Goal: Communication & Community: Answer question/provide support

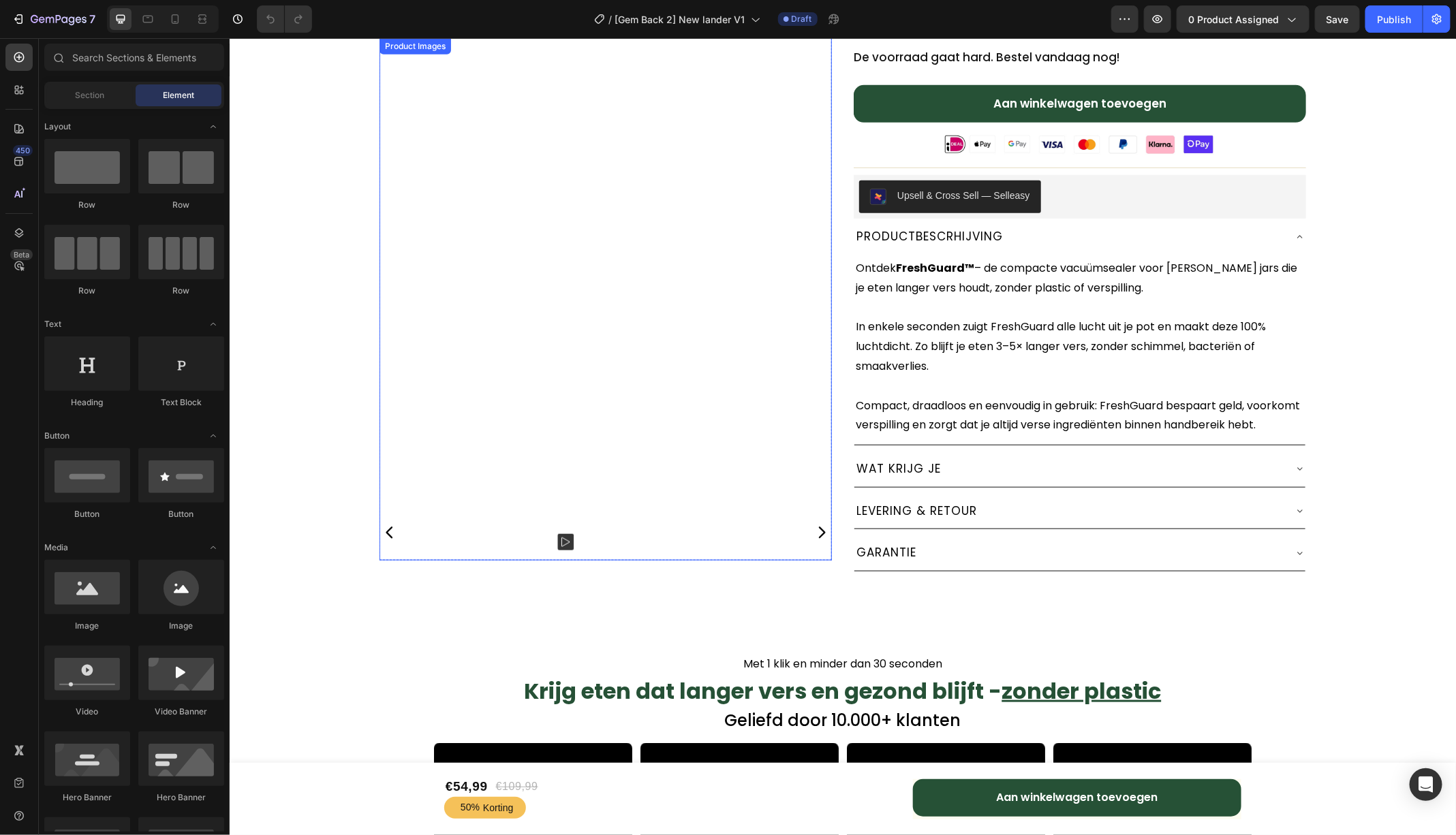
scroll to position [574, 0]
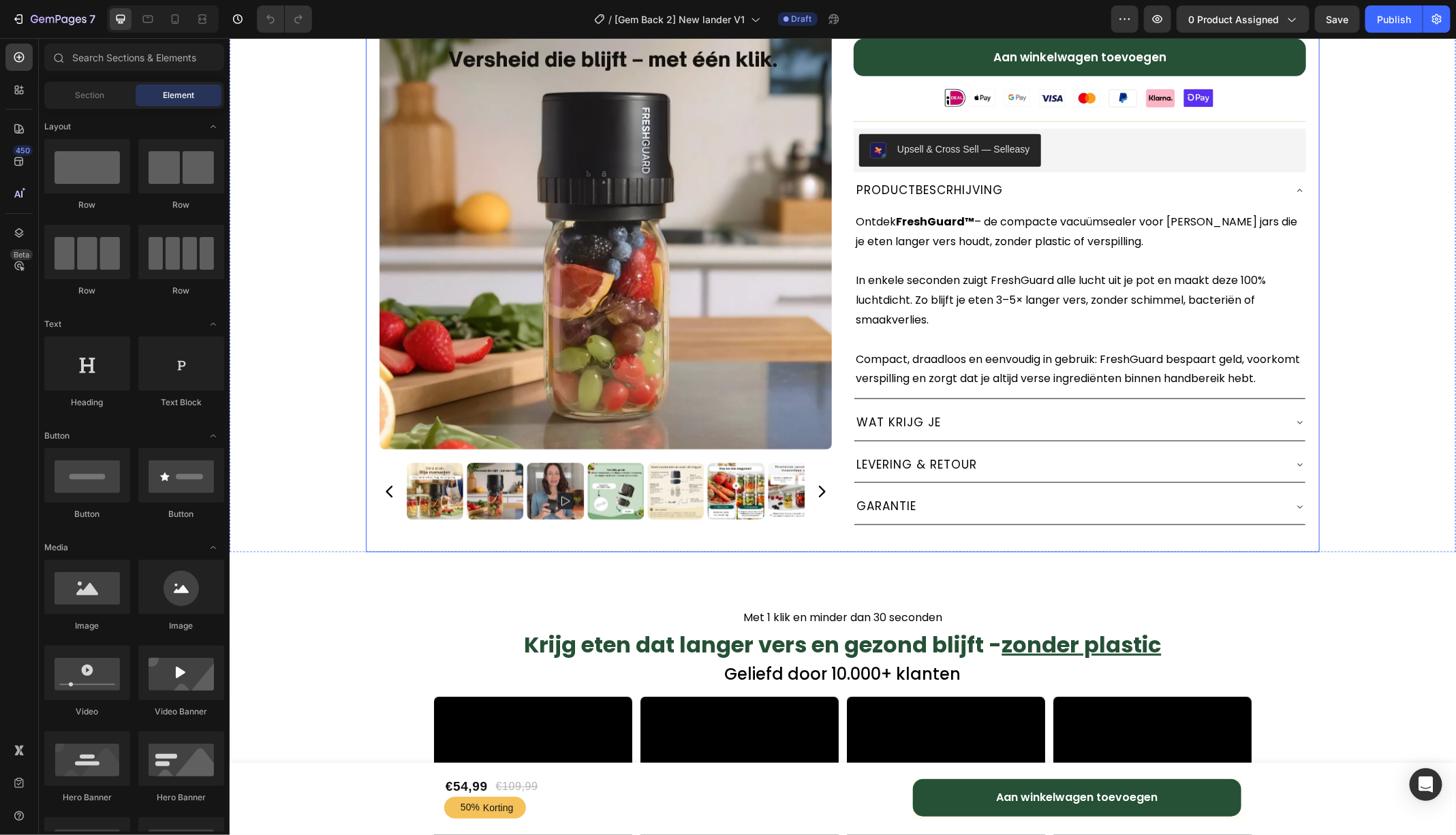
click at [1301, 185] on icon at bounding box center [1299, 190] width 11 height 11
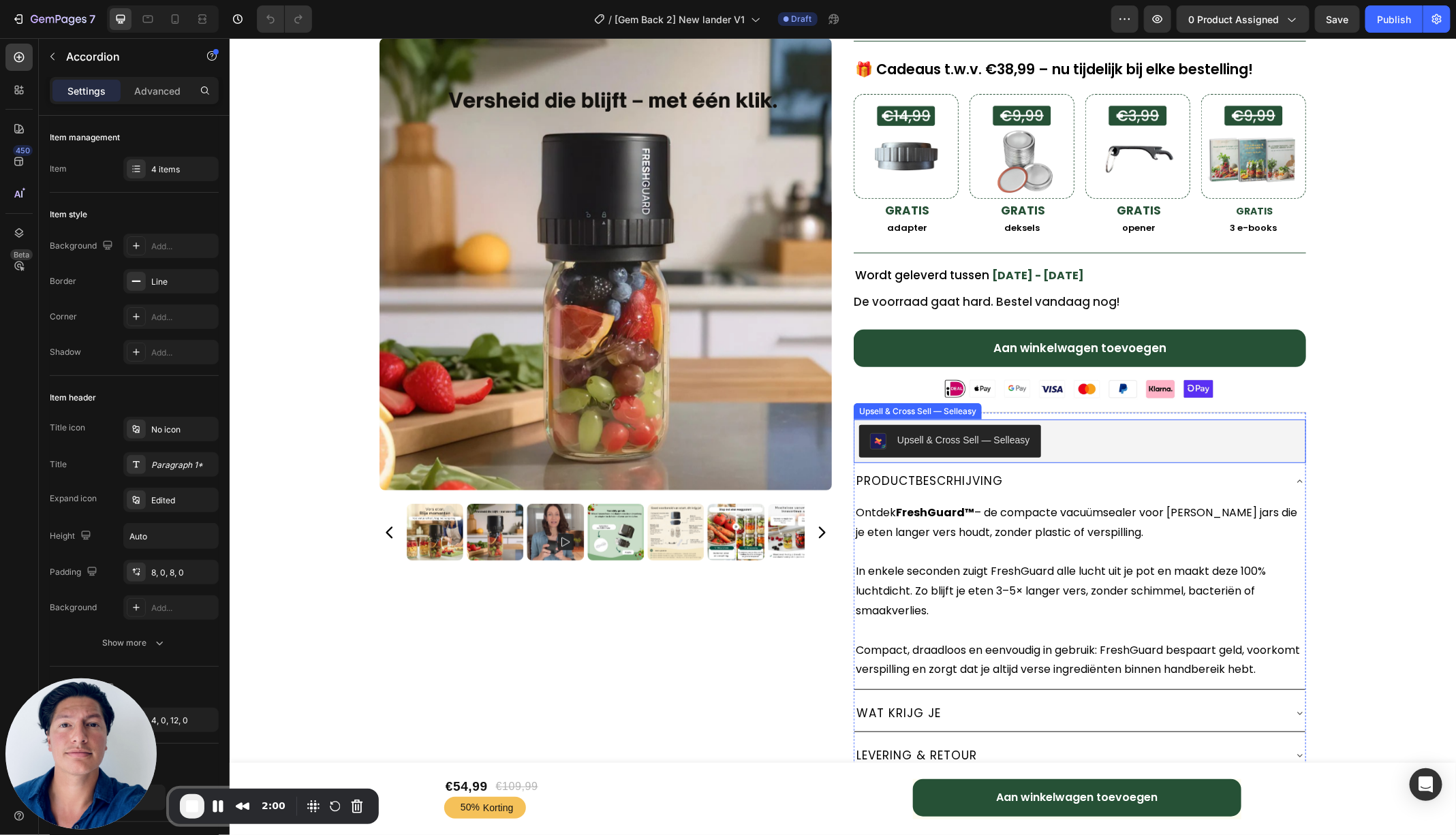
scroll to position [298, 0]
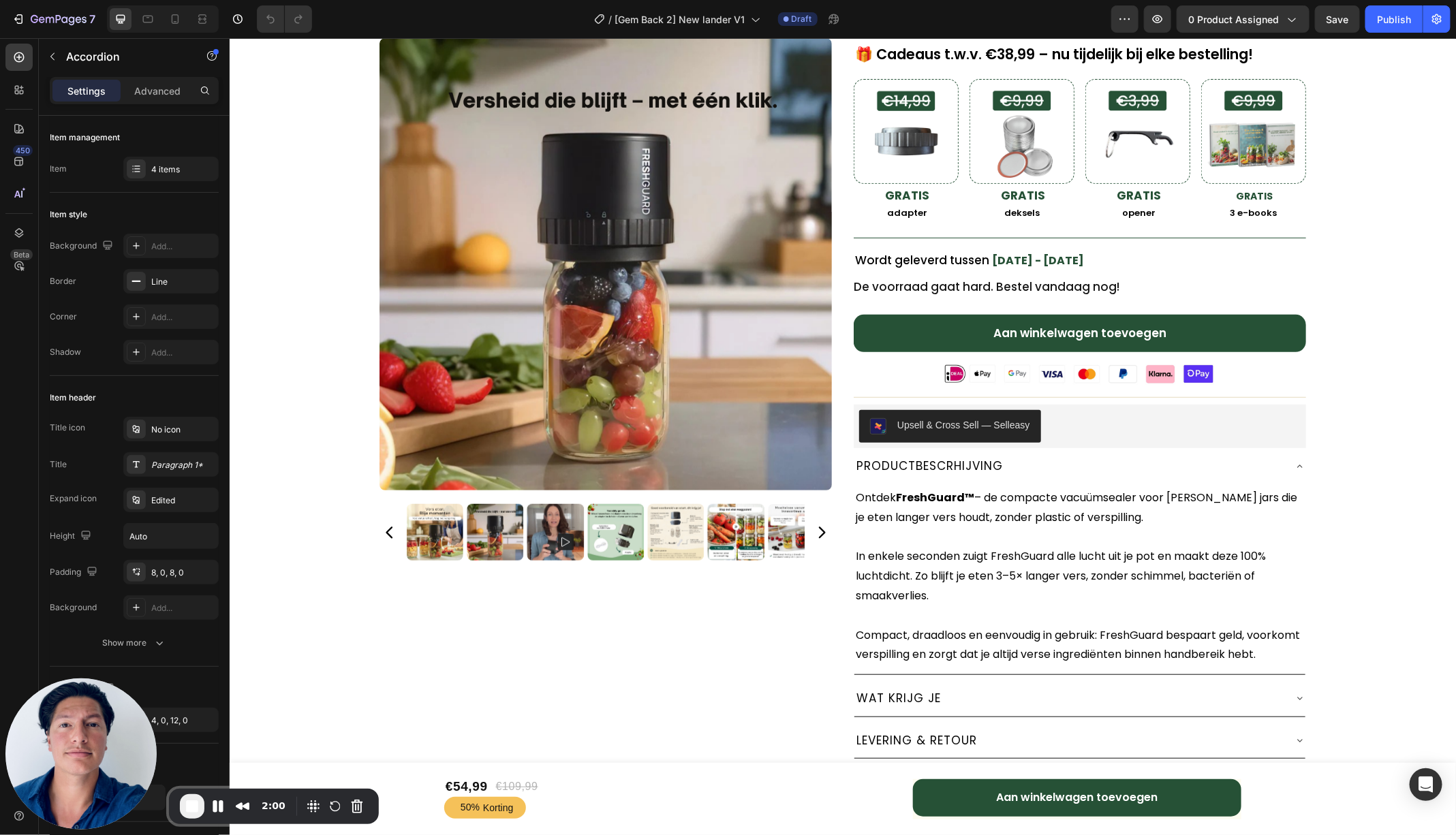
click at [1302, 460] on icon at bounding box center [1299, 466] width 11 height 11
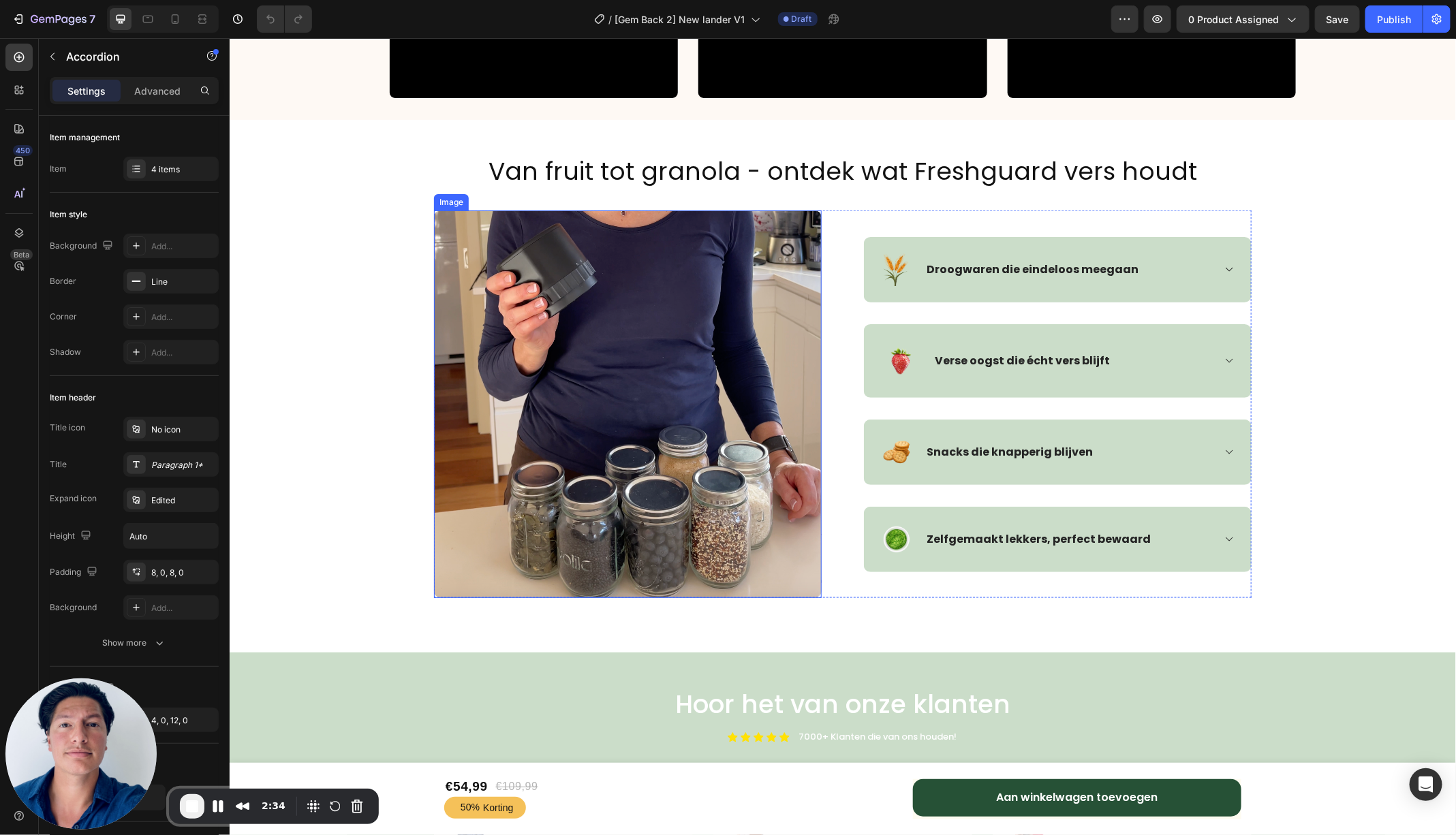
scroll to position [3691, 0]
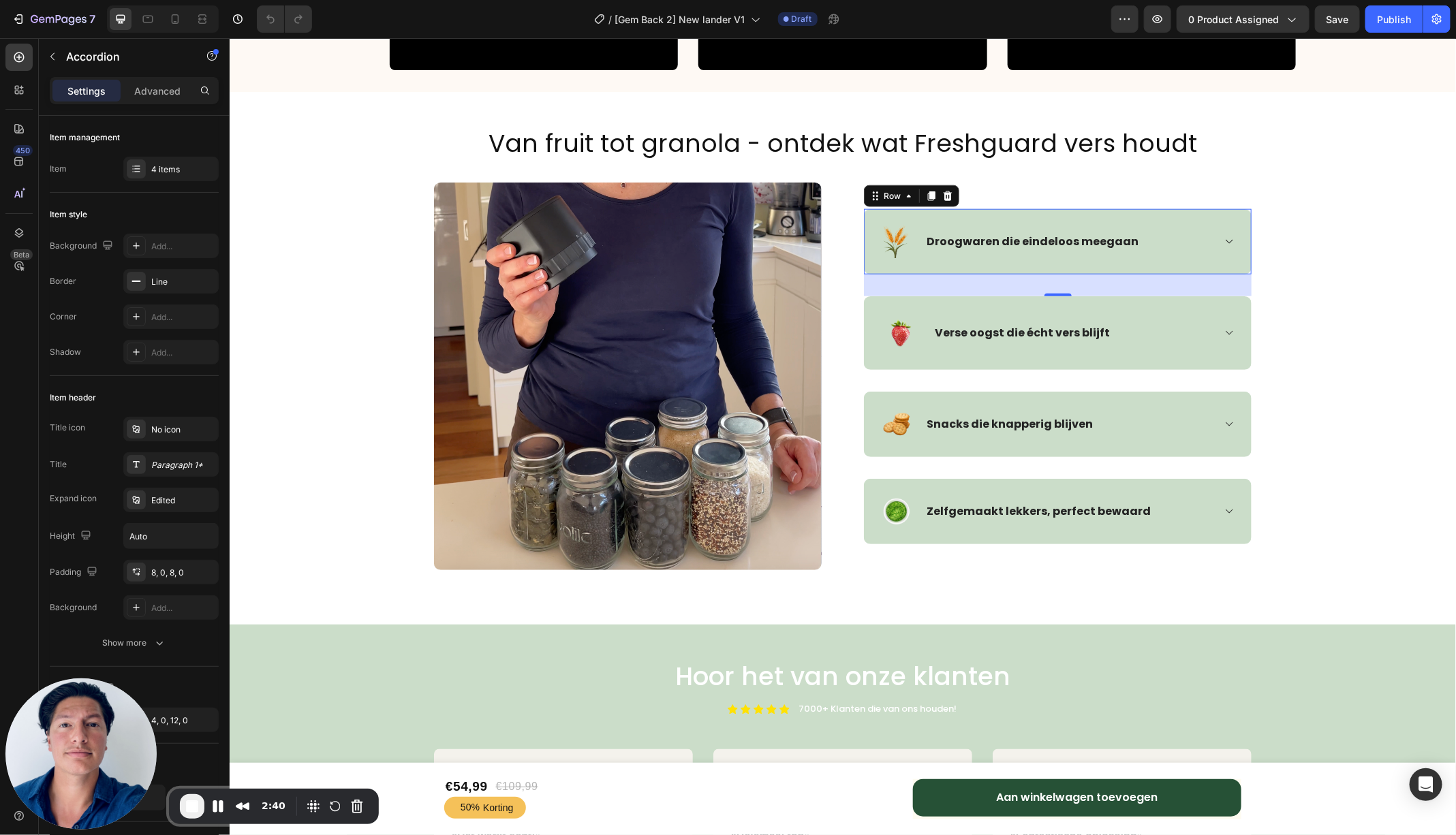
click at [1234, 237] on div "Image Droogwaren die eindeloos meegaan Accordion Row 0" at bounding box center [1057, 240] width 388 height 65
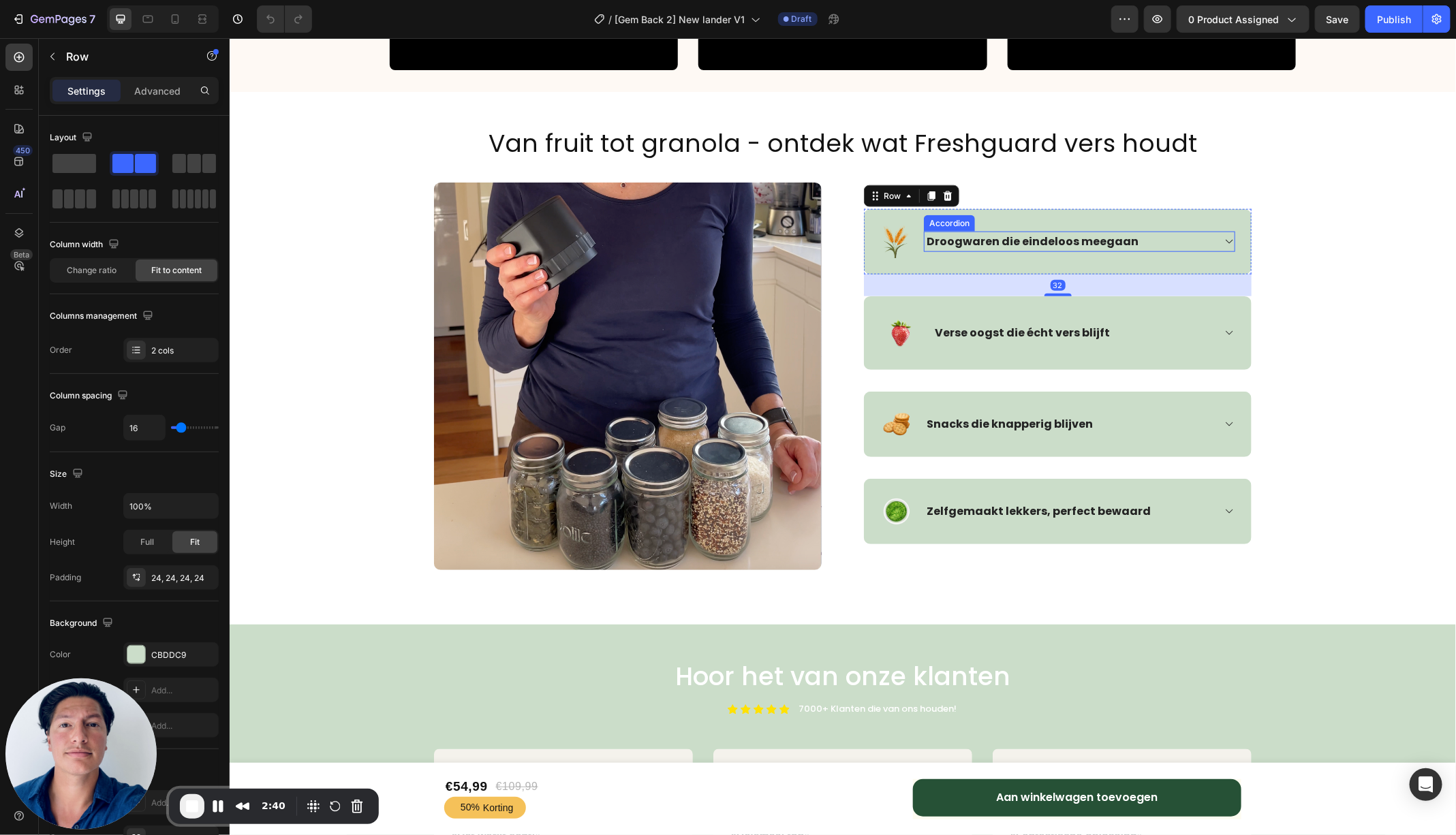
click at [1231, 239] on icon at bounding box center [1228, 241] width 10 height 11
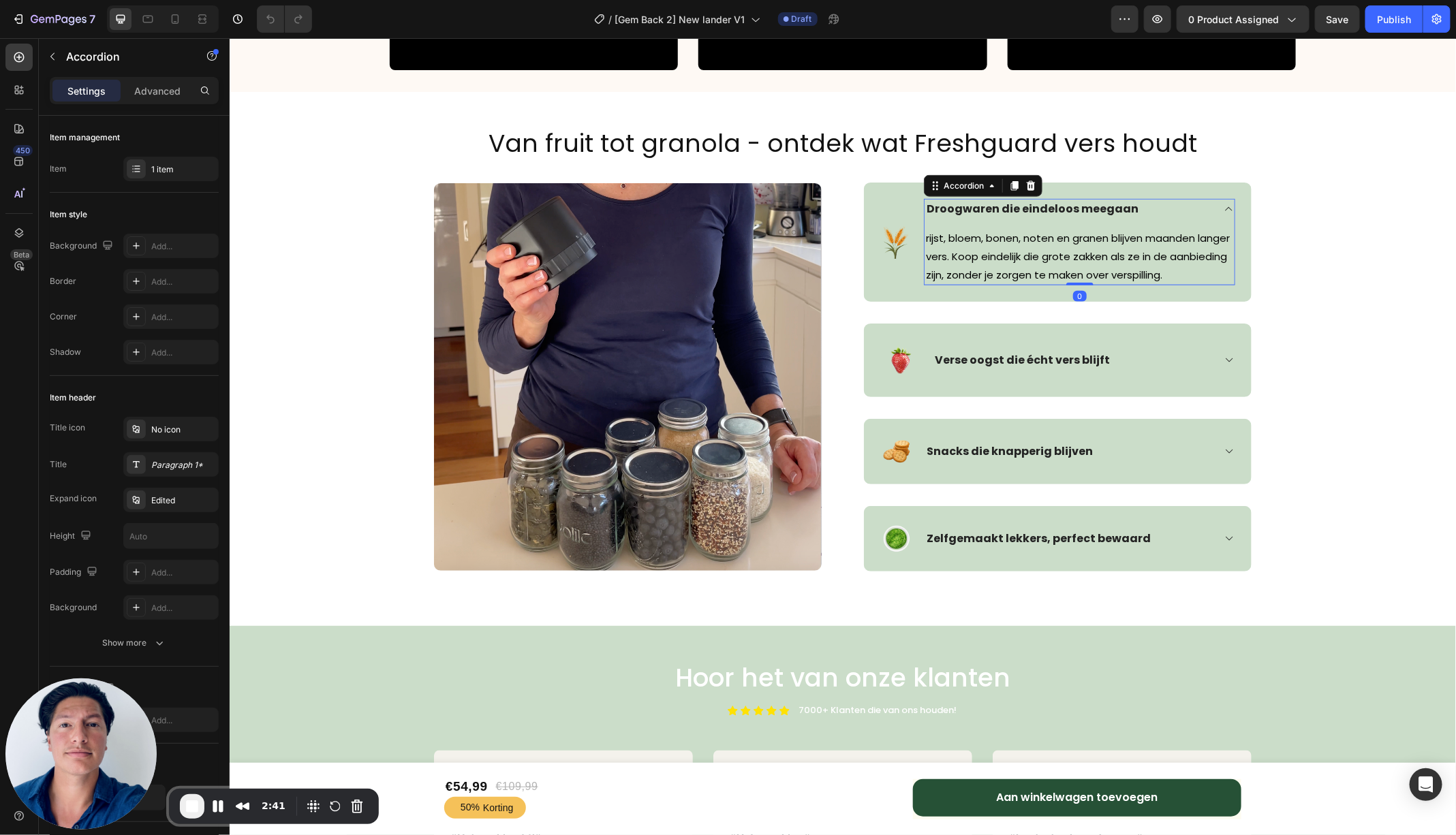
click at [1226, 207] on icon at bounding box center [1228, 209] width 10 height 11
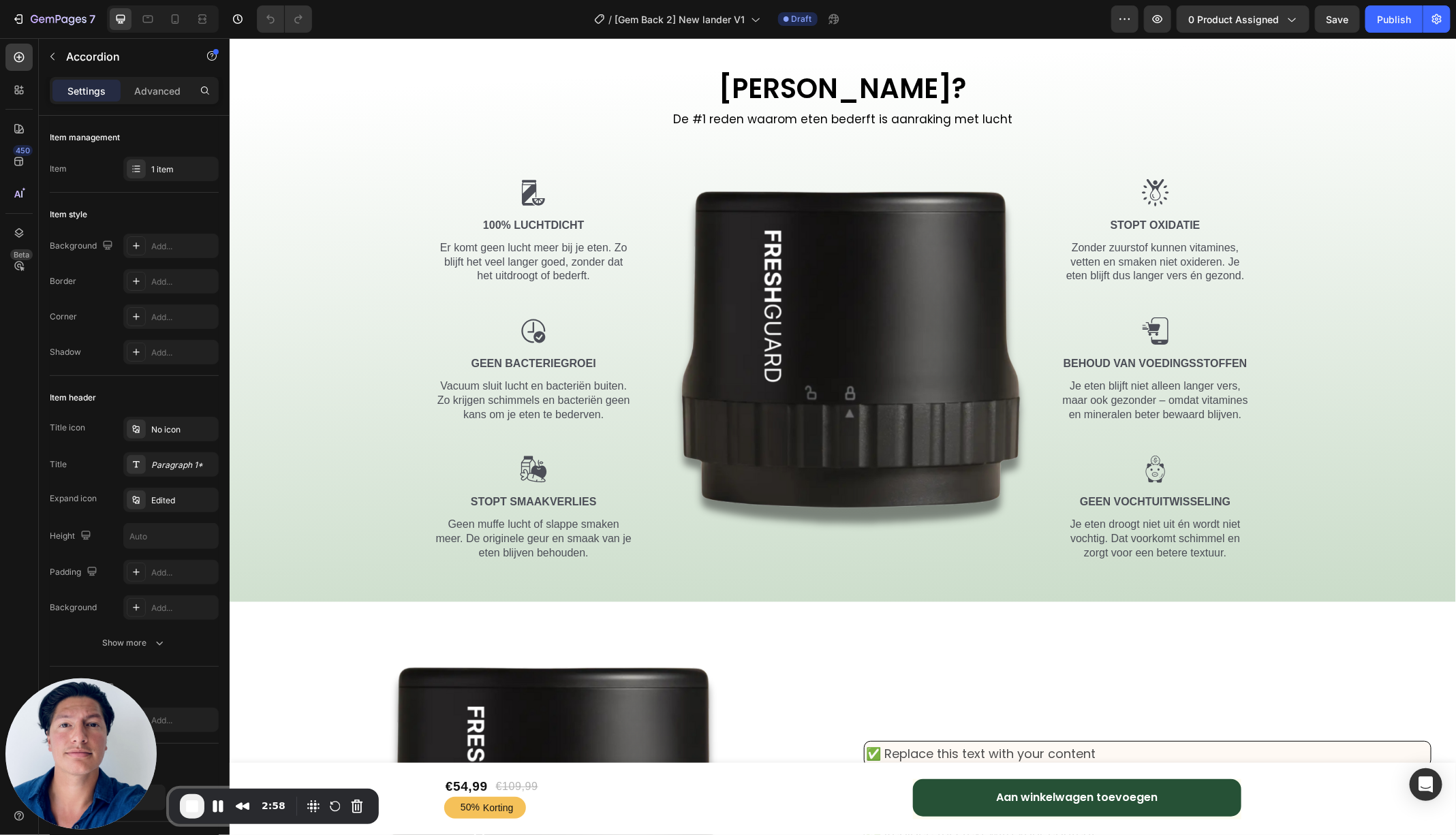
scroll to position [1750, 0]
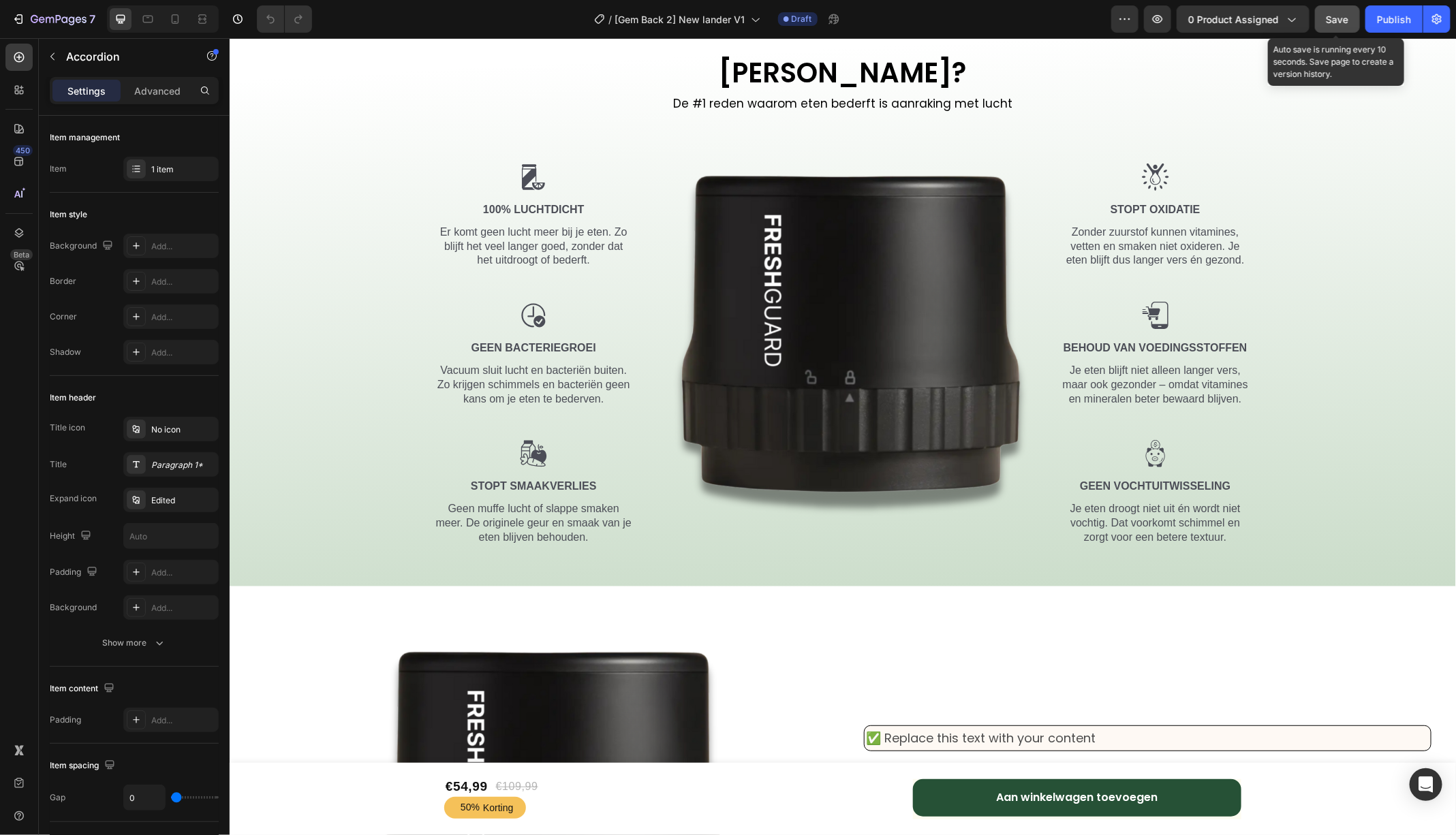
click at [1327, 18] on span "Save" at bounding box center [1338, 19] width 23 height 11
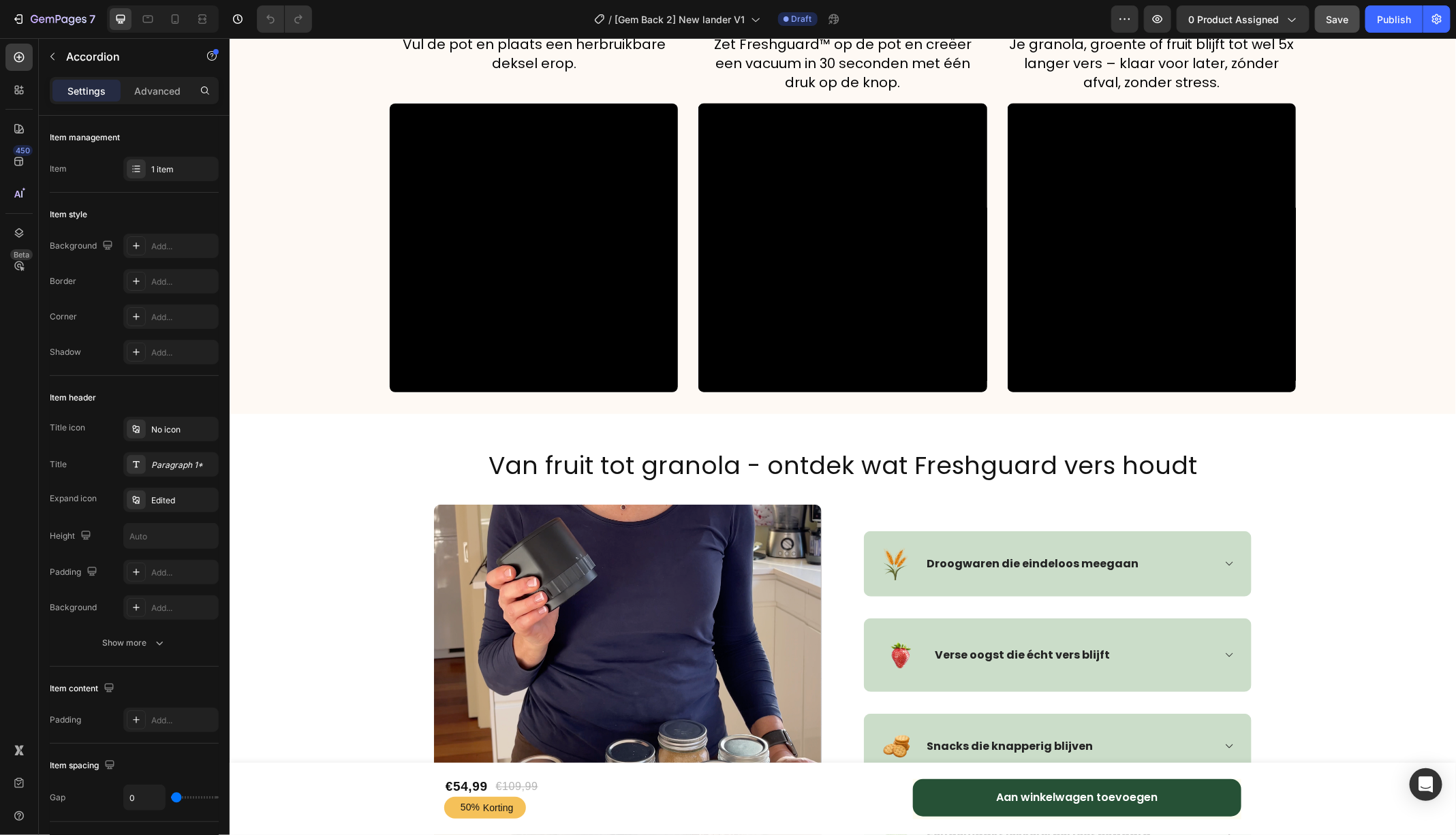
scroll to position [3580, 0]
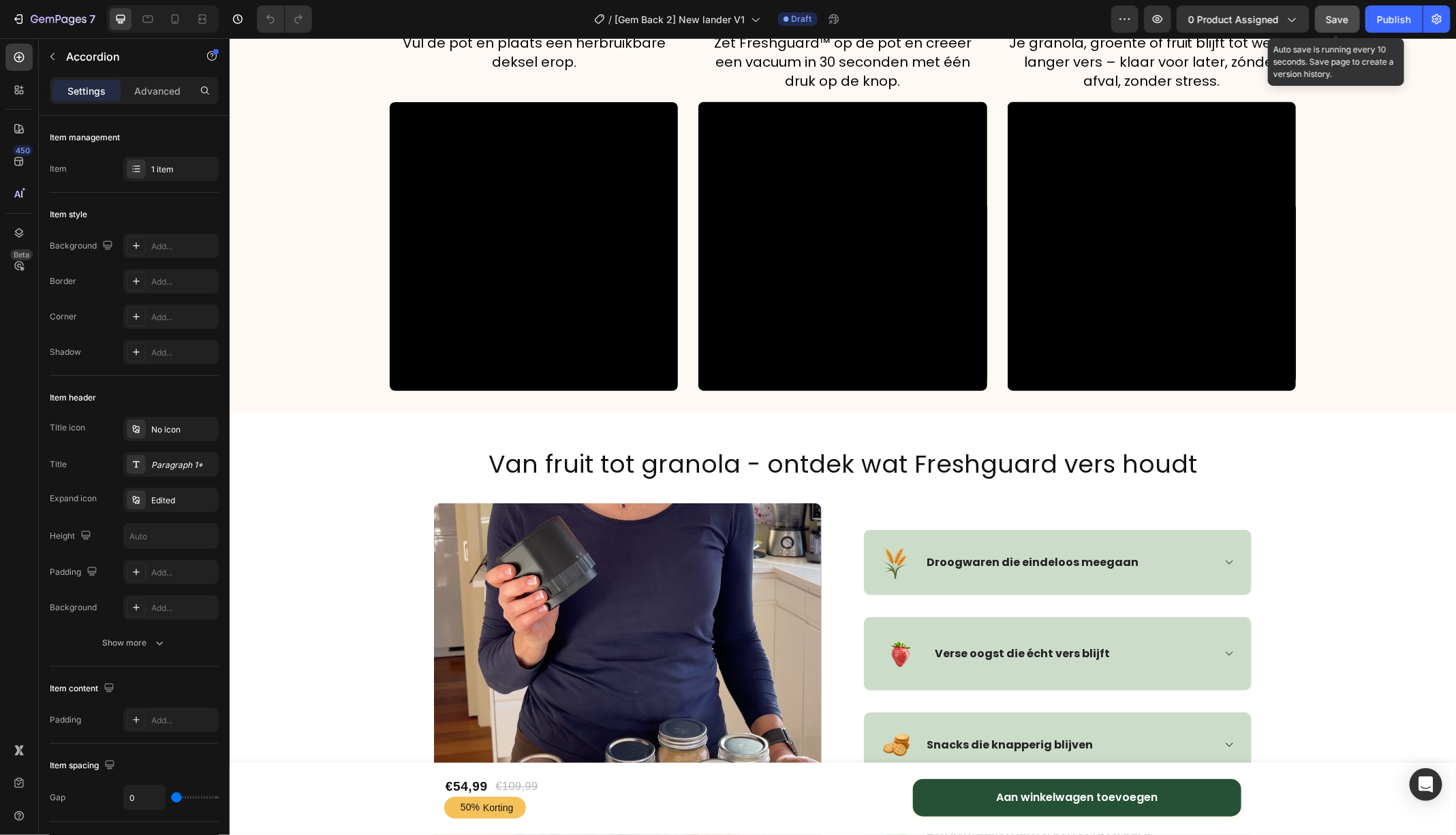
click at [1336, 21] on span "Save" at bounding box center [1338, 19] width 23 height 11
click at [20, 19] on icon "button" at bounding box center [18, 18] width 14 height 14
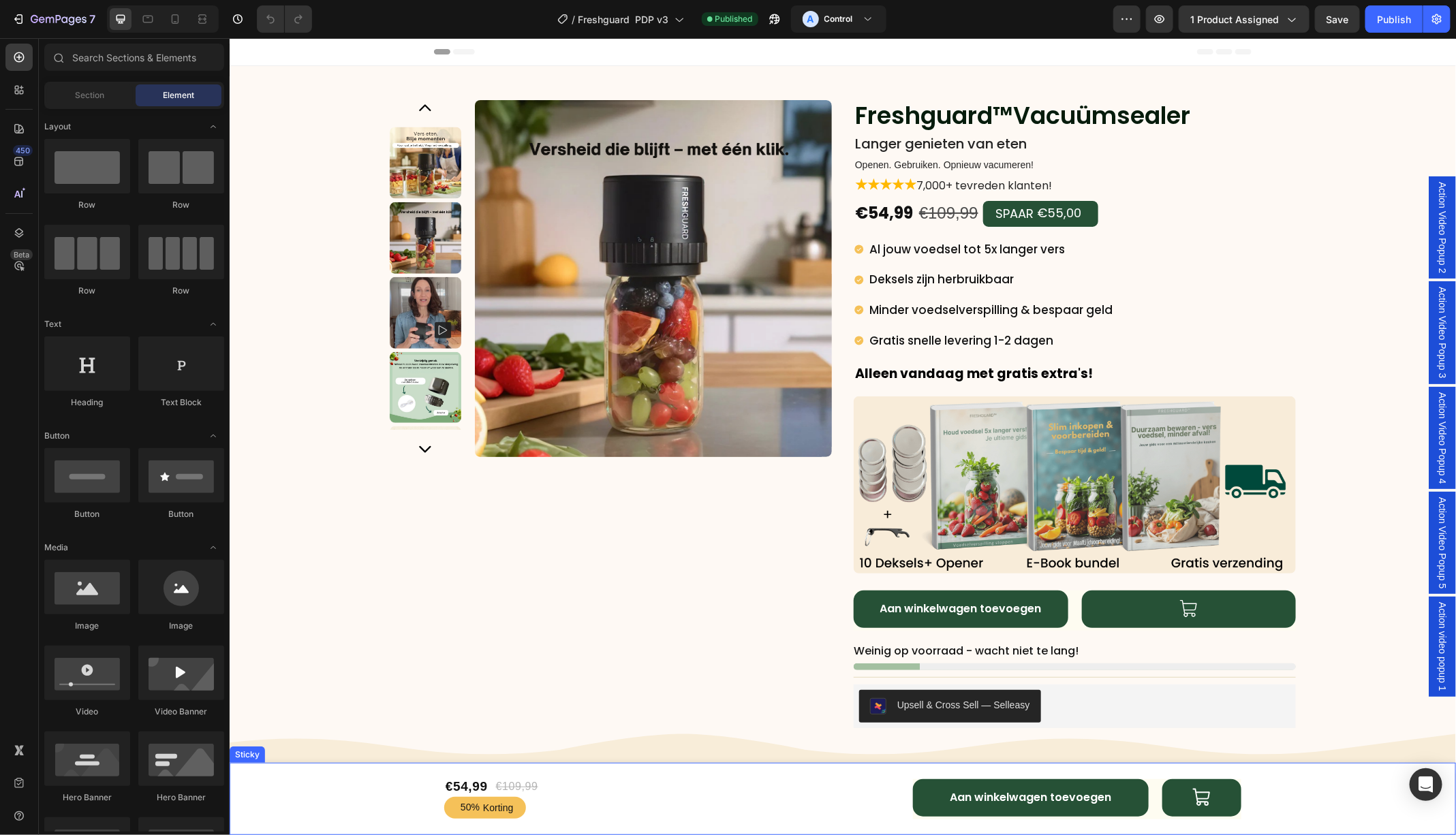
click at [311, 796] on div "€54,99 Product Price Product Price €109,99 Product Price Product Price Row 50% …" at bounding box center [842, 798] width 1226 height 72
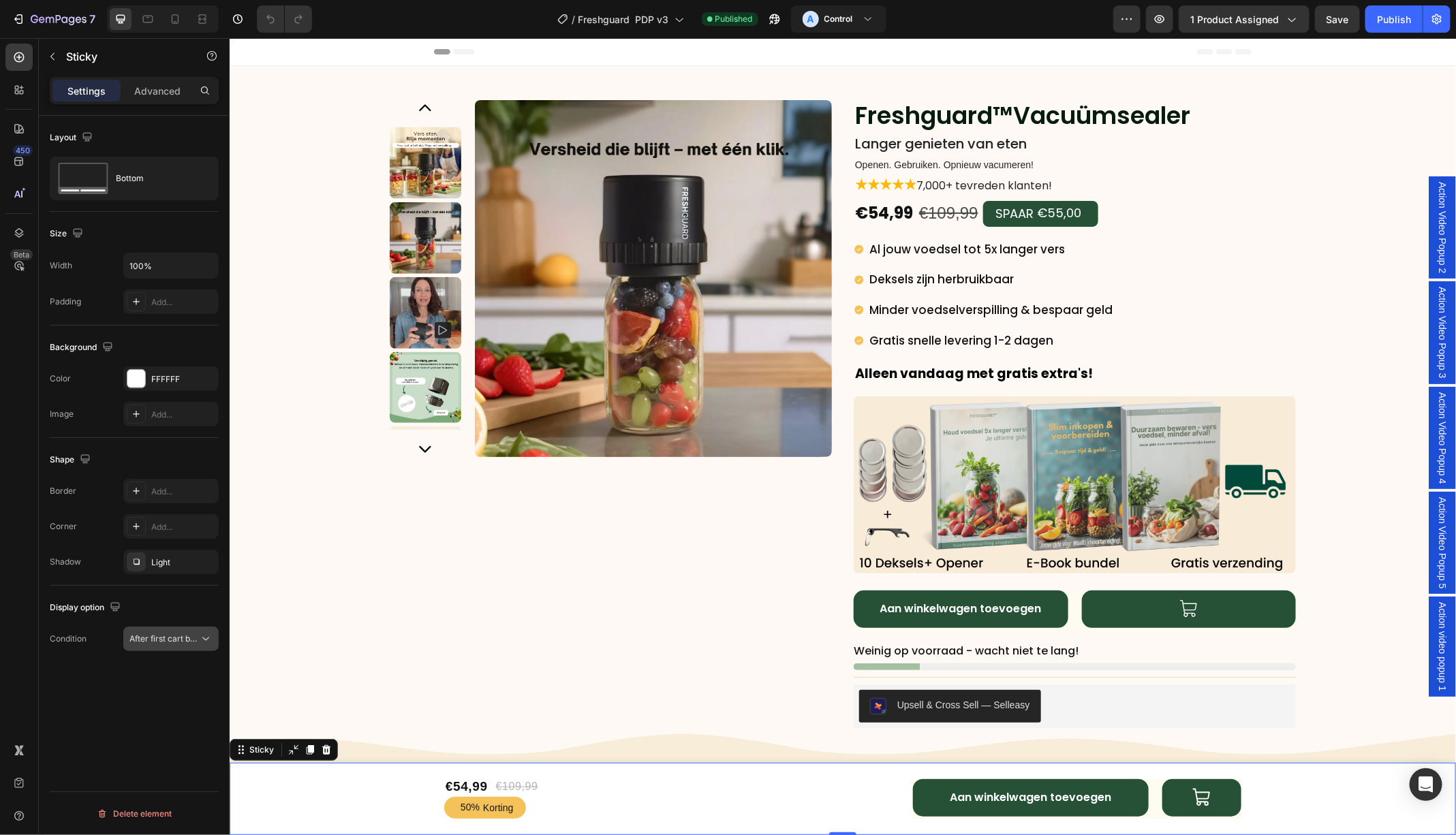
click at [199, 634] on icon at bounding box center [205, 638] width 14 height 14
click at [74, 186] on icon at bounding box center [83, 178] width 55 height 31
click at [146, 216] on div "Size Width 100% Padding Add..." at bounding box center [134, 269] width 169 height 114
click at [166, 301] on div "Add..." at bounding box center [183, 302] width 64 height 12
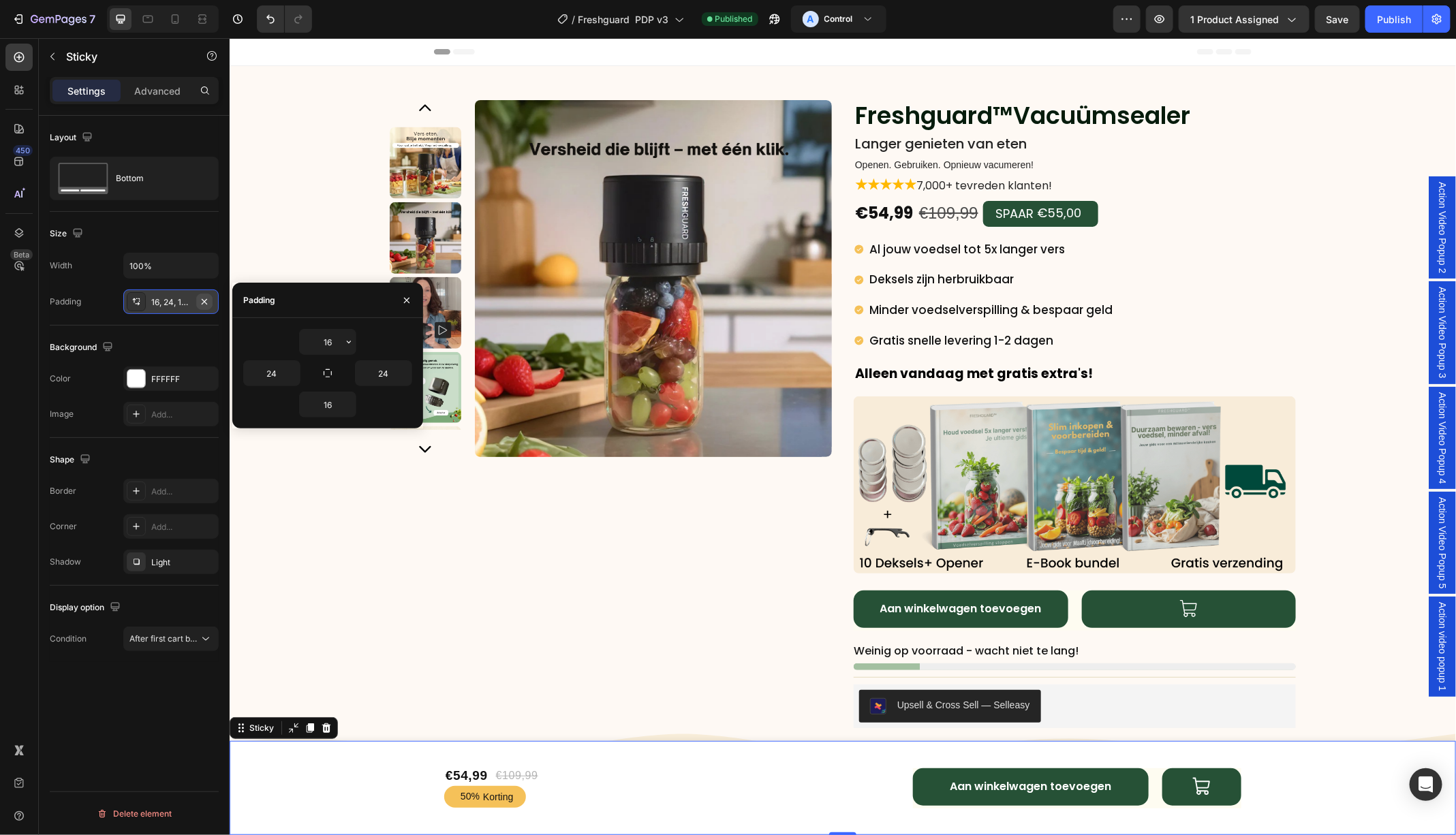
click at [206, 300] on icon "button" at bounding box center [204, 302] width 11 height 11
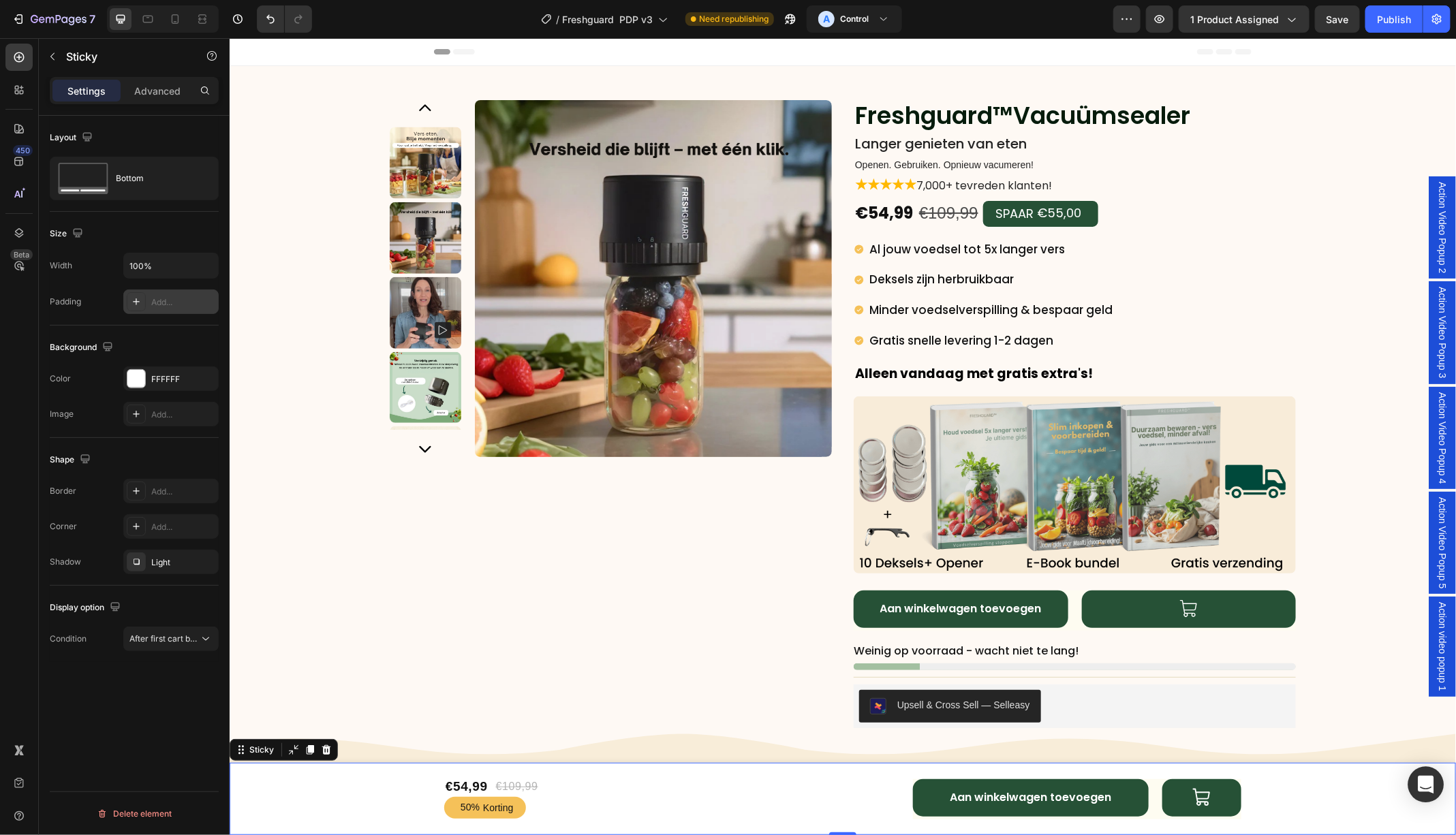
click at [1430, 780] on icon "Open Intercom Messenger" at bounding box center [1425, 784] width 15 height 18
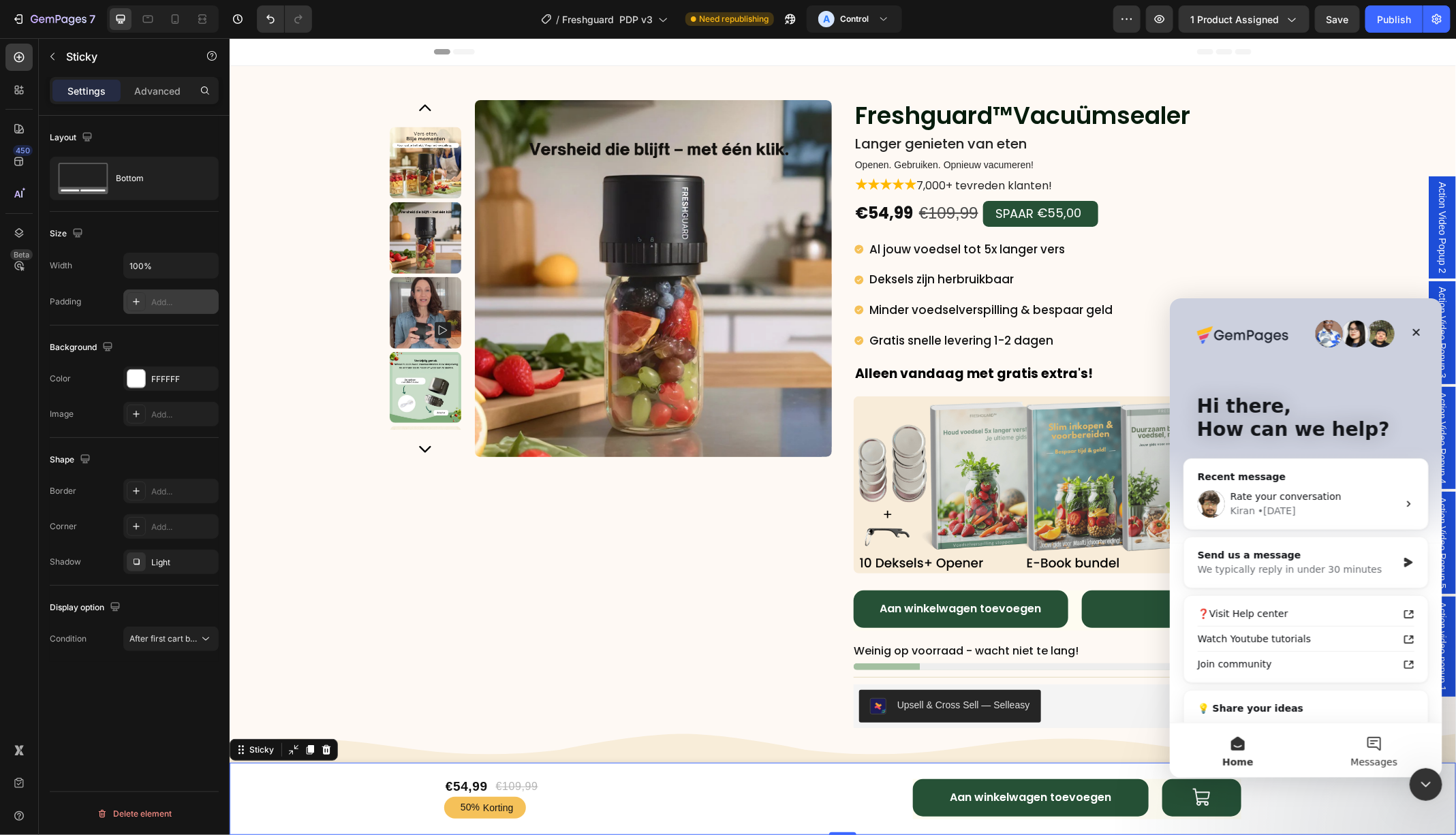
click at [1381, 756] on span "Messages" at bounding box center [1373, 761] width 47 height 10
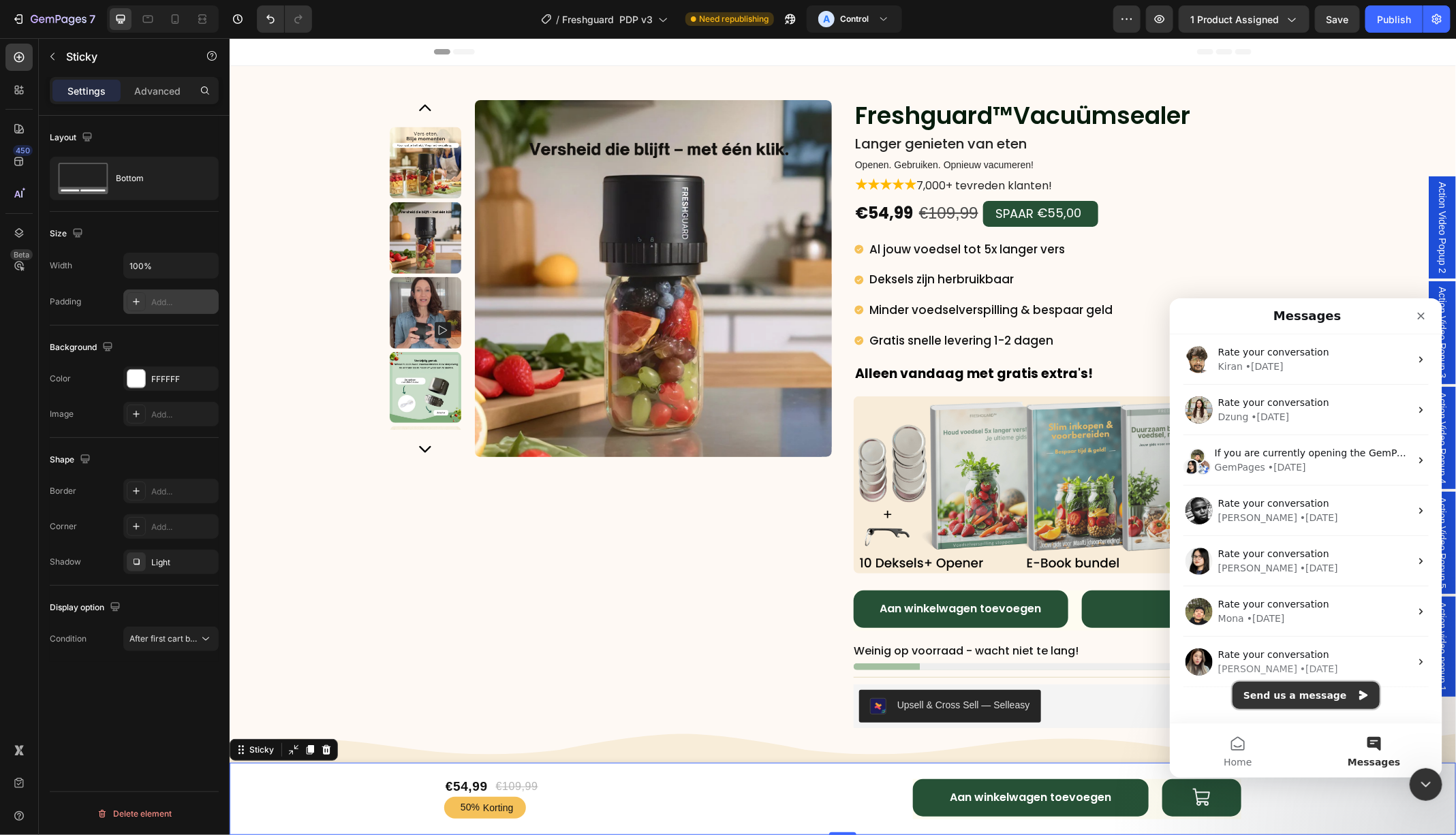
click at [1307, 698] on button "Send us a message" at bounding box center [1305, 694] width 147 height 27
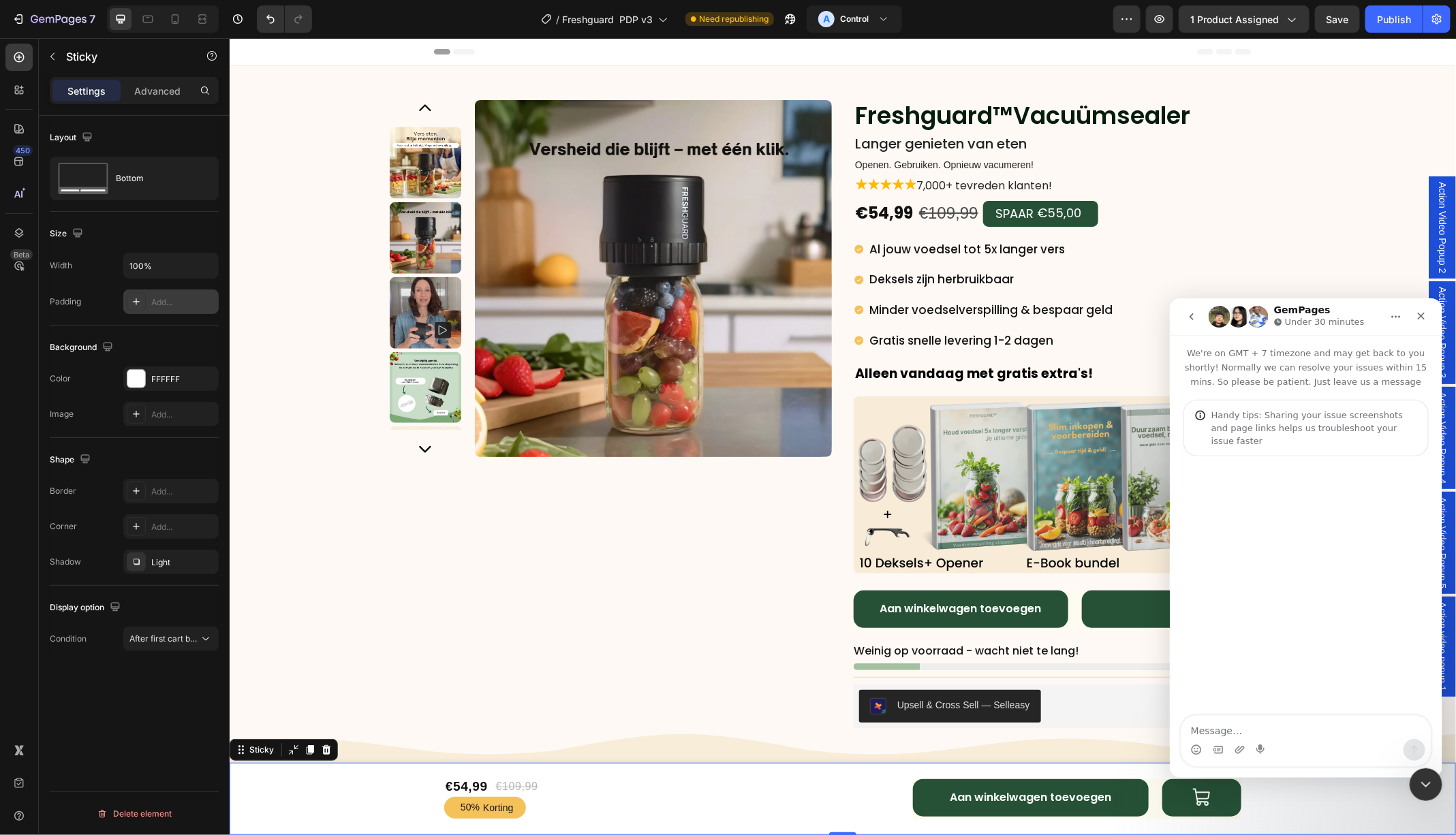
click at [1265, 731] on textarea "Message…" at bounding box center [1305, 727] width 249 height 23
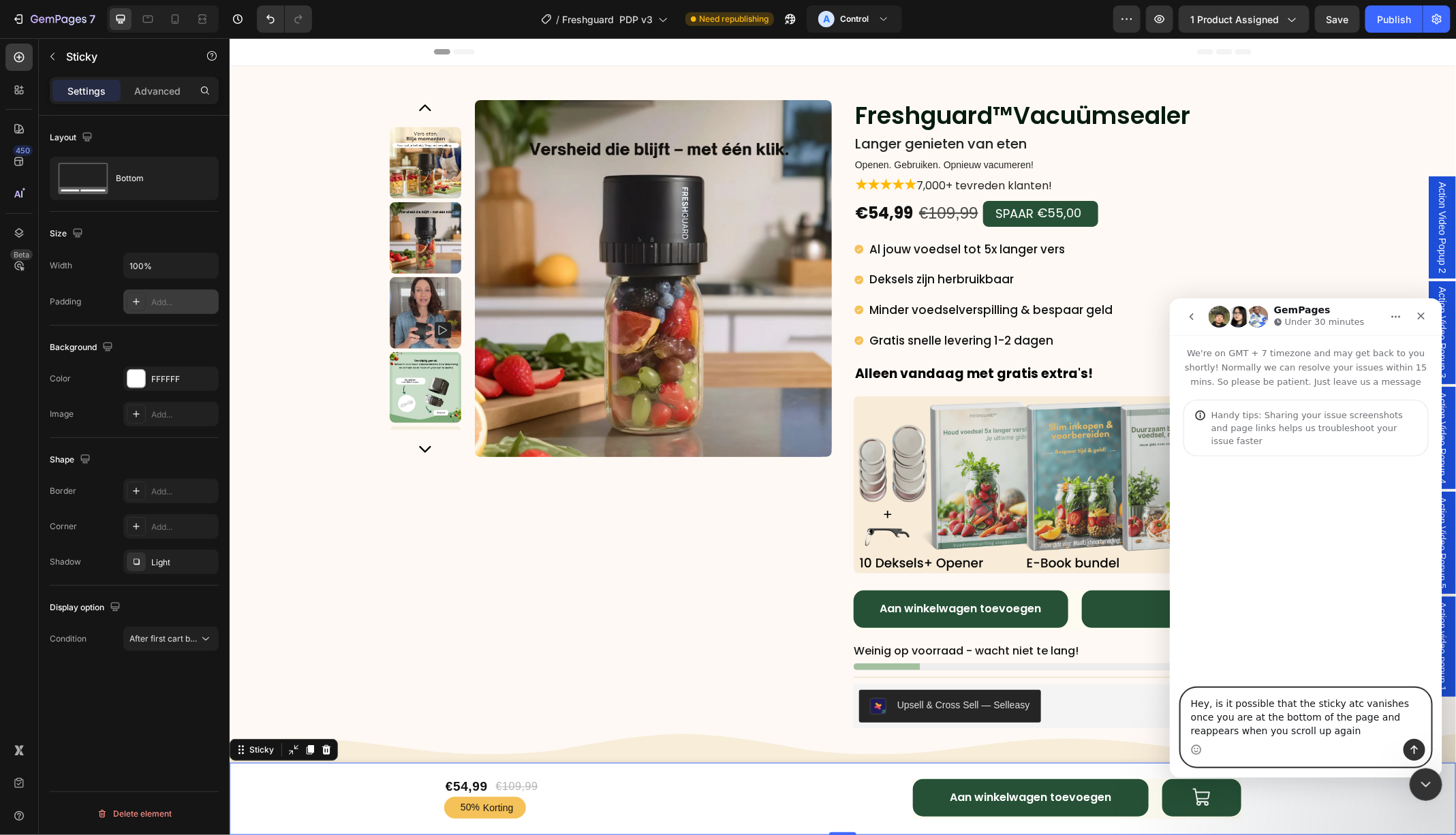
type textarea "Hey, is it possible that the sticky atc vanishes once you are at the bottom of …"
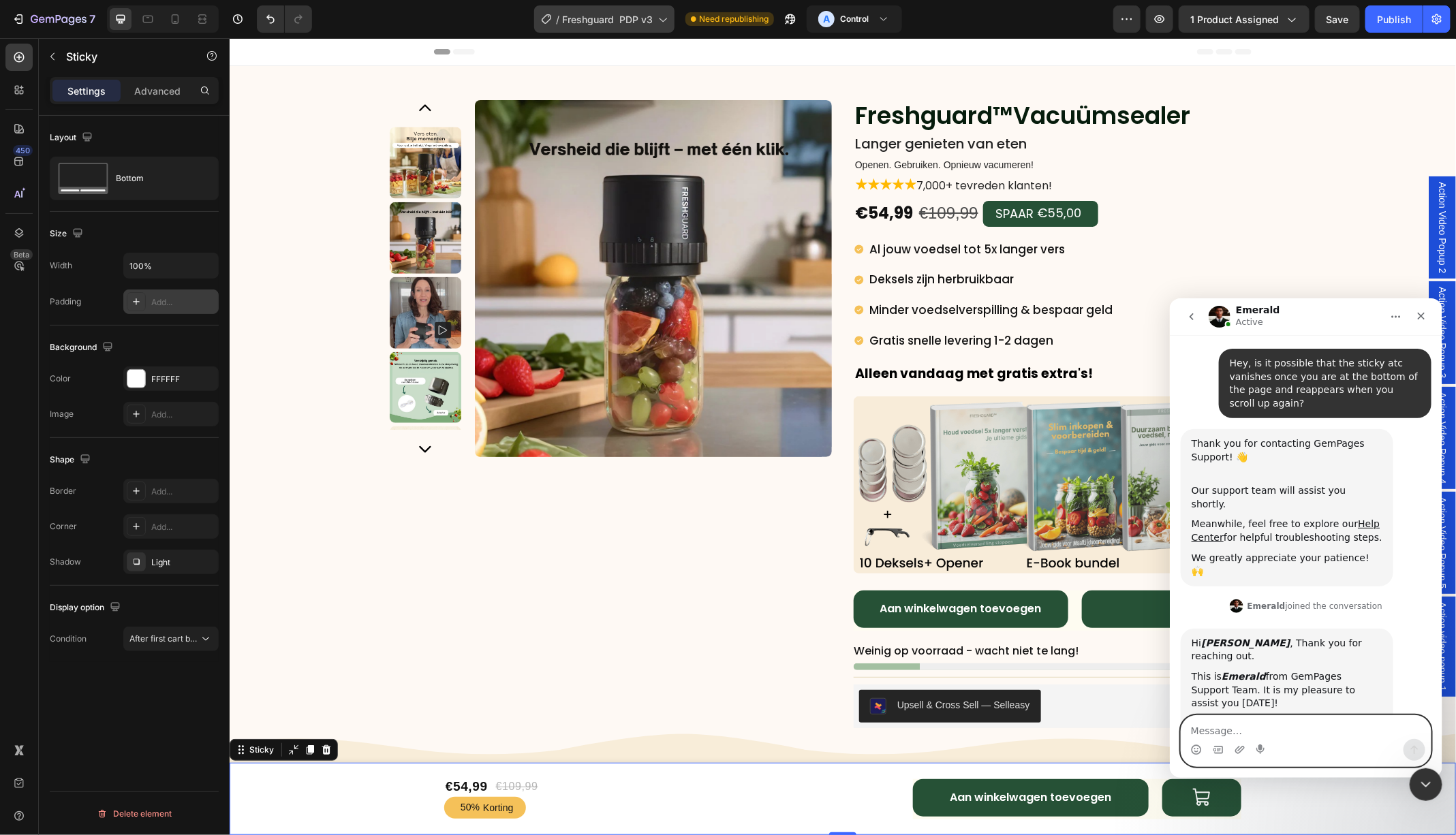
scroll to position [127, 0]
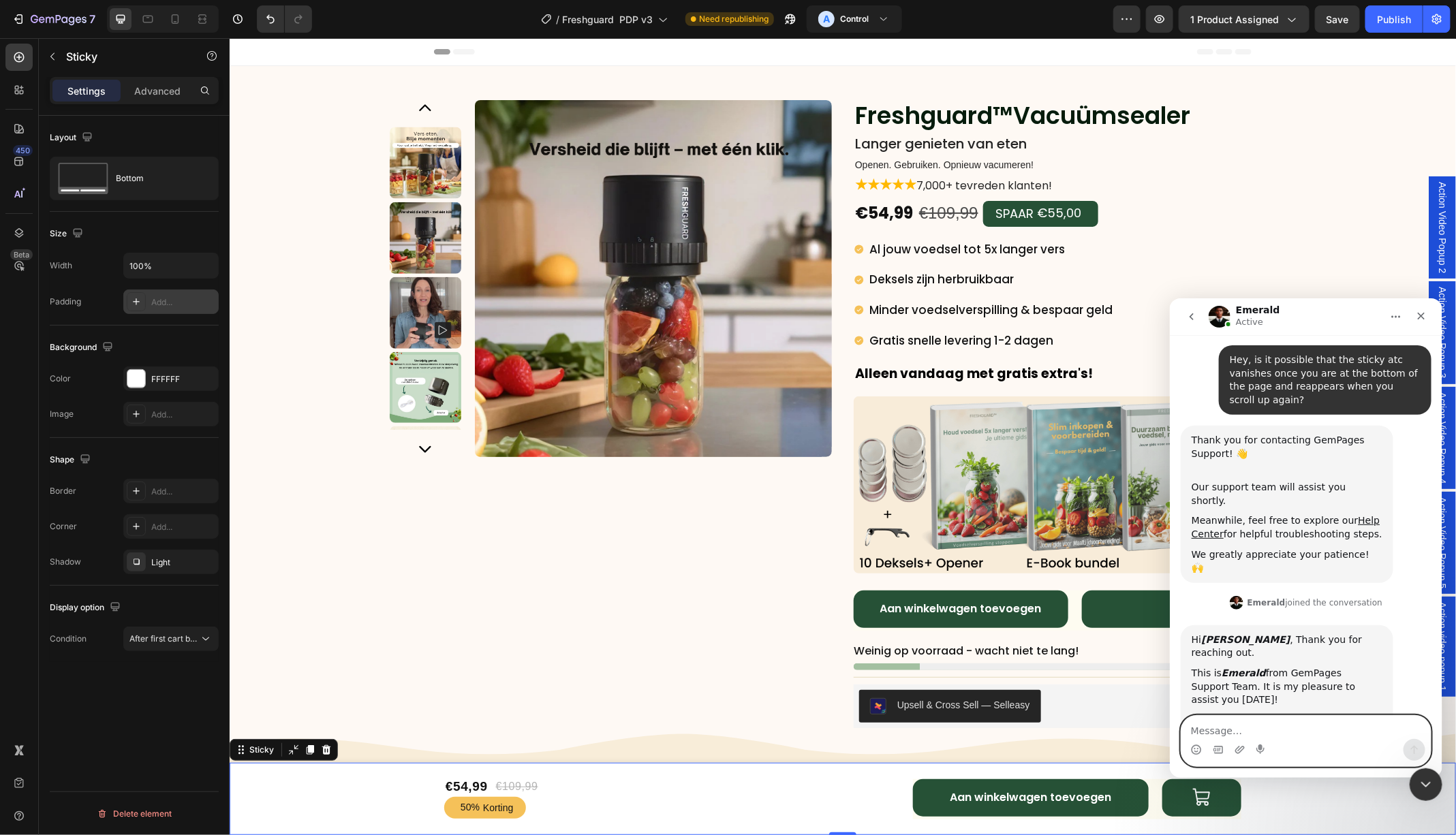
click at [1279, 732] on textarea "Message…" at bounding box center [1305, 727] width 249 height 23
type textarea "Thanks"
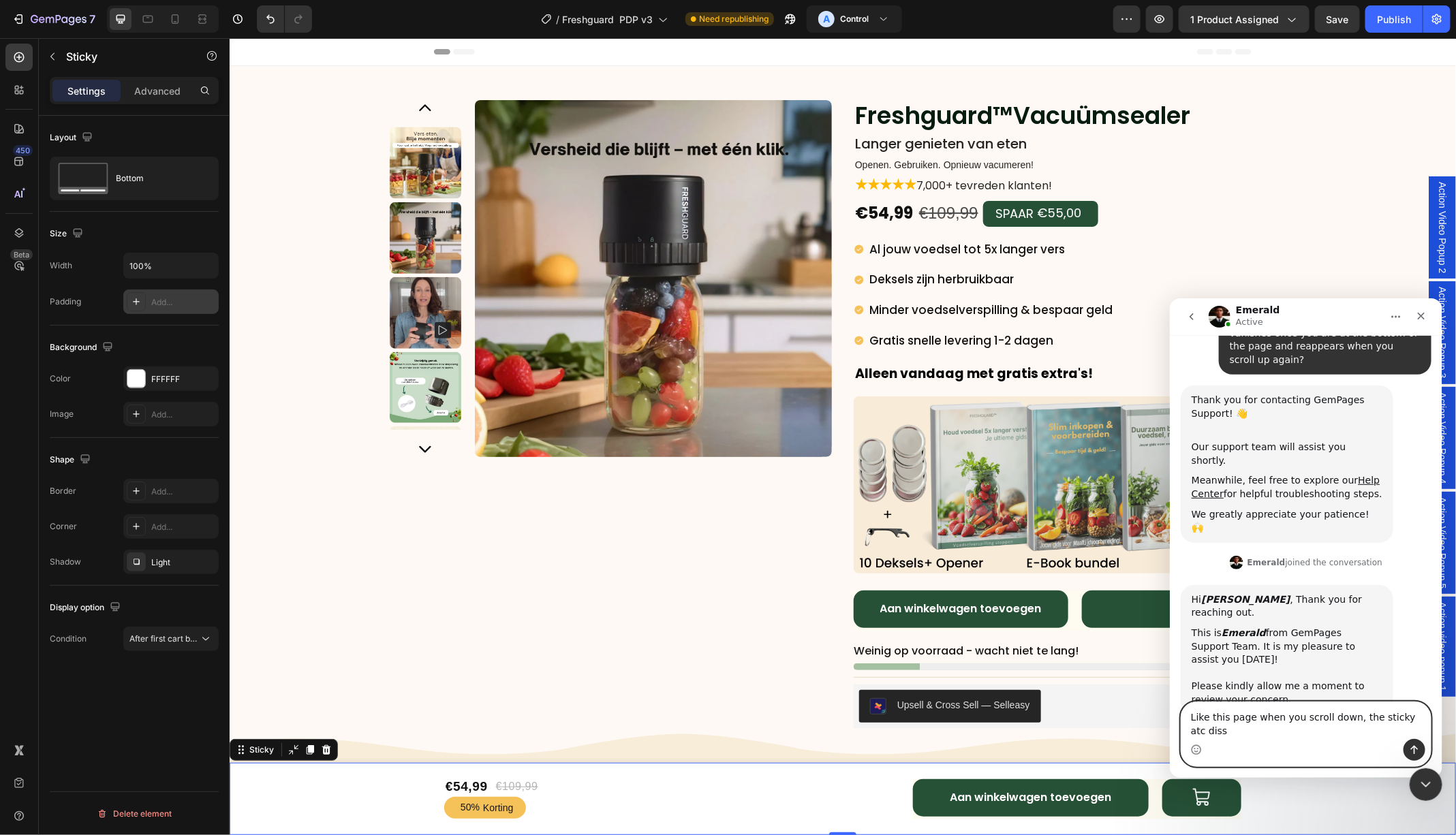
scroll to position [181, 0]
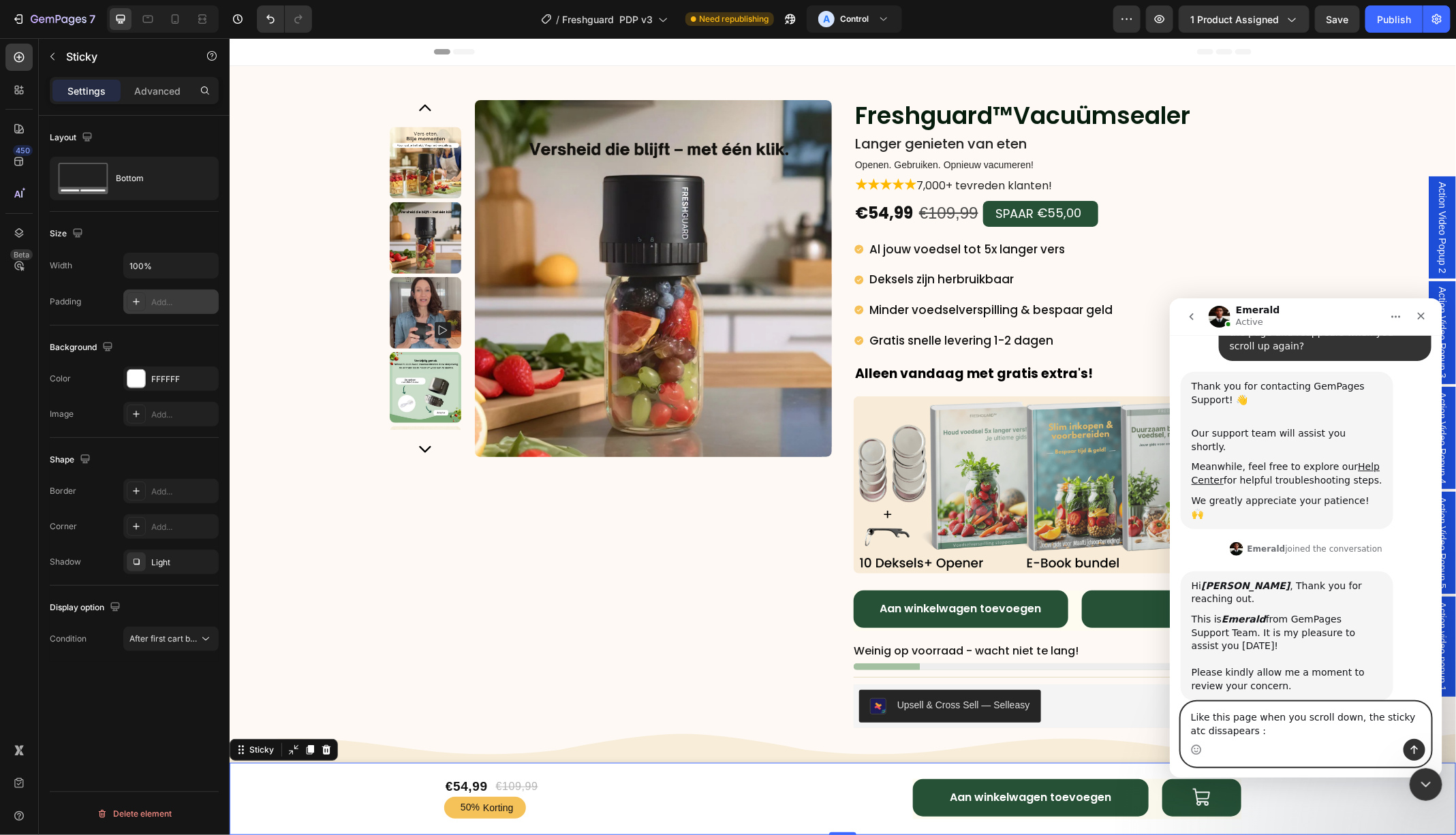
paste textarea "[URL][DOMAIN_NAME]"
type textarea "Like this page when you scroll down, the sticky atc dissapears : [URL][DOMAIN_N…"
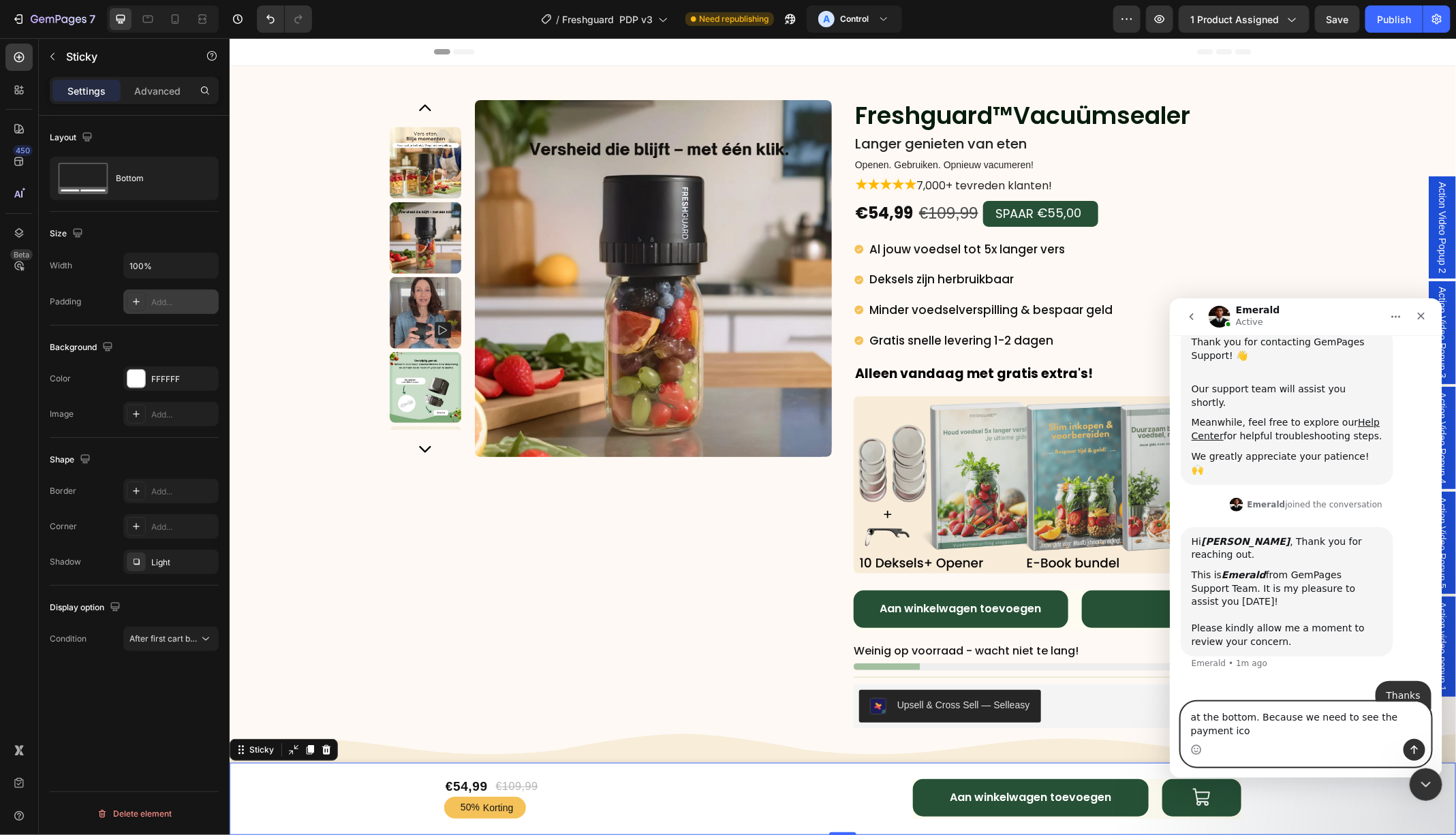
scroll to position [239, 0]
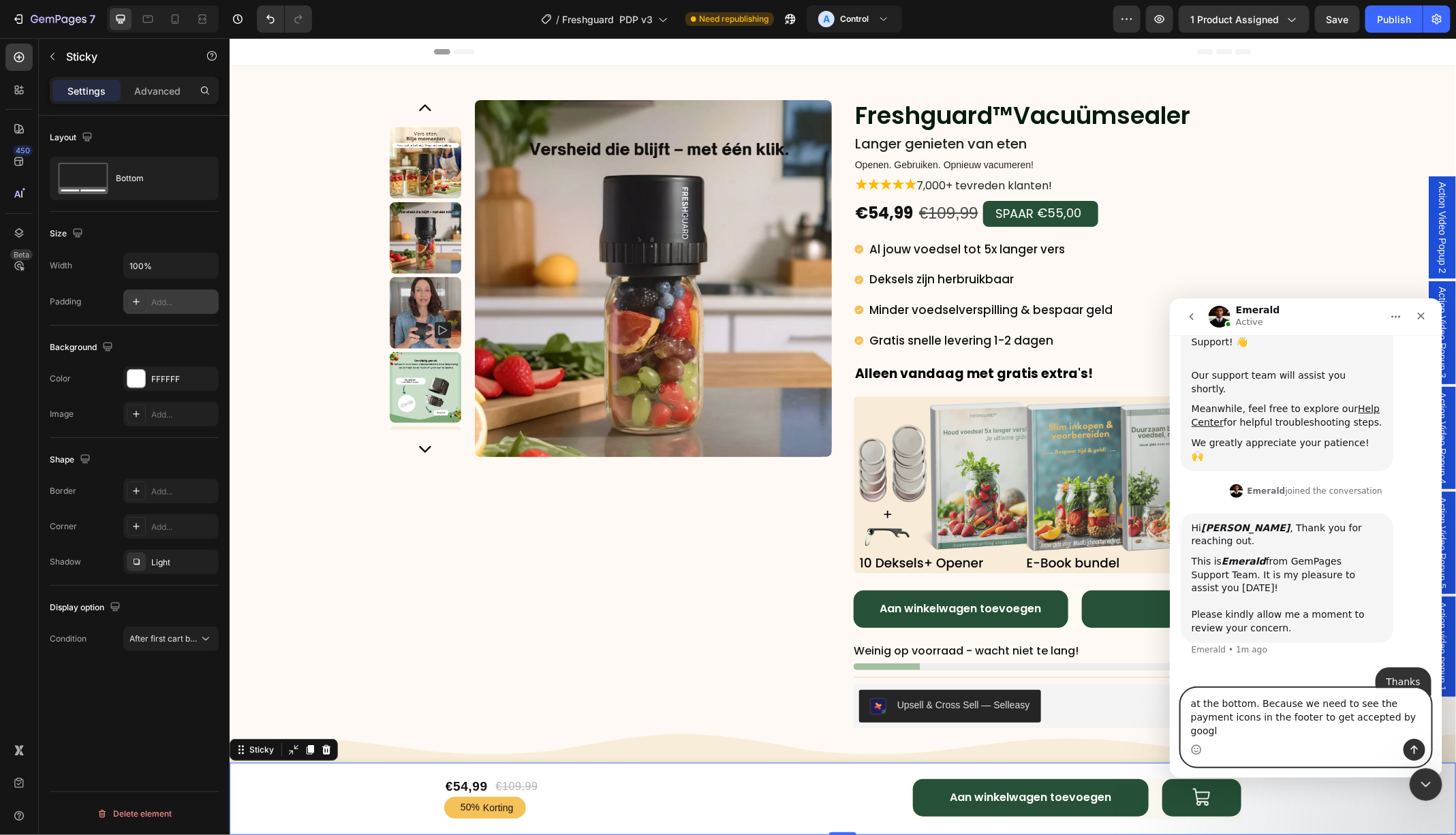
type textarea "at the bottom. Because we need to see the payment icons in the footer to get ac…"
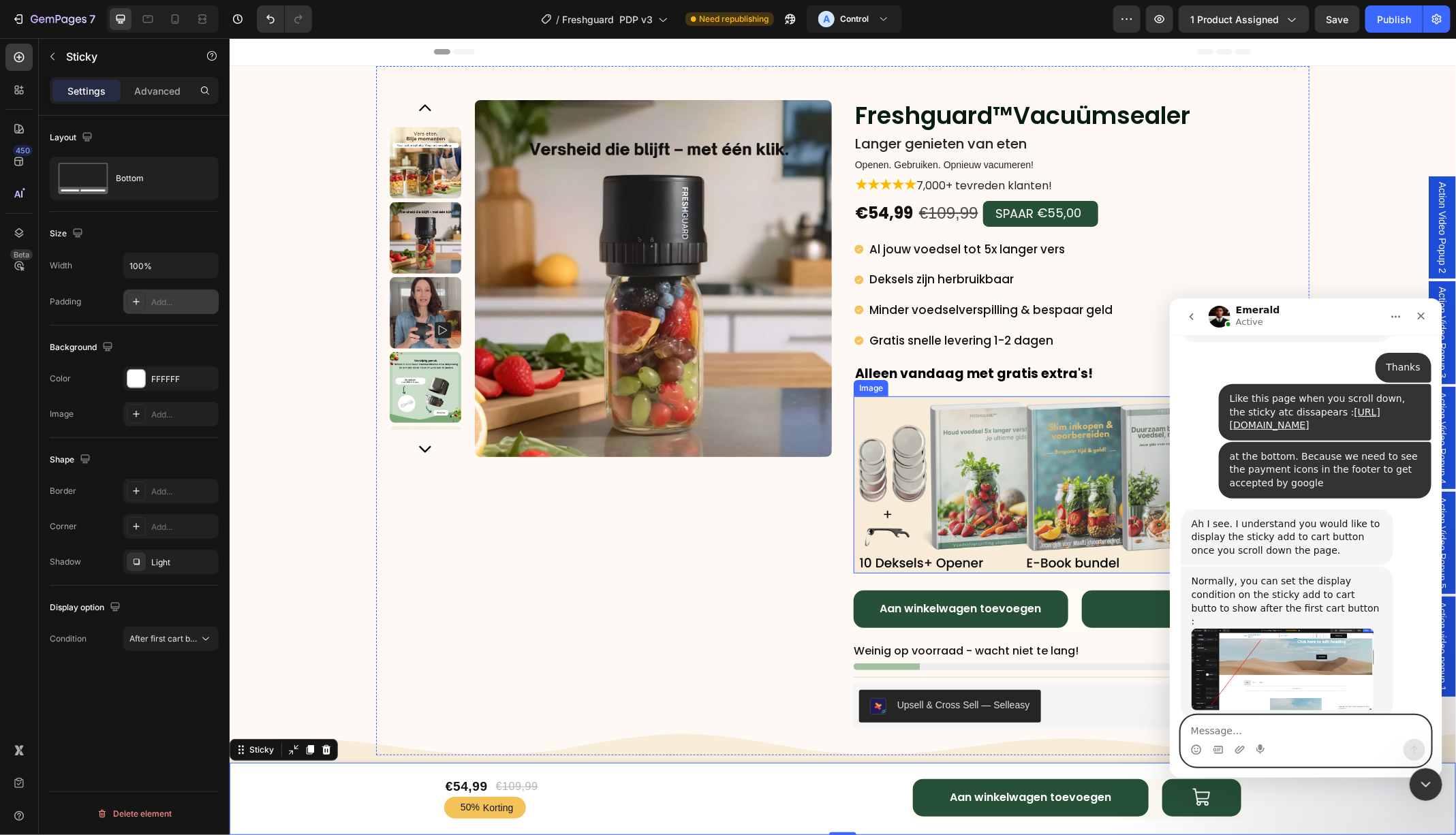
scroll to position [543, 0]
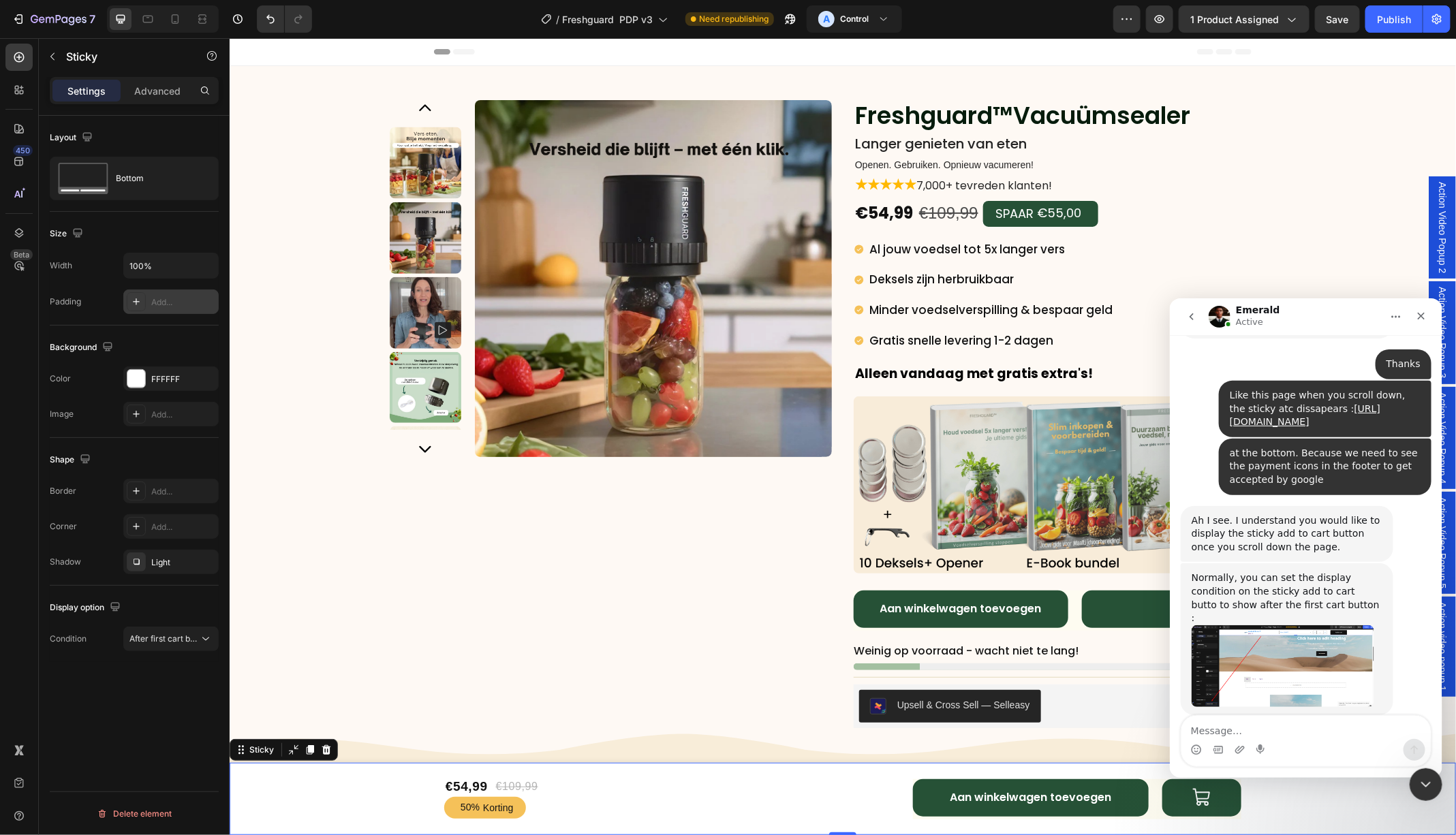
click at [1269, 624] on img "Emerald says…" at bounding box center [1282, 665] width 183 height 83
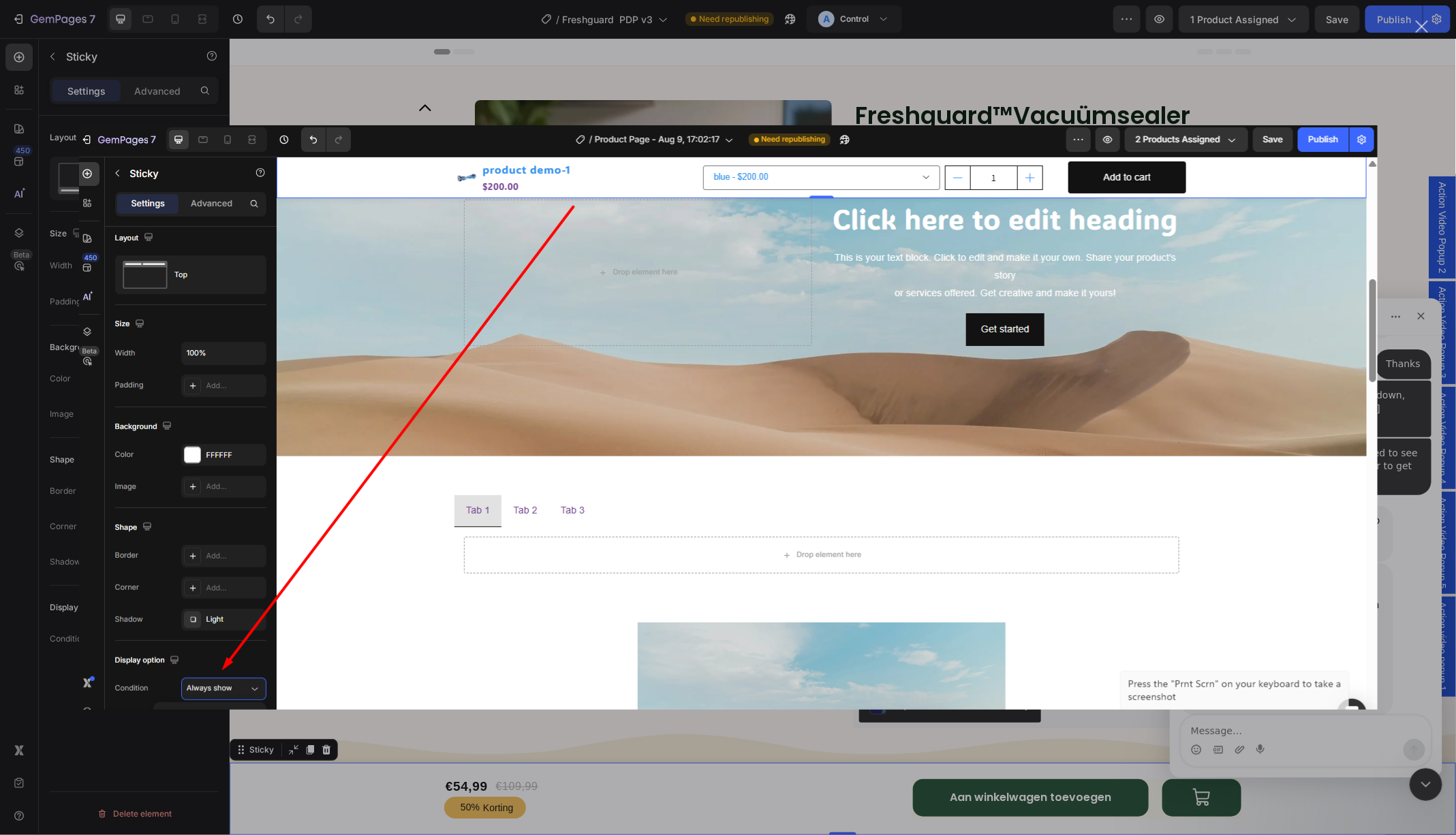
scroll to position [0, 0]
click at [1390, 616] on div "Intercom messenger" at bounding box center [728, 417] width 1456 height 835
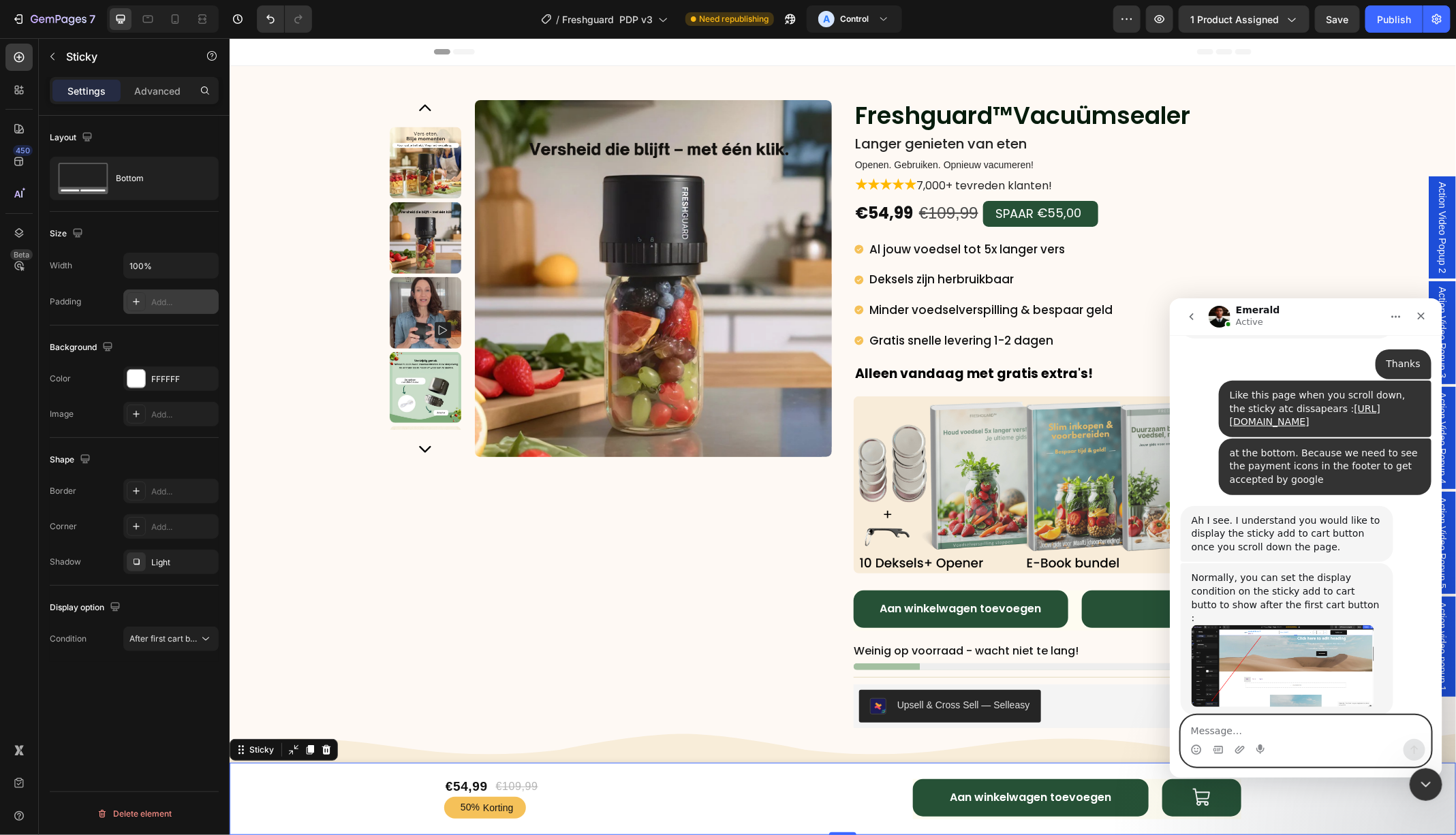
click at [1265, 737] on textarea "Message…" at bounding box center [1305, 727] width 249 height 23
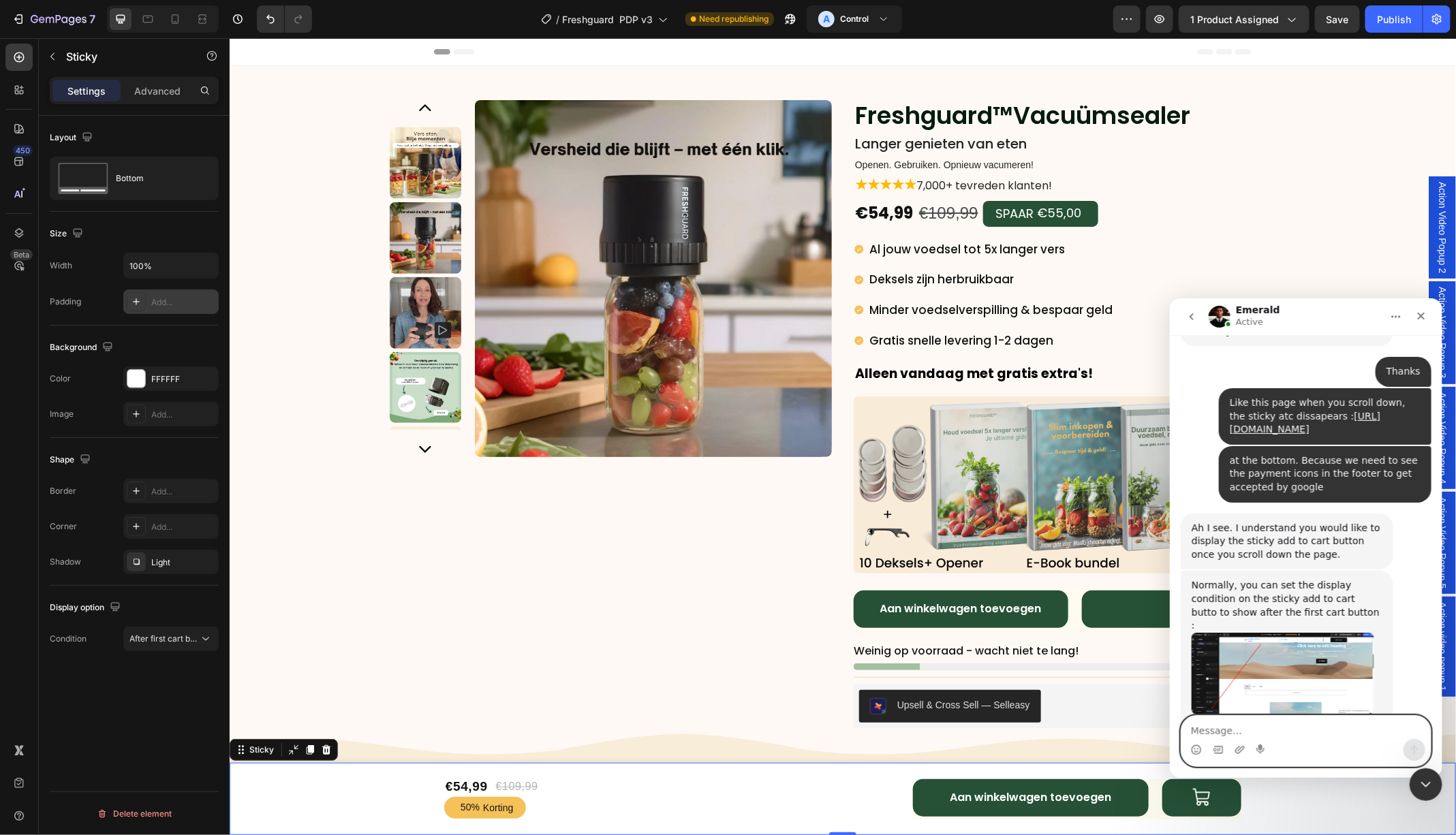
scroll to position [535, 0]
click at [371, 809] on div "€54,99 Product Price Product Price €109,99 Product Price Product Price Row 50% …" at bounding box center [842, 798] width 1226 height 72
click at [1241, 732] on textarea "Message…" at bounding box center [1305, 727] width 249 height 23
type textarea "We already have that"
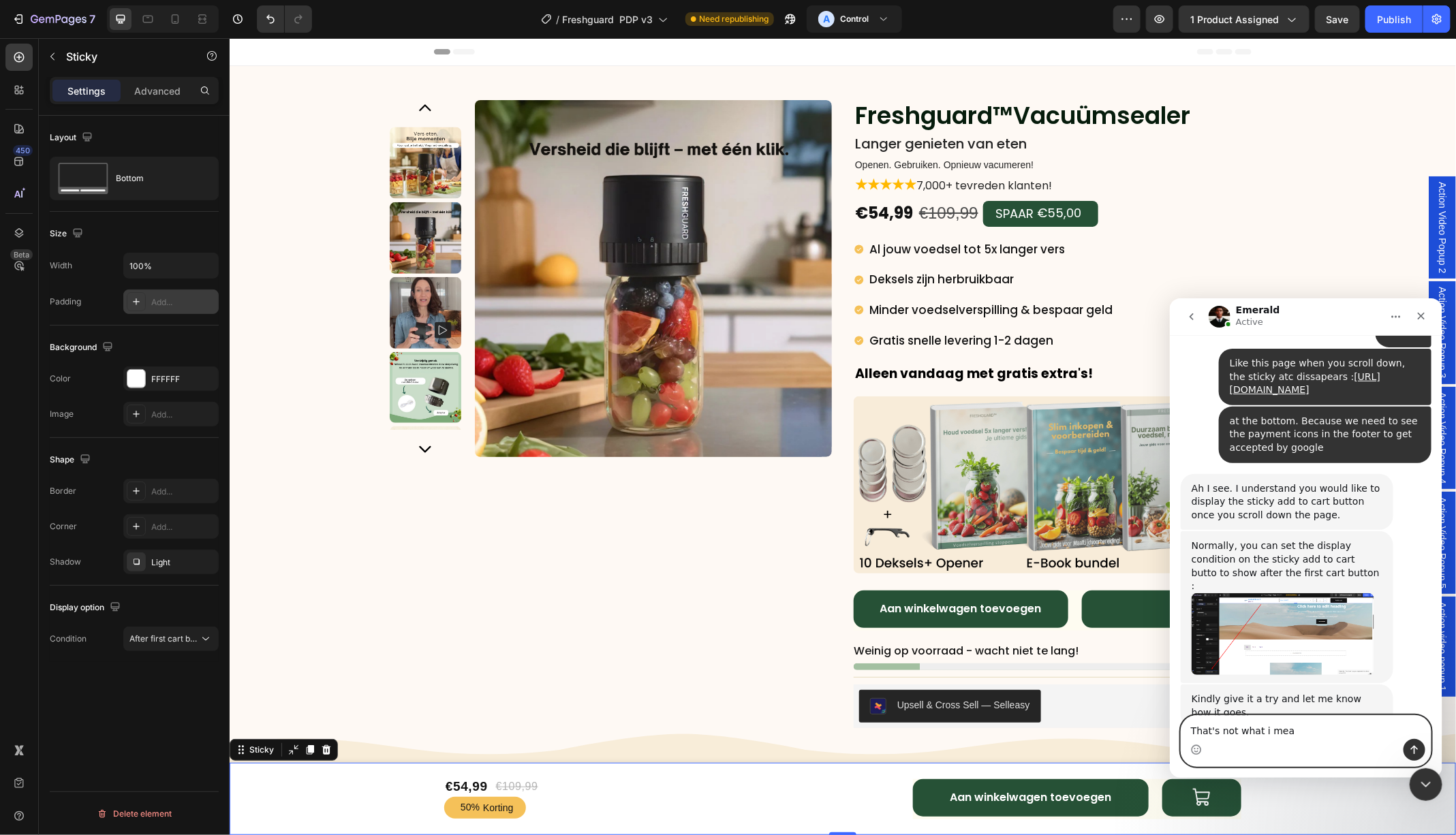
type textarea "That's not what i mean"
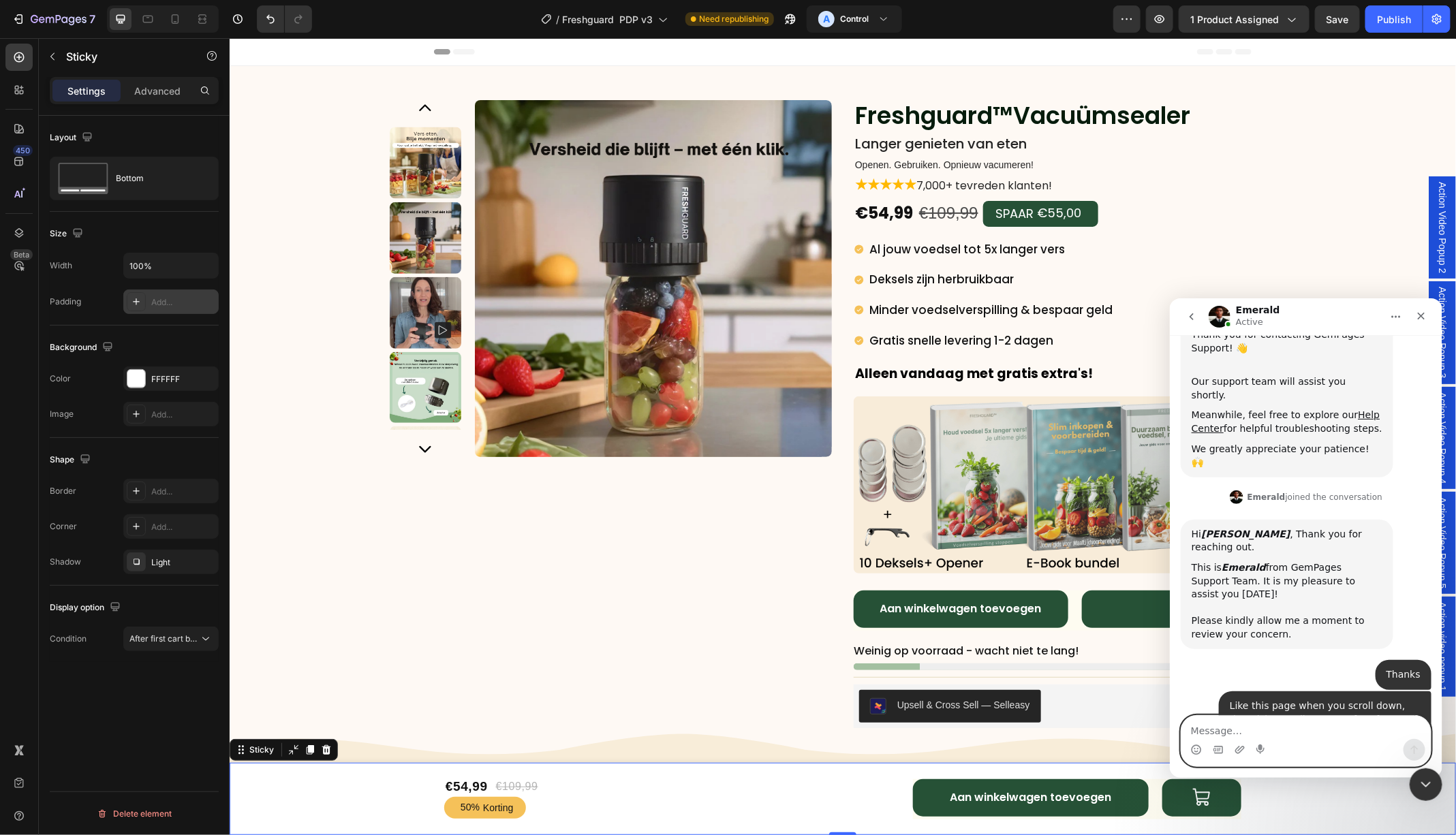
scroll to position [607, 0]
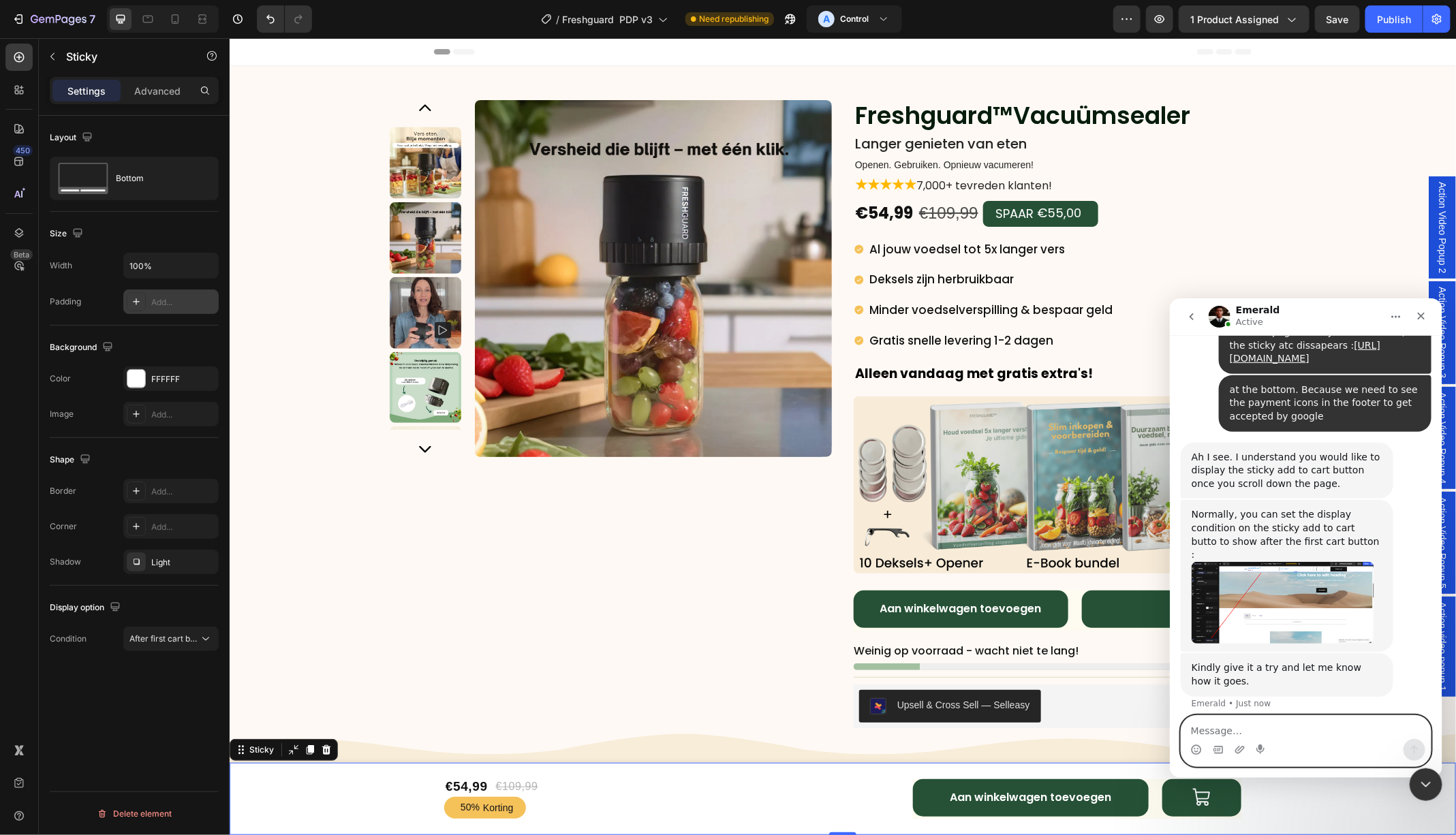
click at [1282, 728] on textarea "Message…" at bounding box center [1305, 727] width 249 height 23
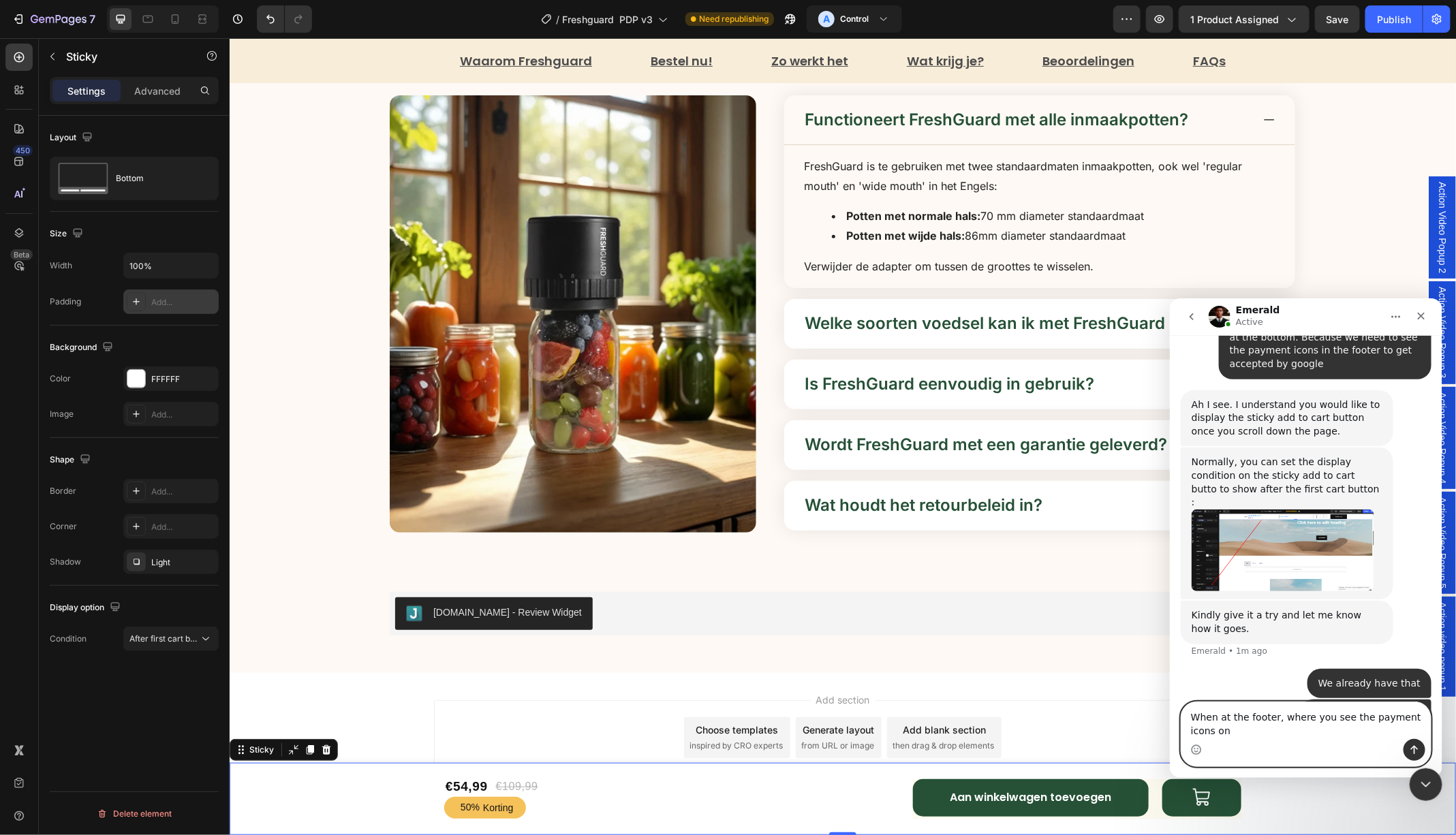
scroll to position [673, 0]
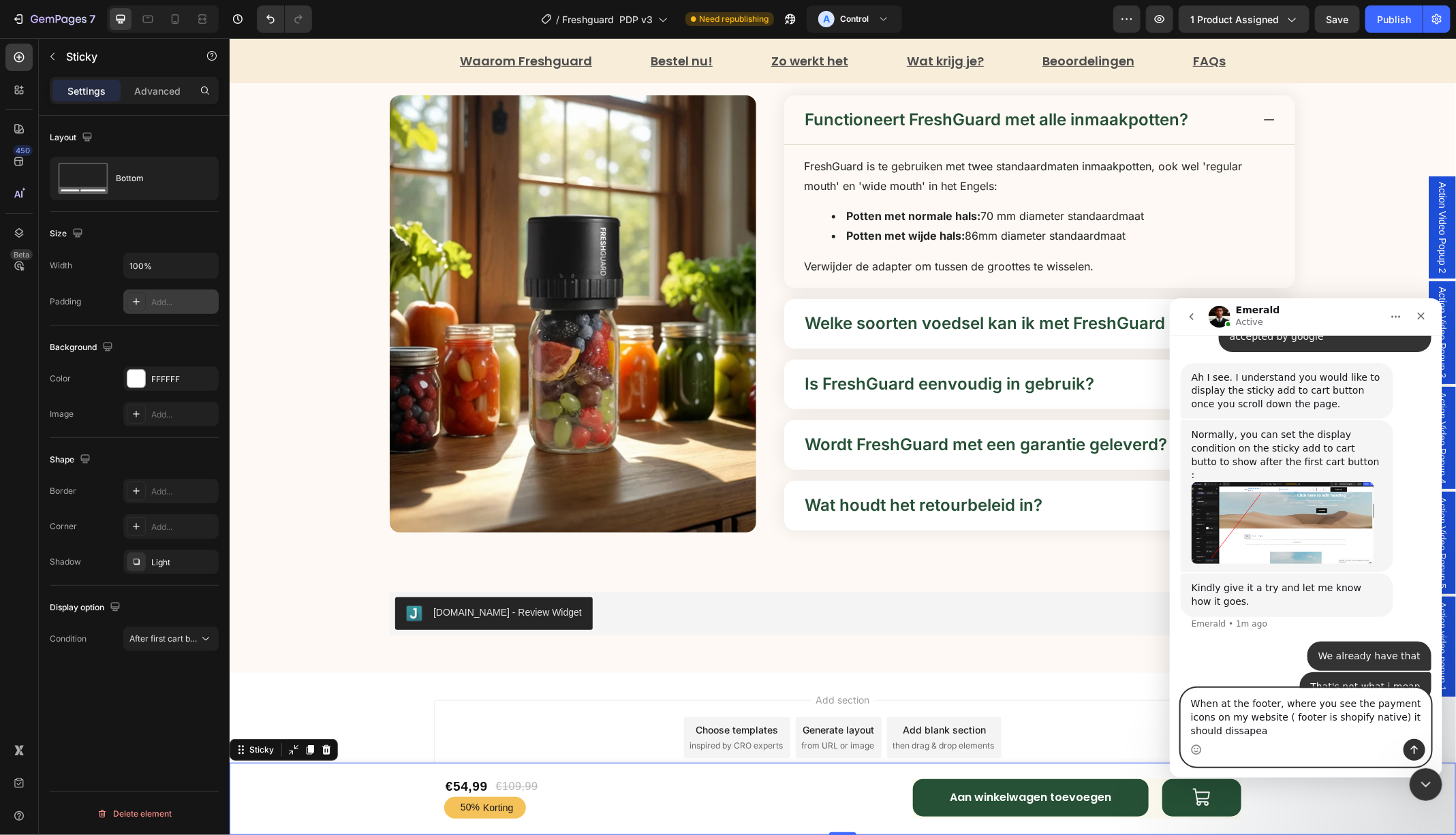
type textarea "When at the footer, where you see the payment icons on my website ( footer is s…"
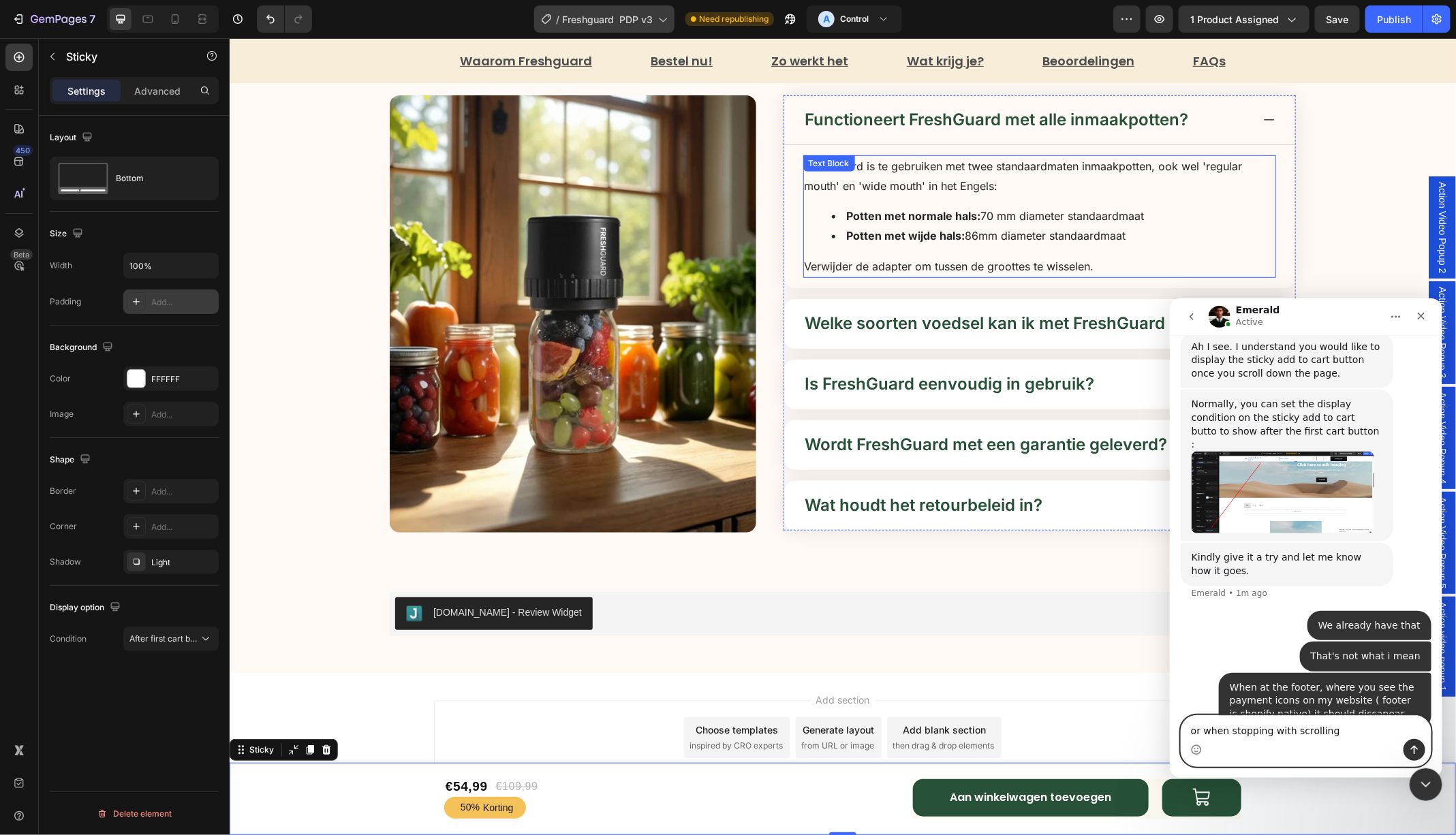
scroll to position [665, 0]
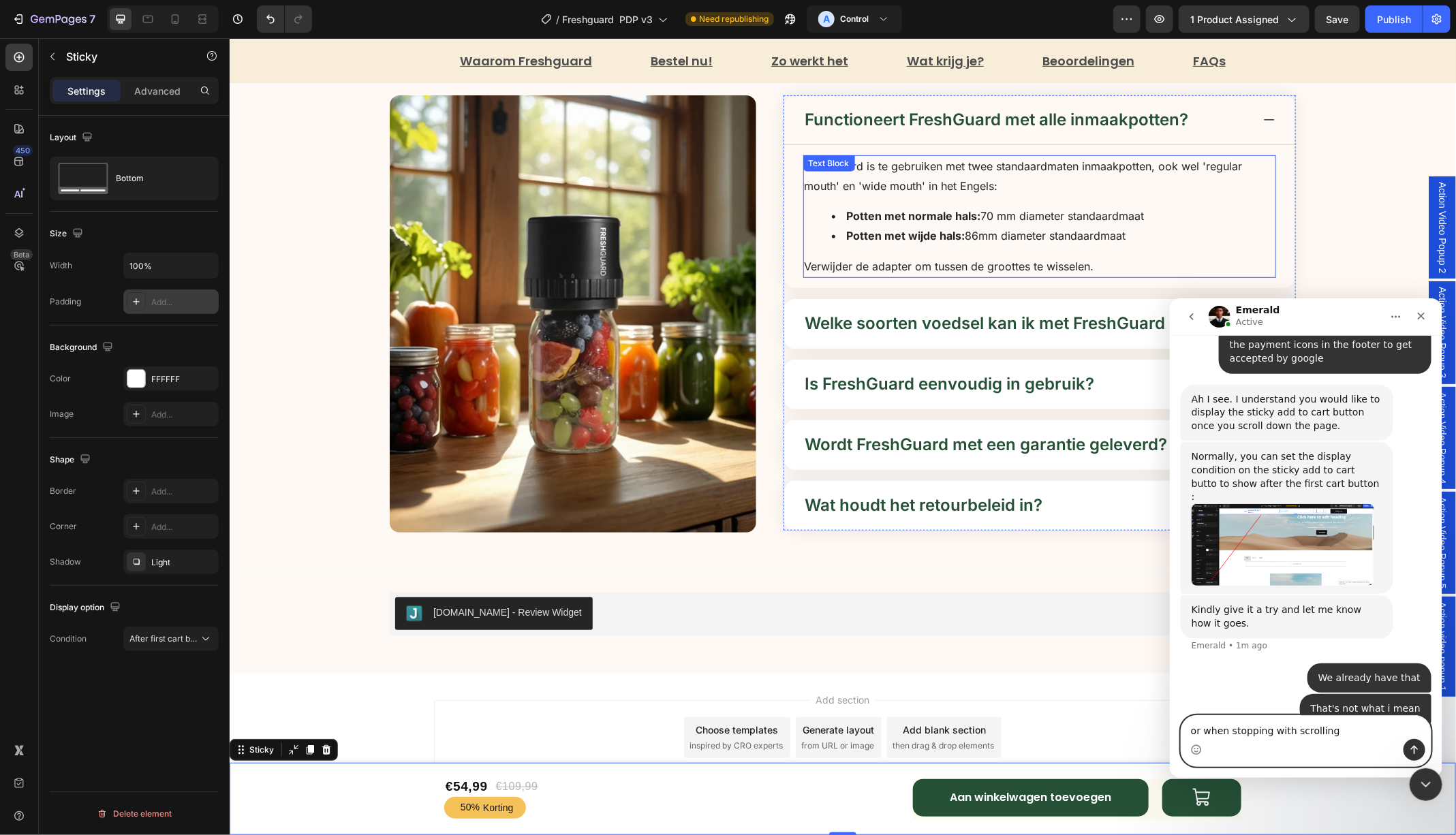
type textarea "L"
paste textarea "[URL][DOMAIN_NAME]"
type textarea "Exactly the same behaviour as in the example: [URL][DOMAIN_NAME]"
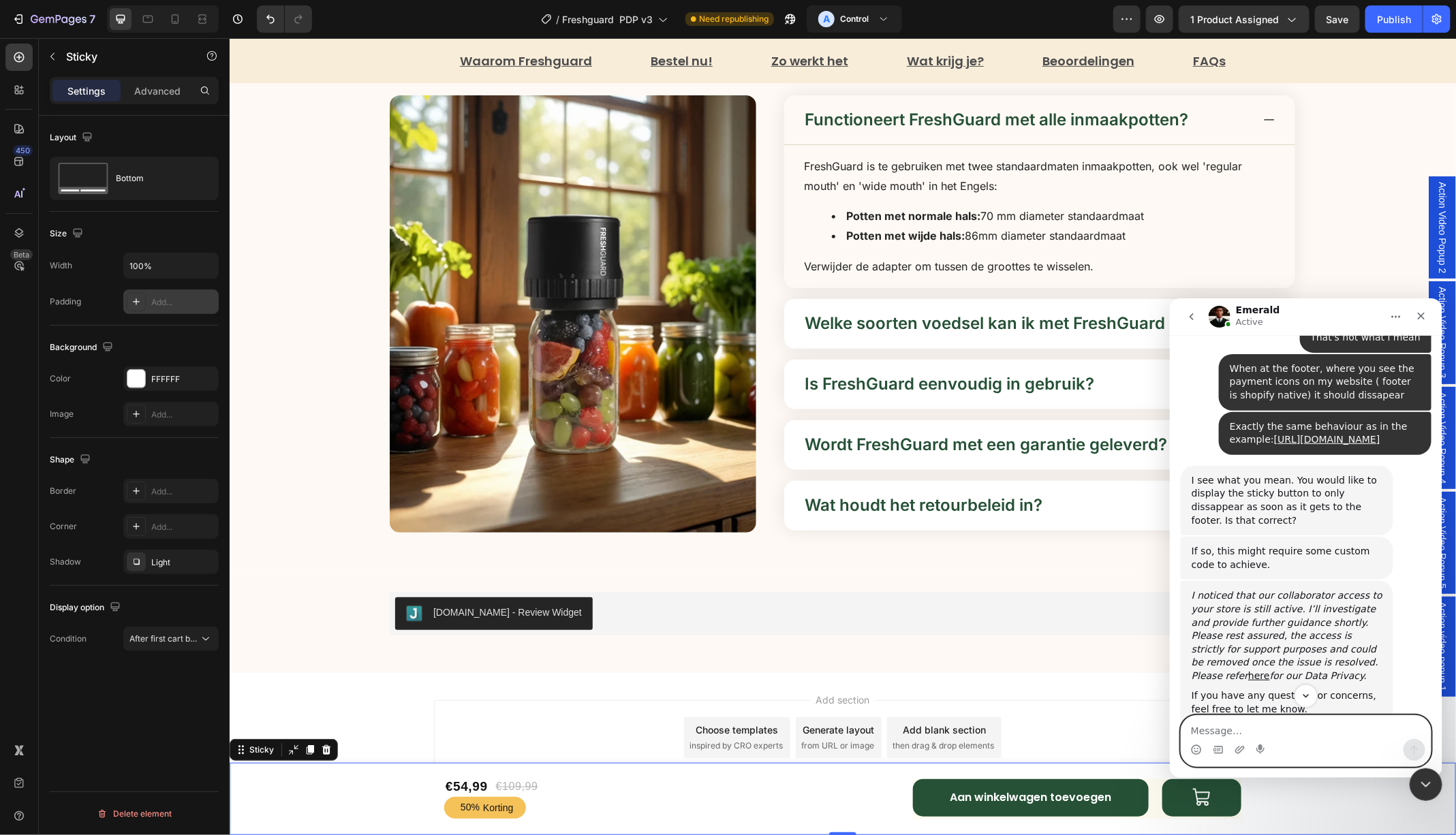
scroll to position [1174, 0]
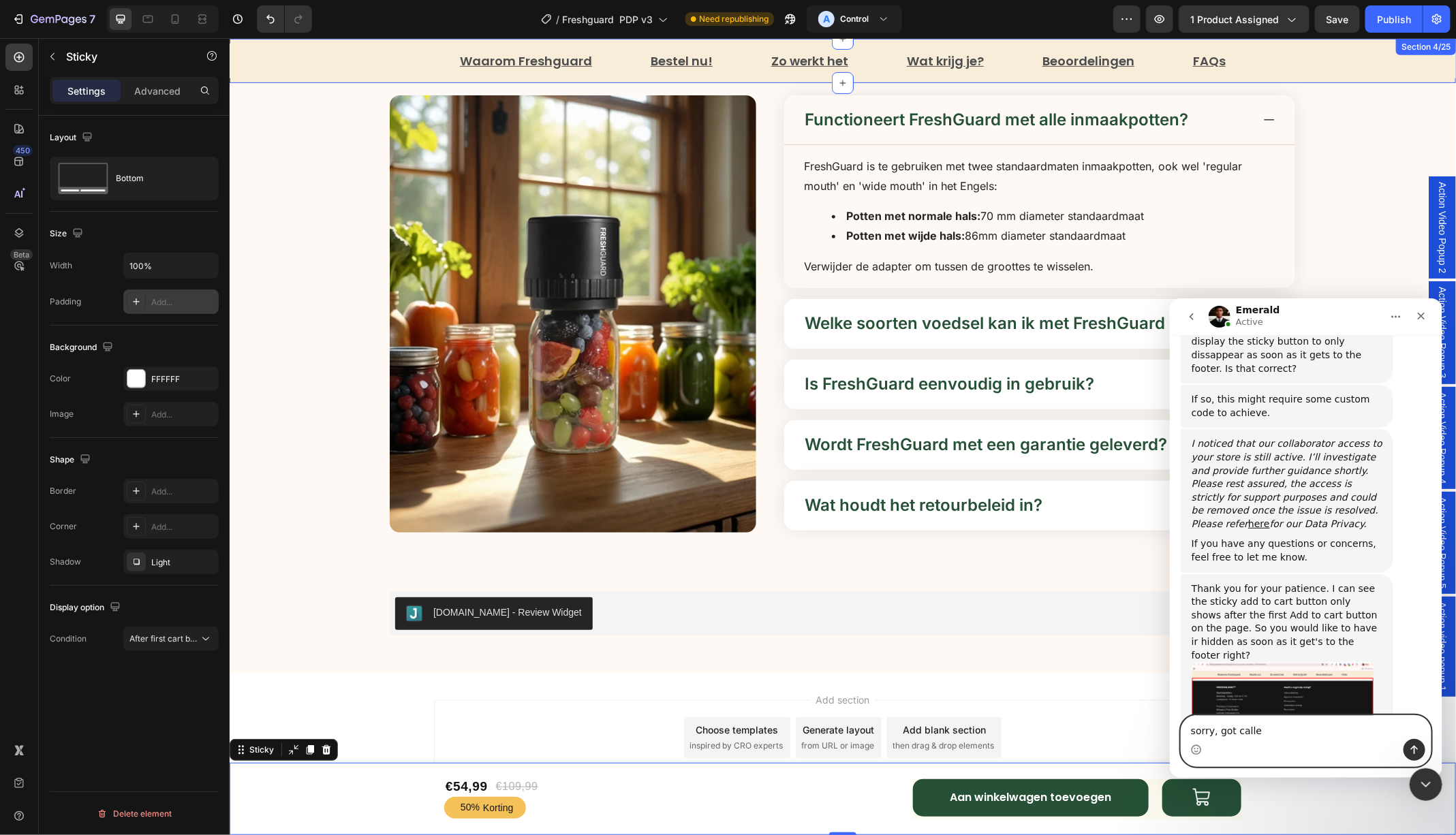
type textarea "sorry, got called"
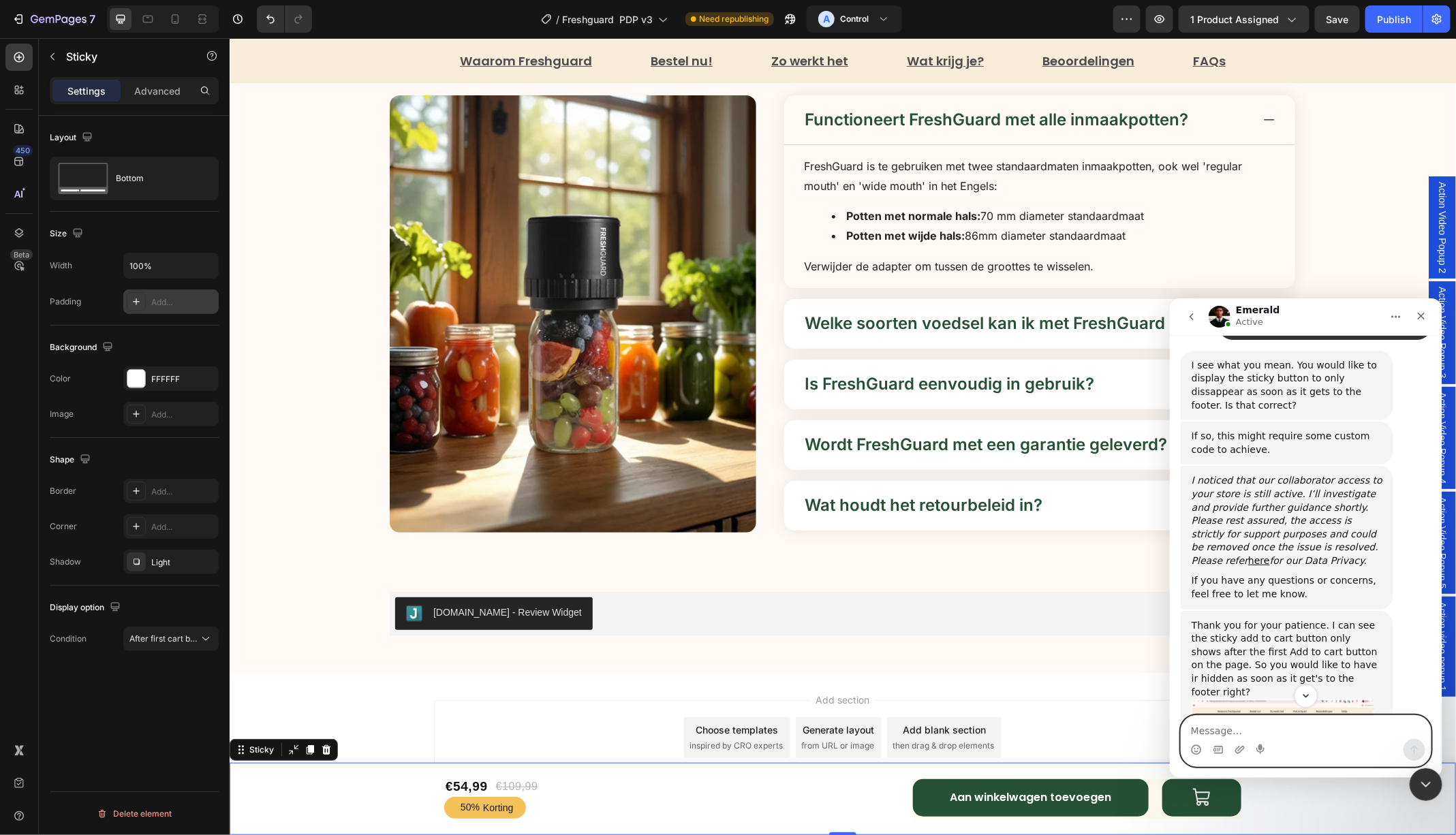
scroll to position [1148, 0]
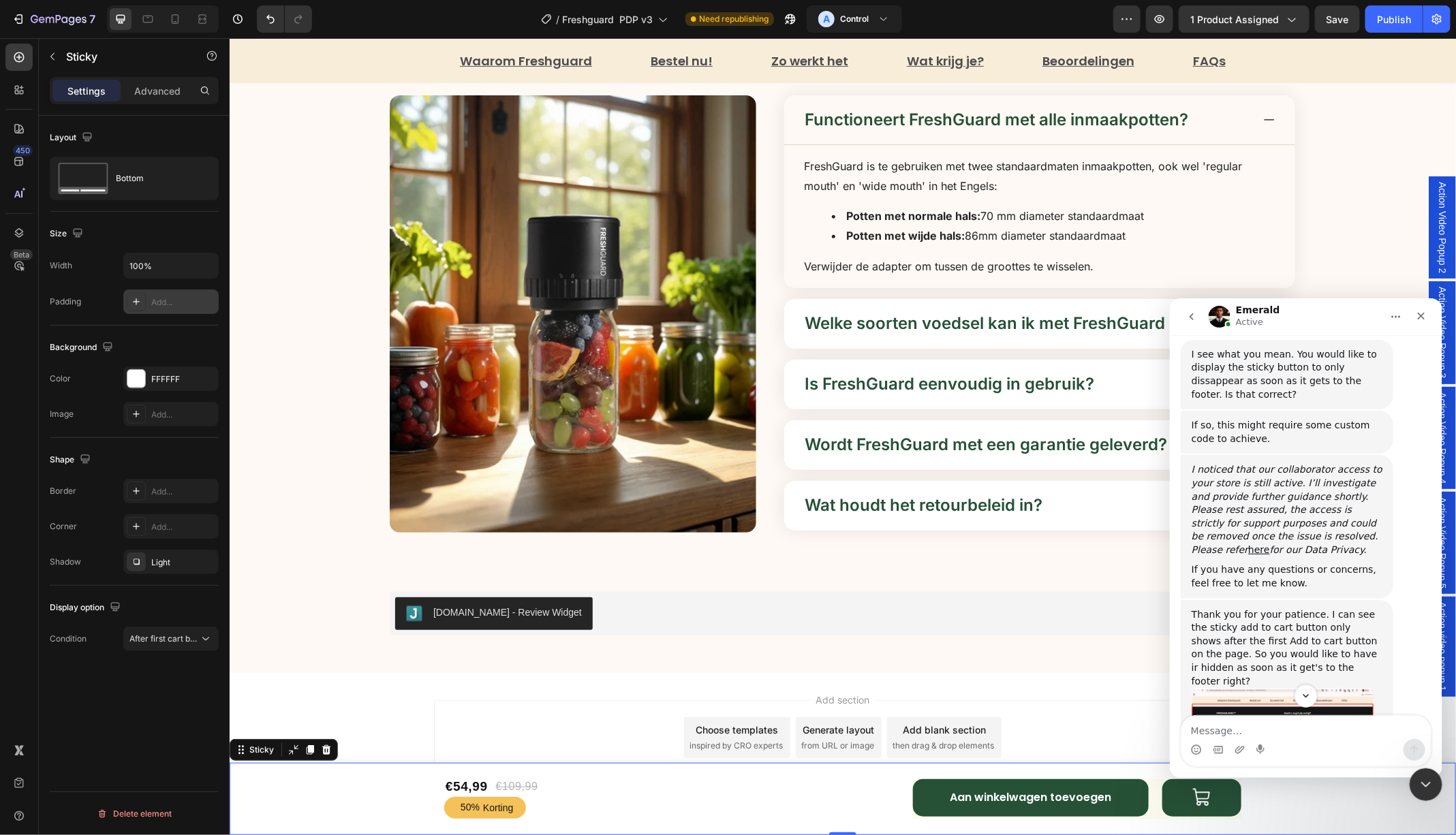
click at [1261, 687] on img "Emerald says…" at bounding box center [1282, 736] width 183 height 98
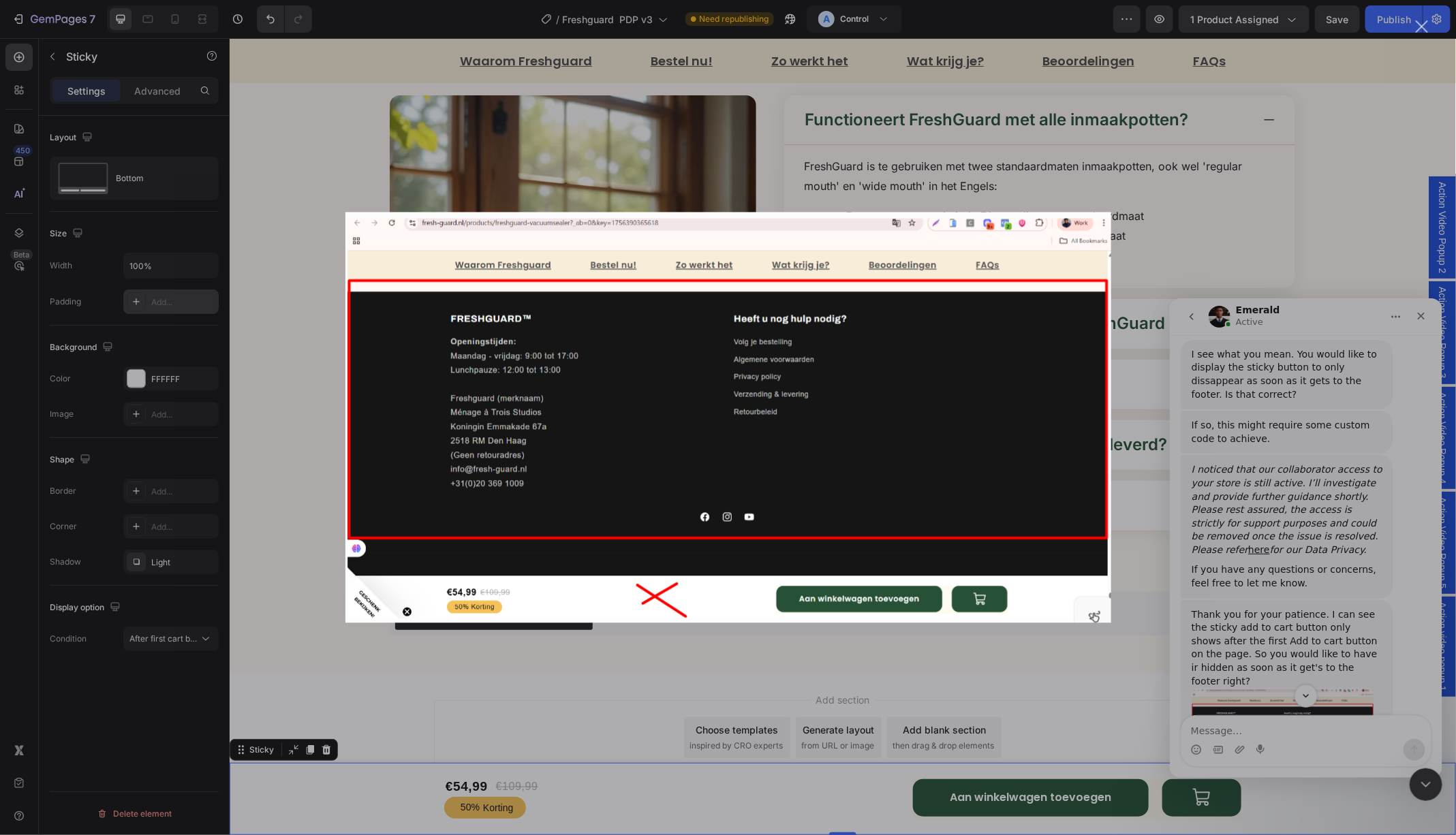
click at [1312, 529] on div "Intercom messenger" at bounding box center [728, 417] width 1456 height 835
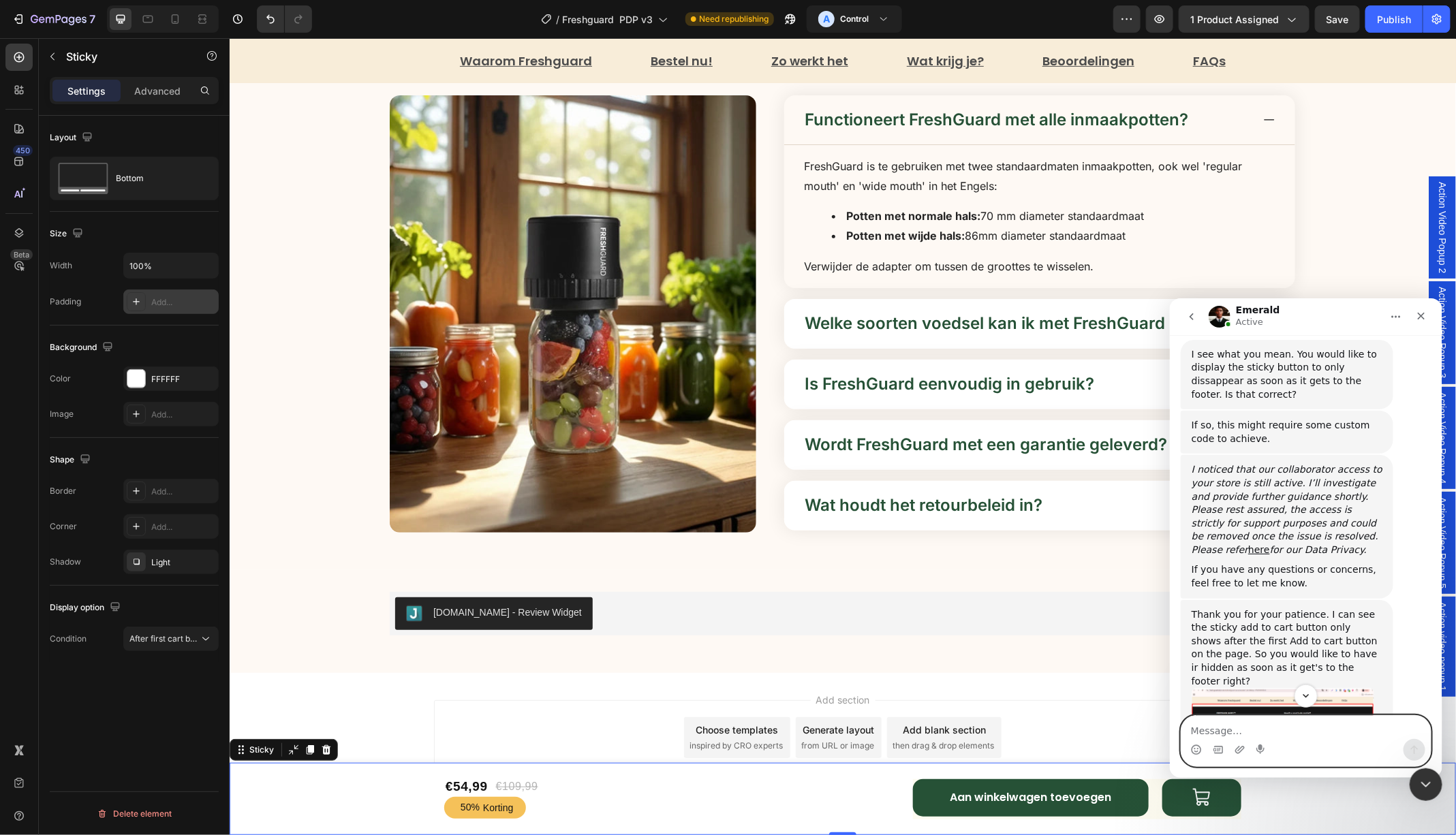
click at [1243, 727] on textarea "Message…" at bounding box center [1305, 727] width 249 height 23
type textarea "Yes correct"
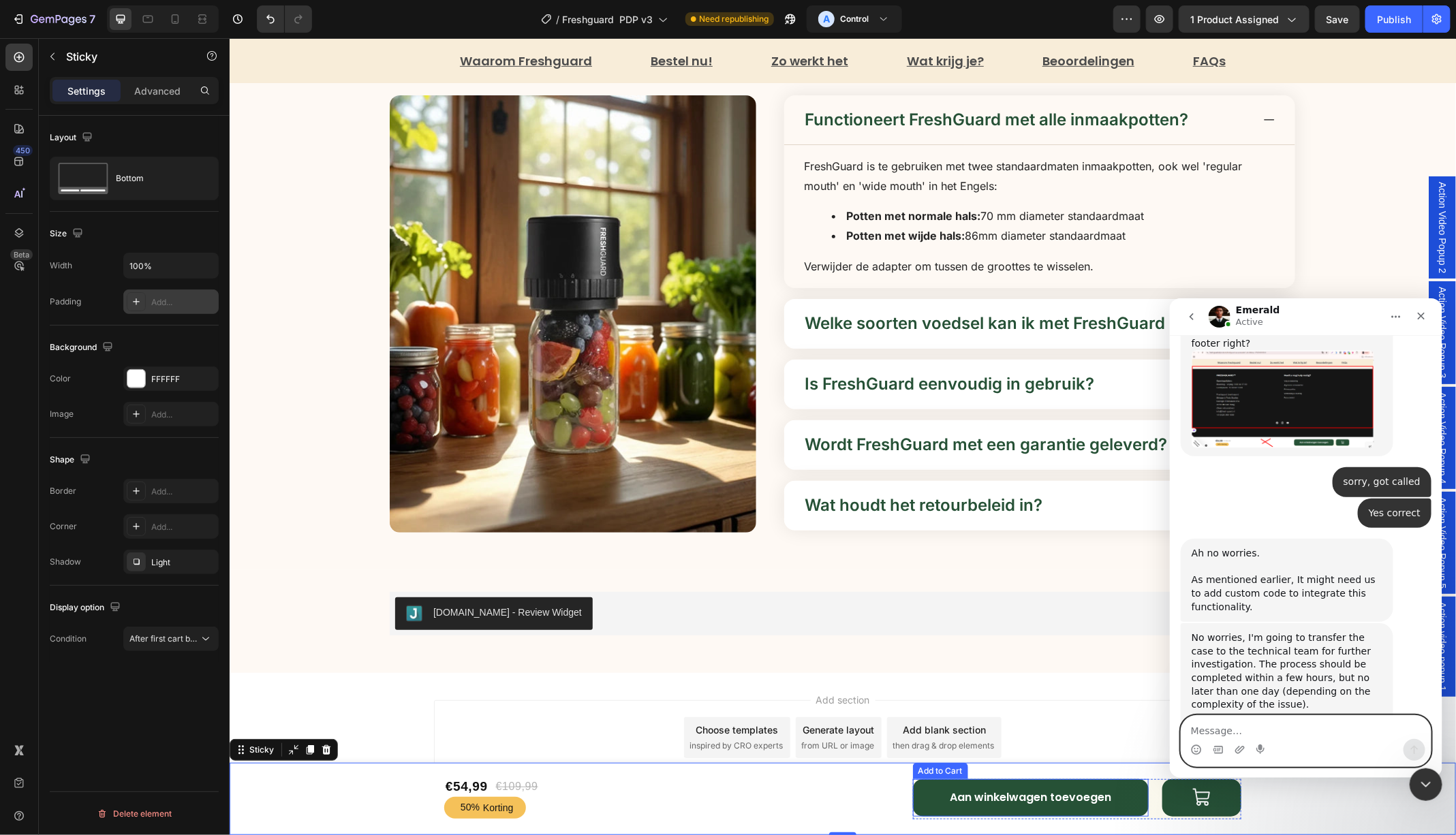
scroll to position [1497, 0]
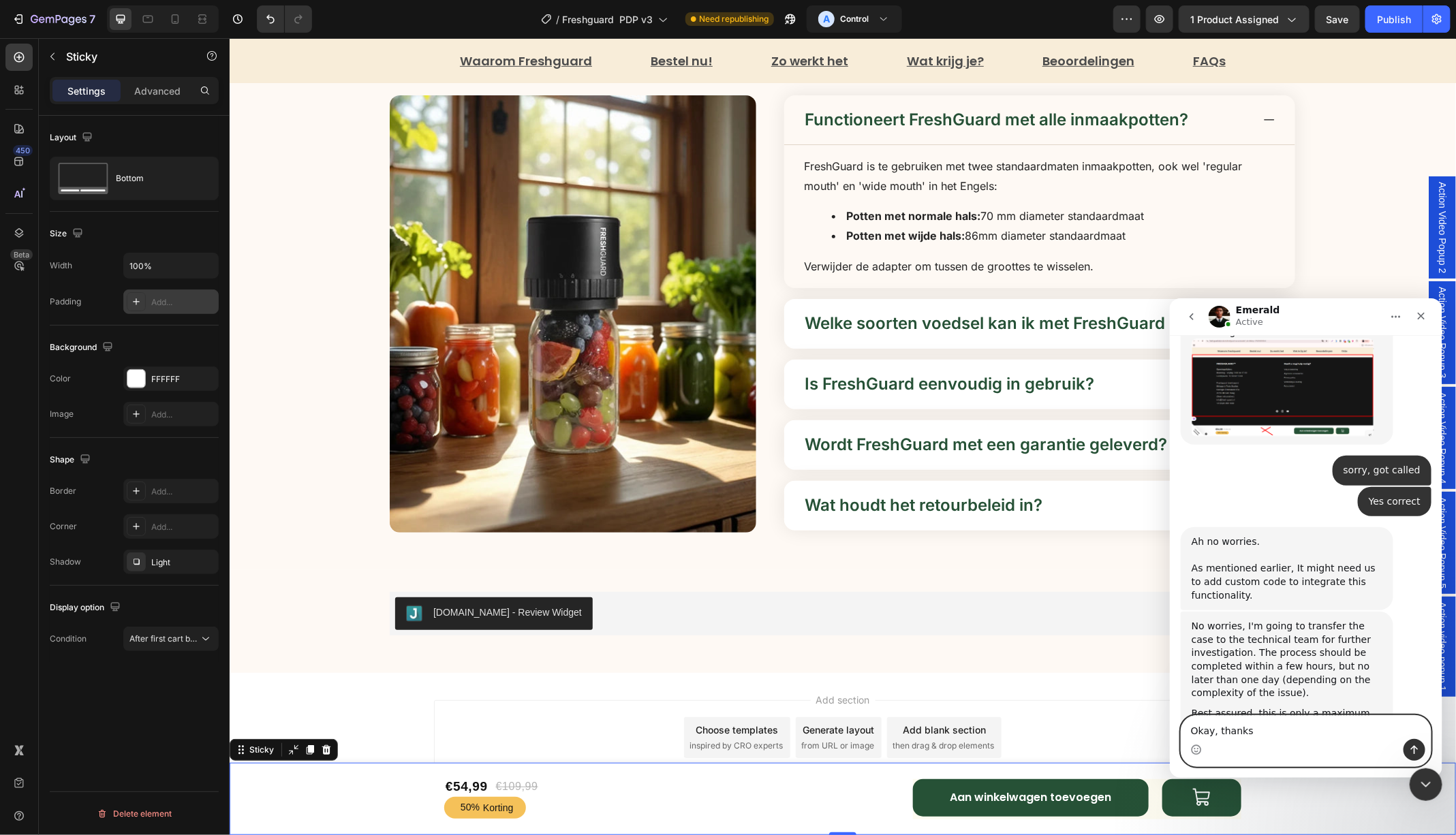
type textarea "Okay, thanks!"
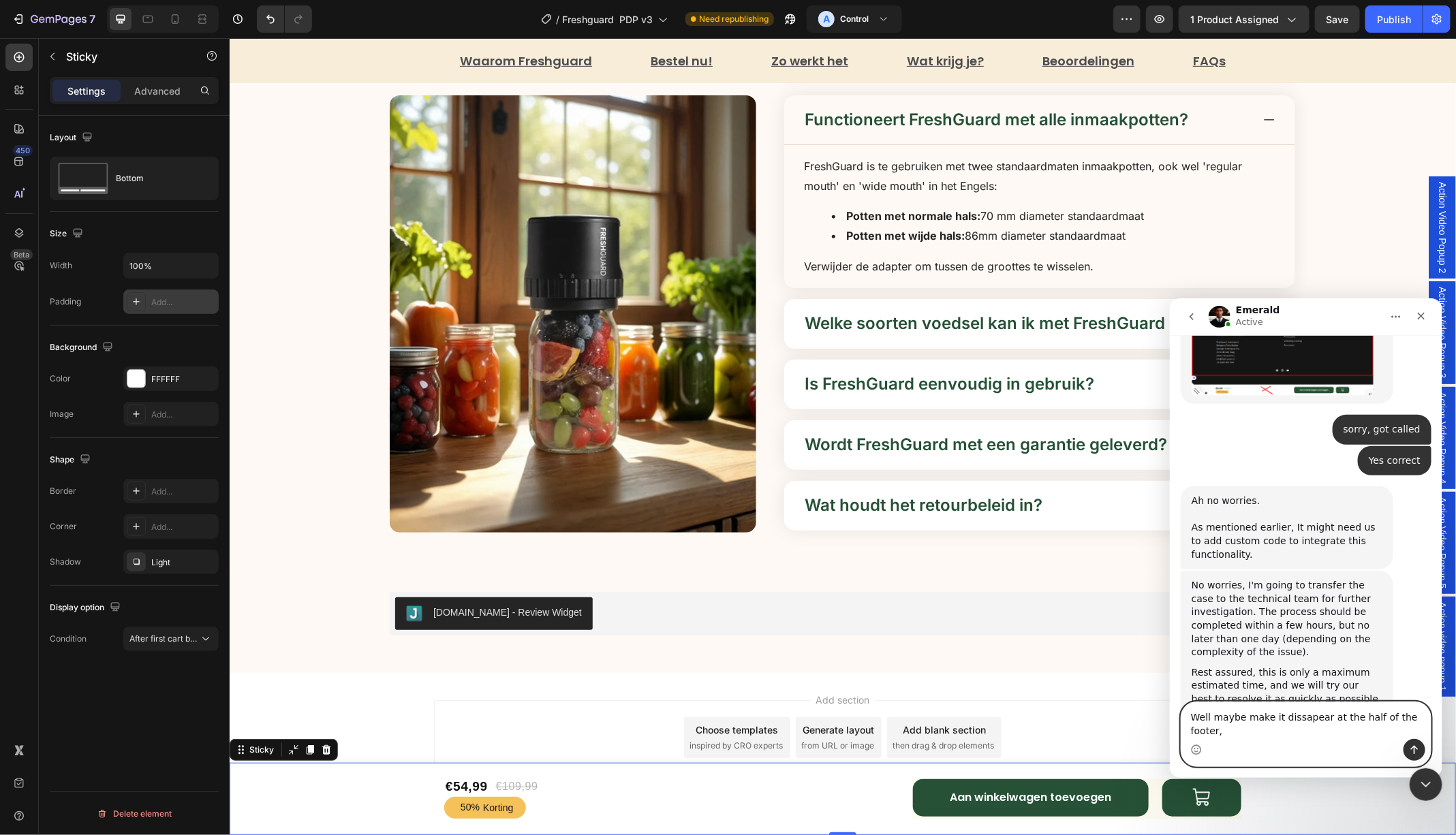
scroll to position [1552, 0]
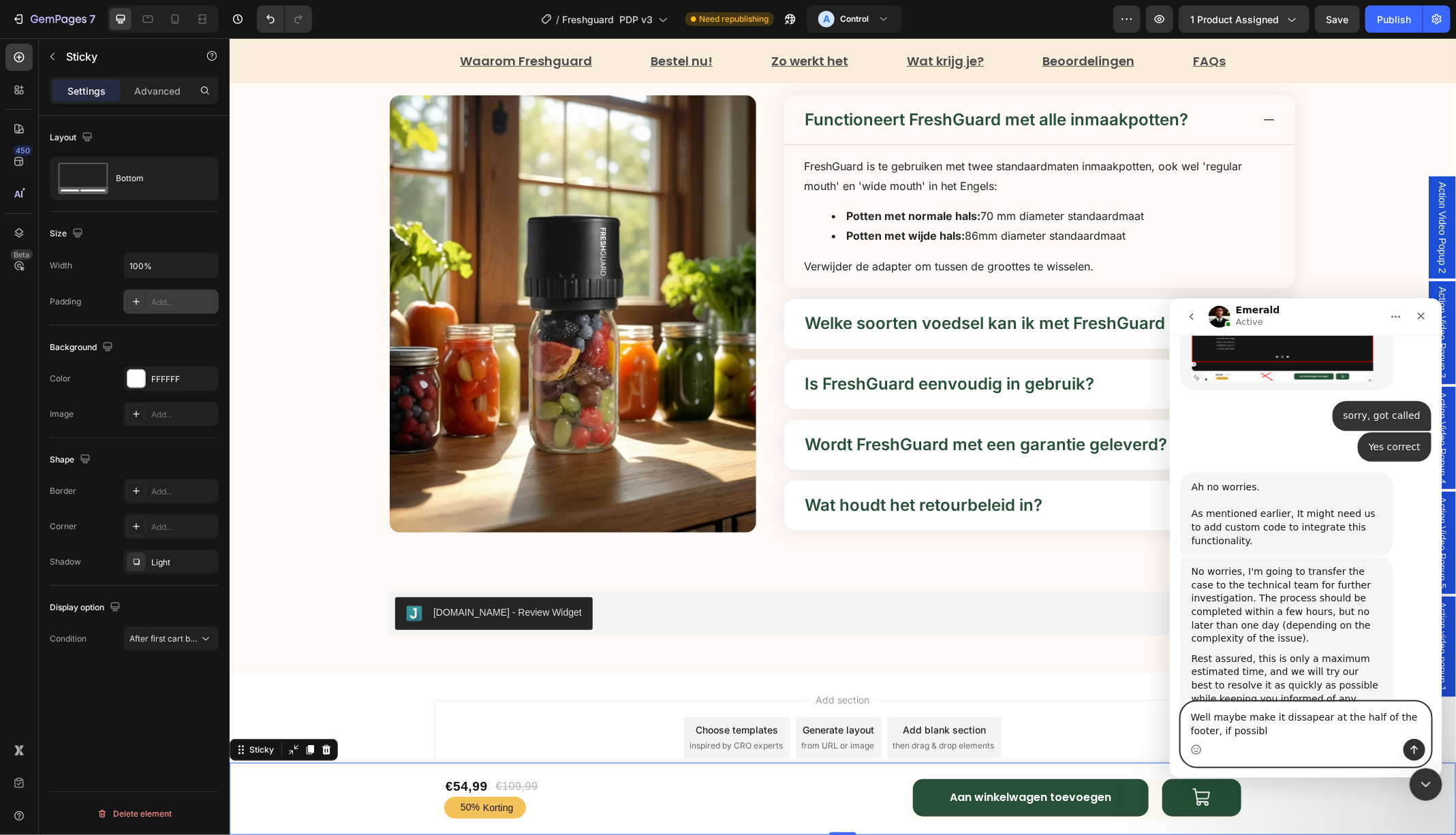
type textarea "Well maybe make it dissapear at the half of the footer, if possible"
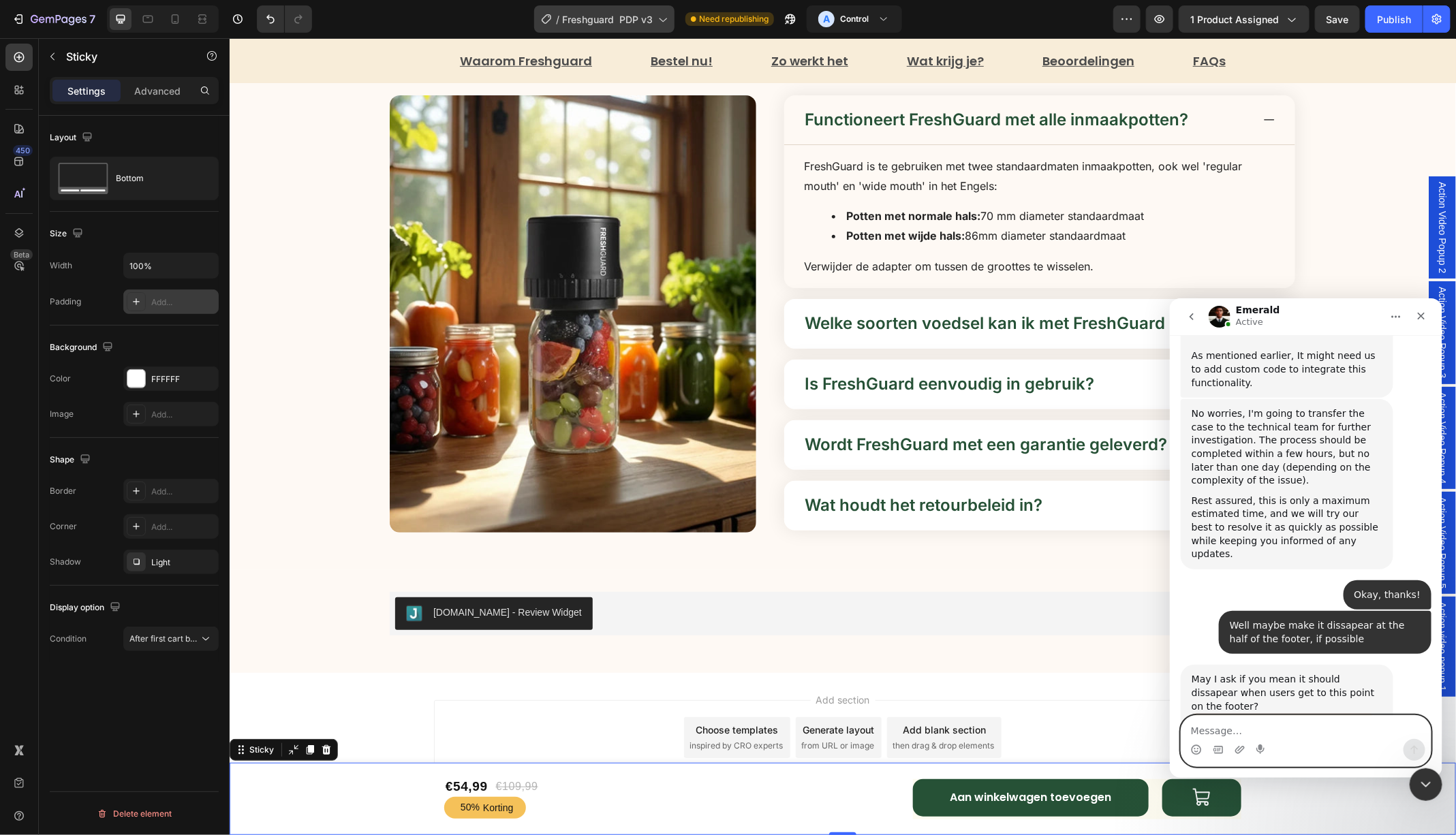
scroll to position [1713, 0]
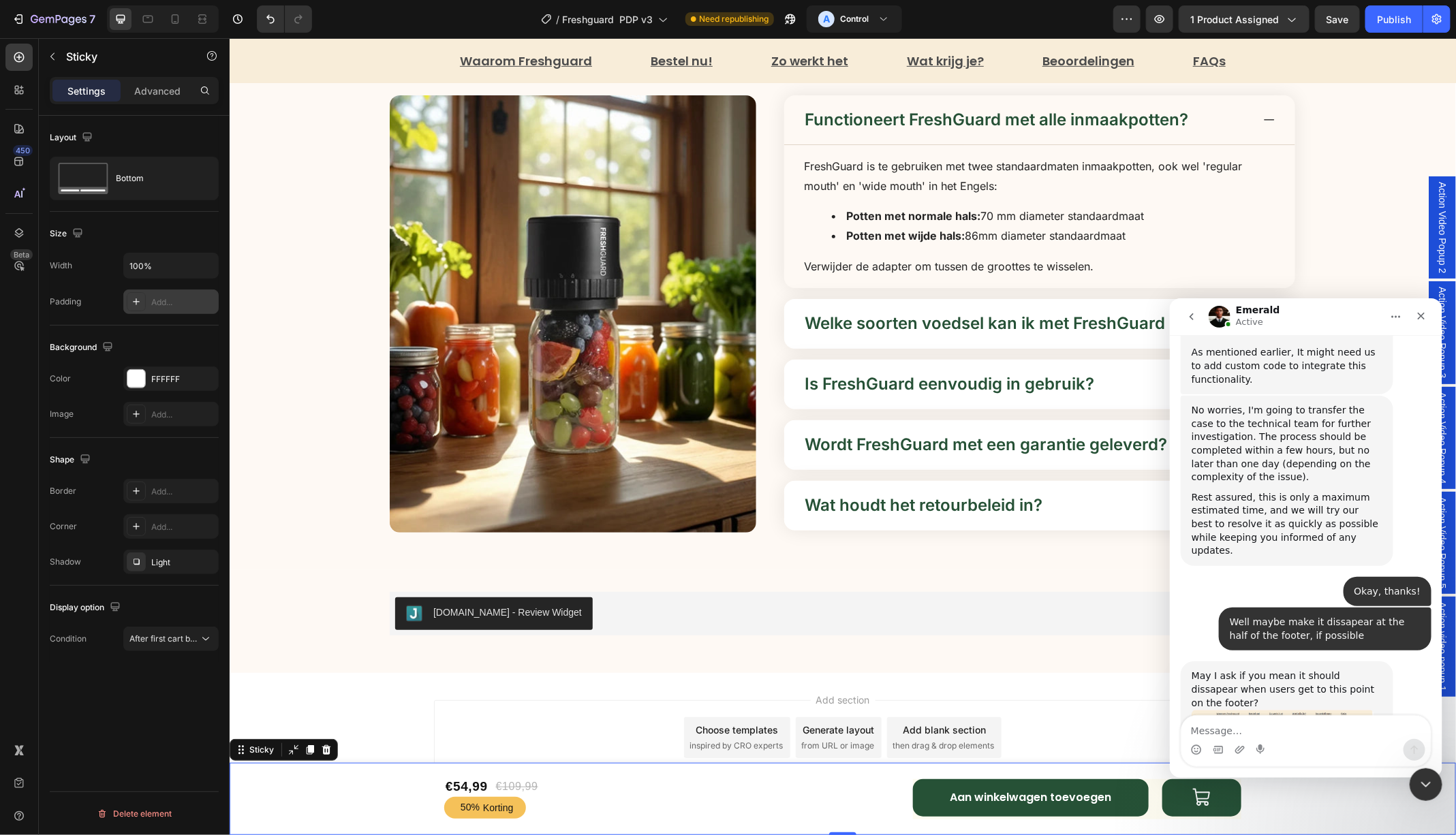
click at [1270, 709] on img "Emerald says…" at bounding box center [1282, 747] width 183 height 76
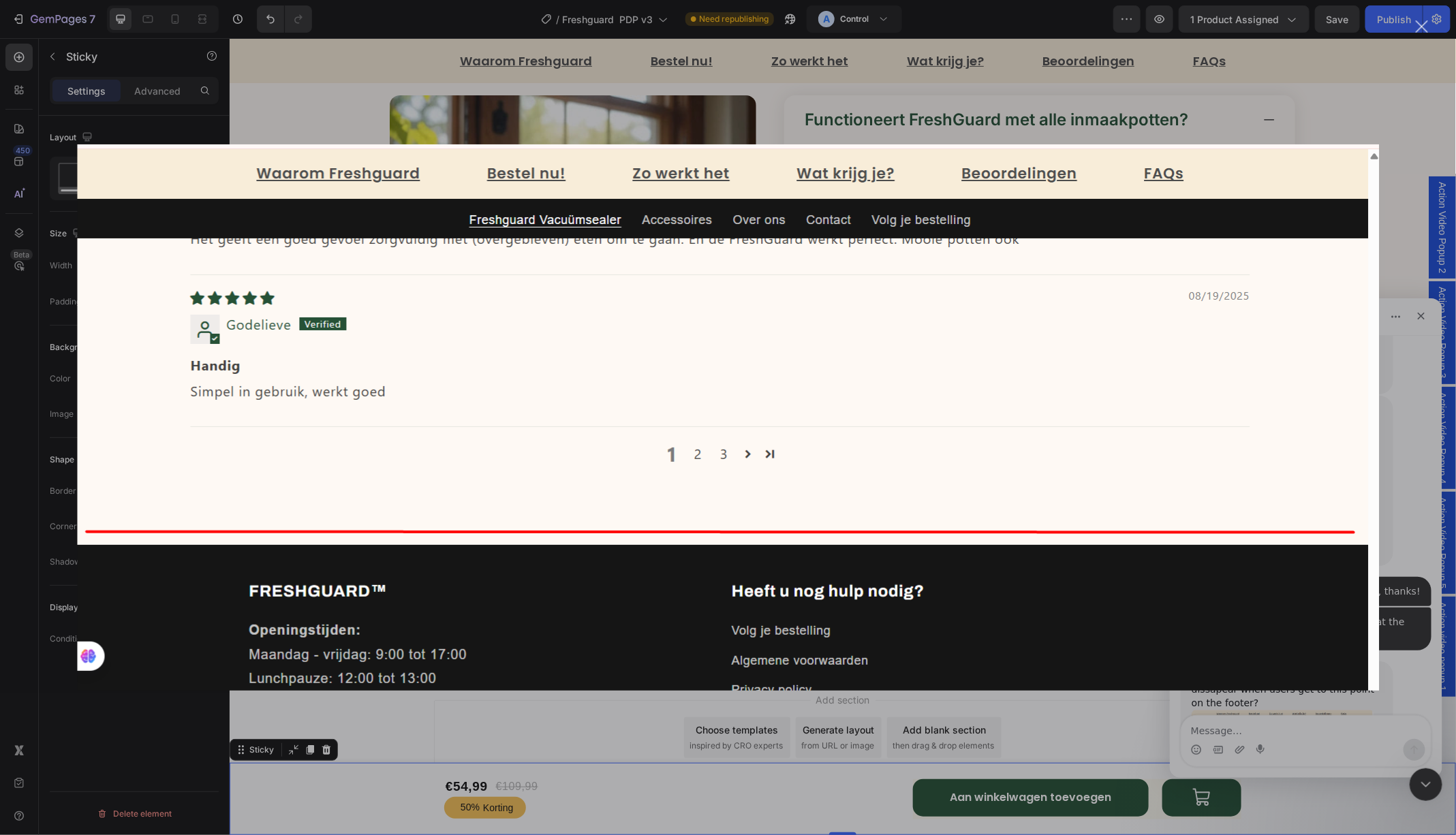
click at [1397, 604] on div "Intercom messenger" at bounding box center [728, 417] width 1456 height 835
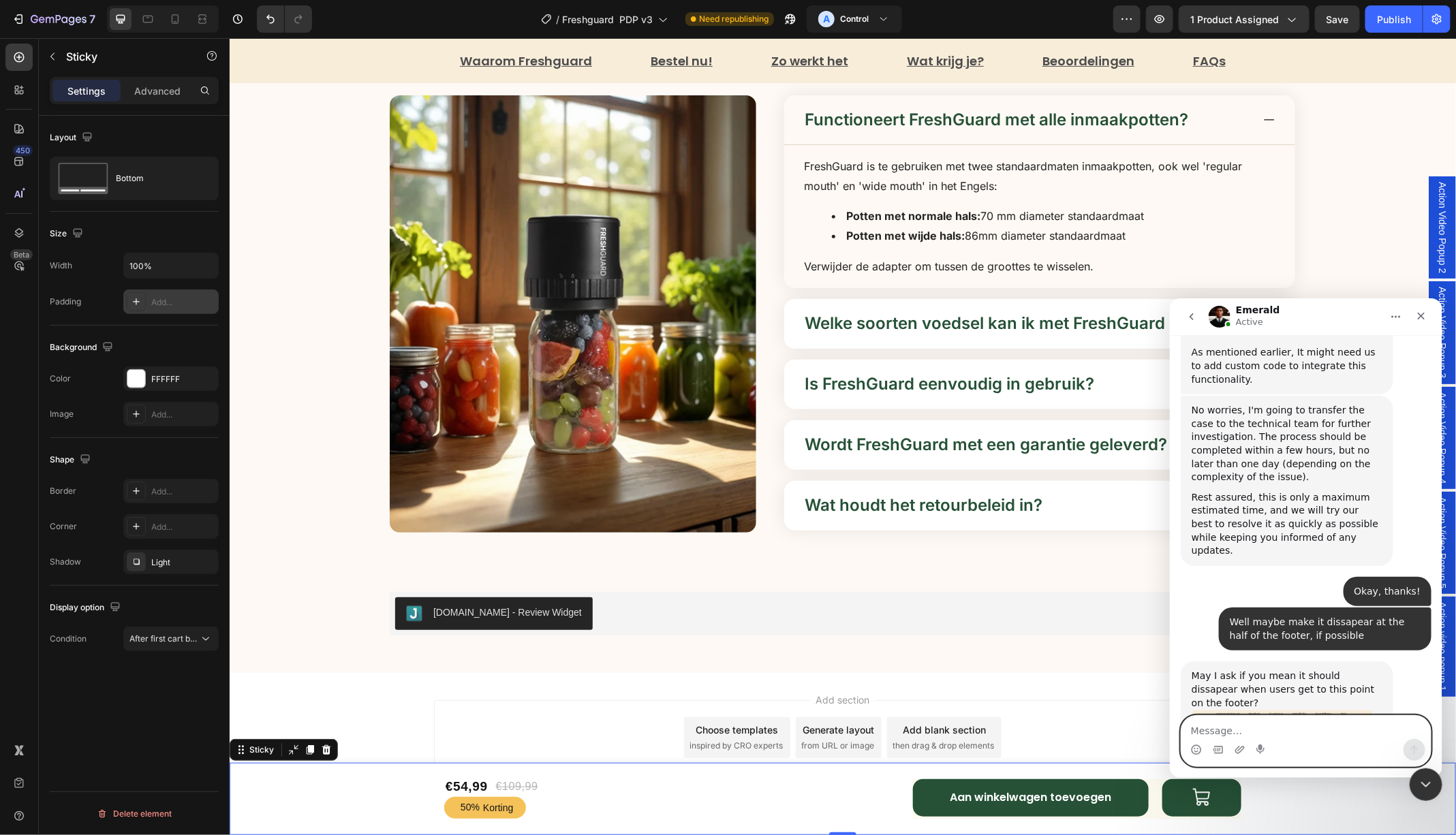
click at [1221, 736] on textarea "Message…" at bounding box center [1305, 727] width 249 height 23
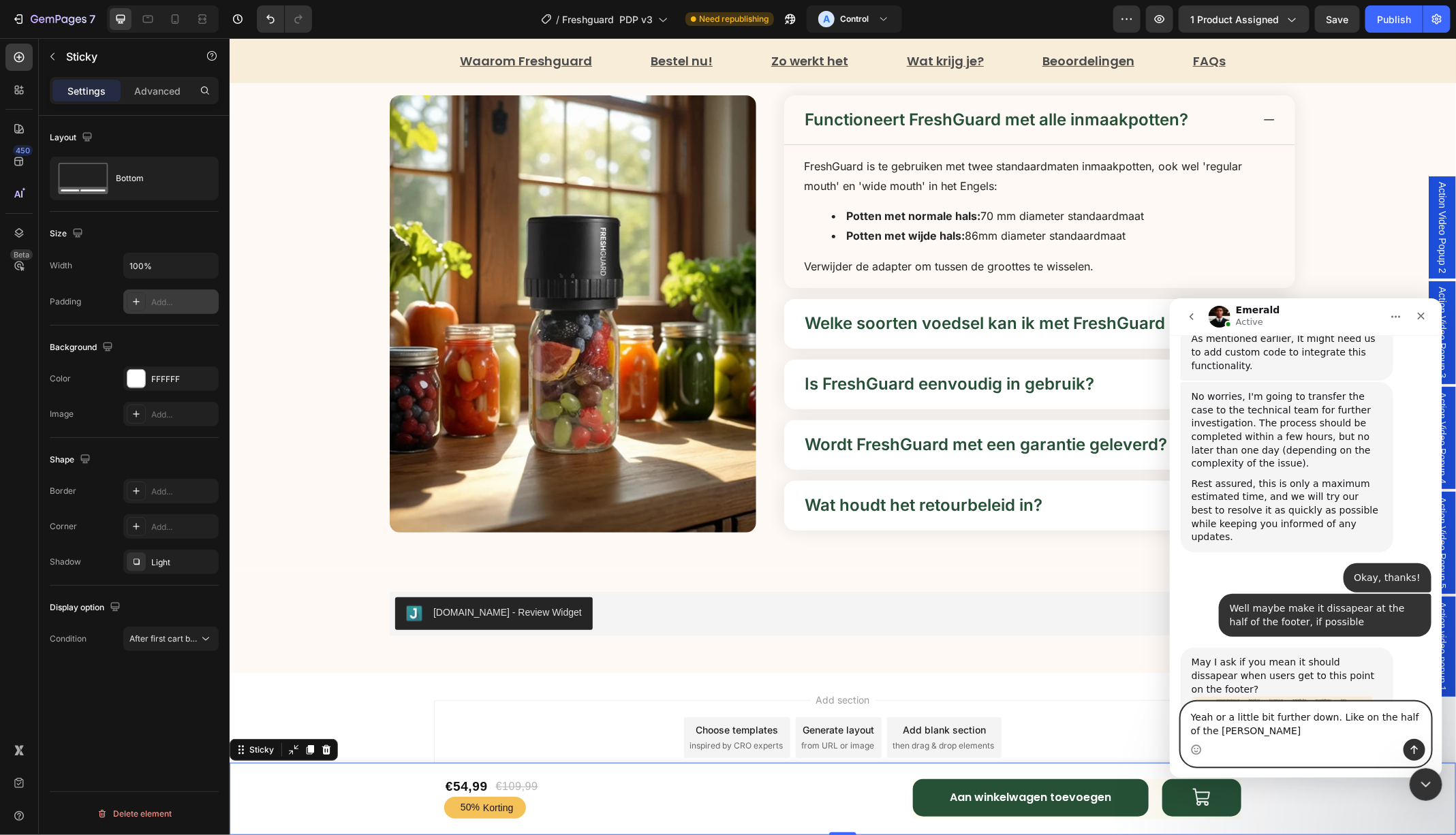
type textarea "Yeah or a little bit further down. Like on the half of the footer"
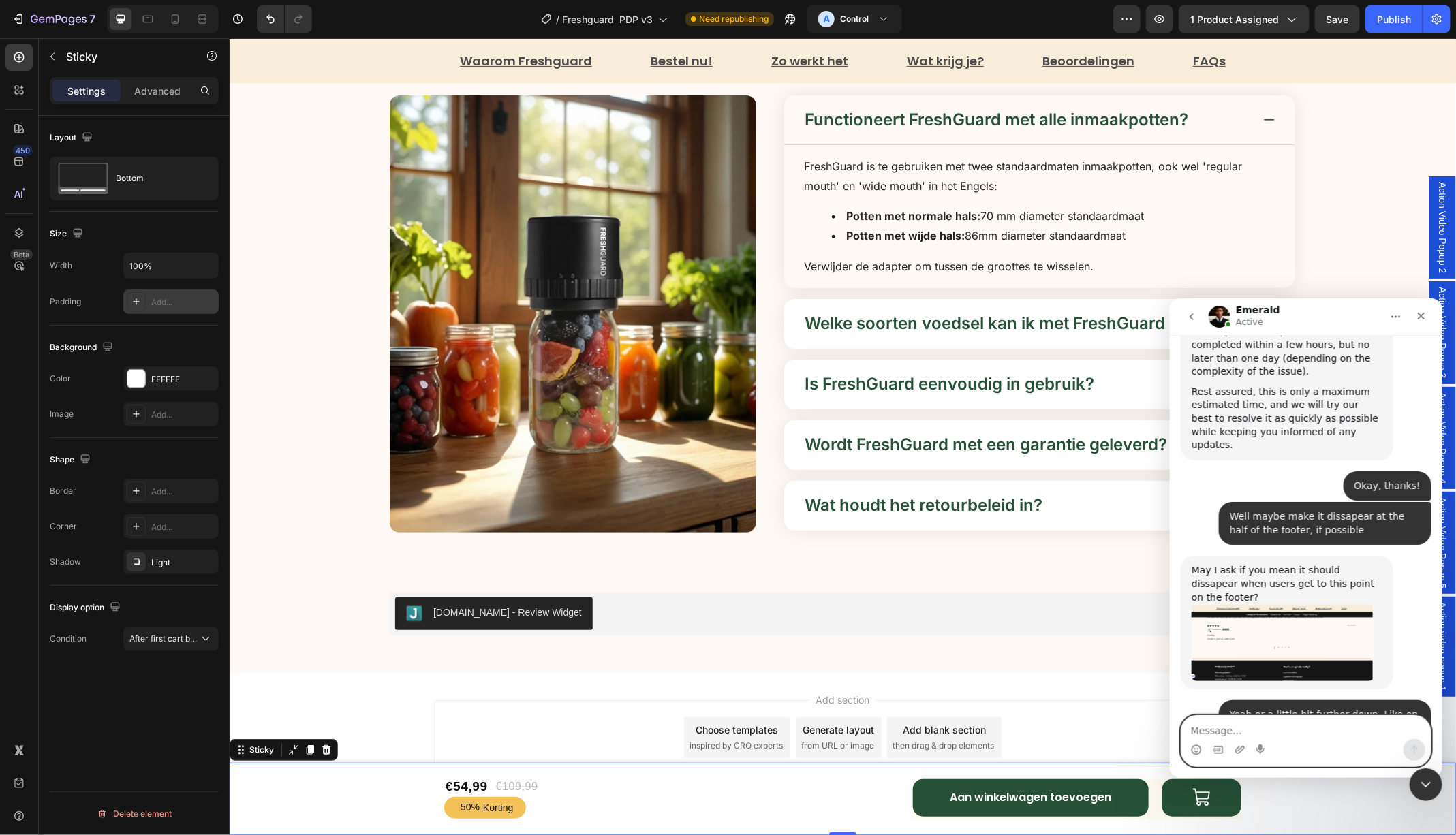
scroll to position [1907, 0]
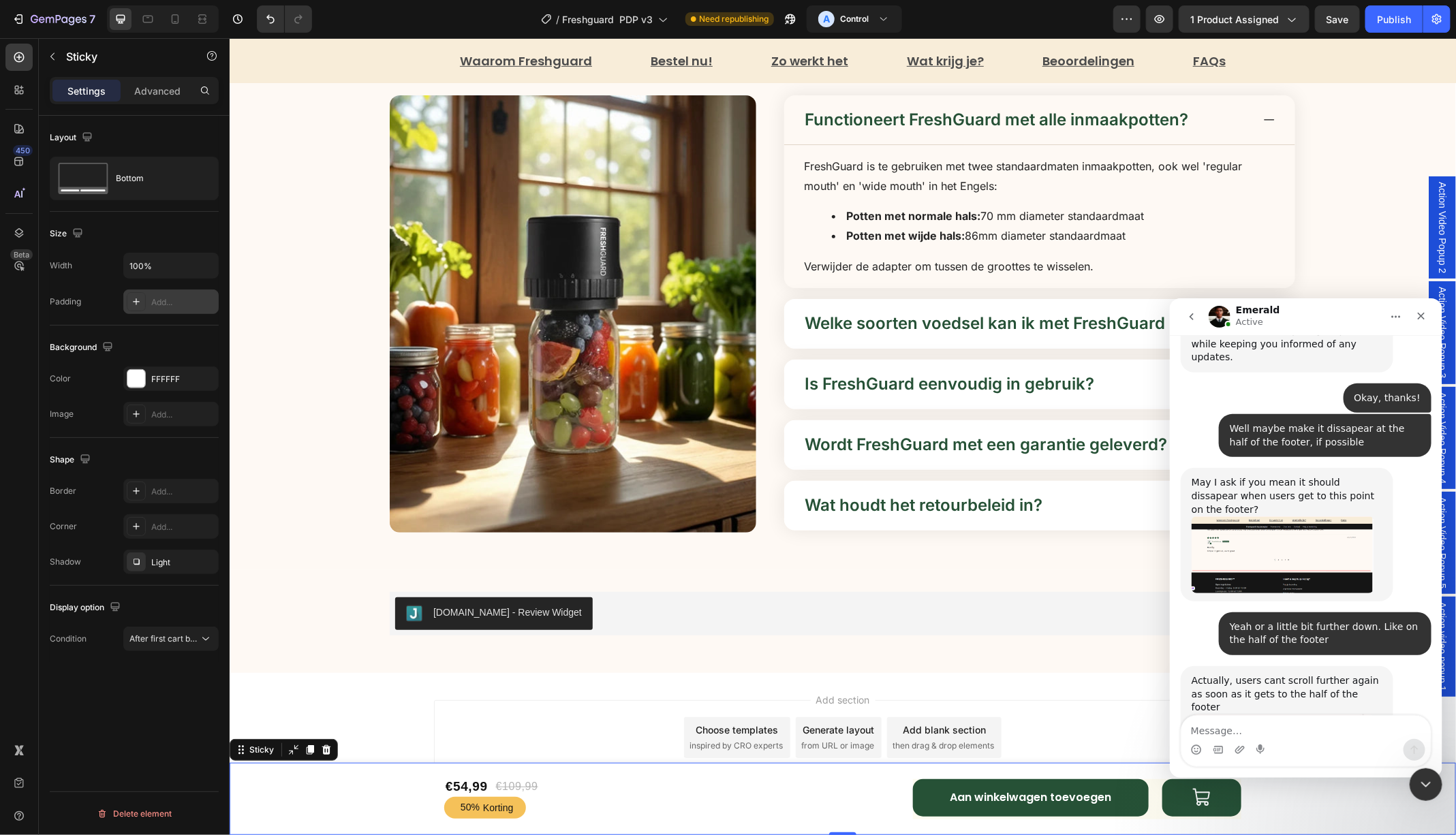
click at [1306, 714] on img "Emerald says…" at bounding box center [1282, 756] width 183 height 86
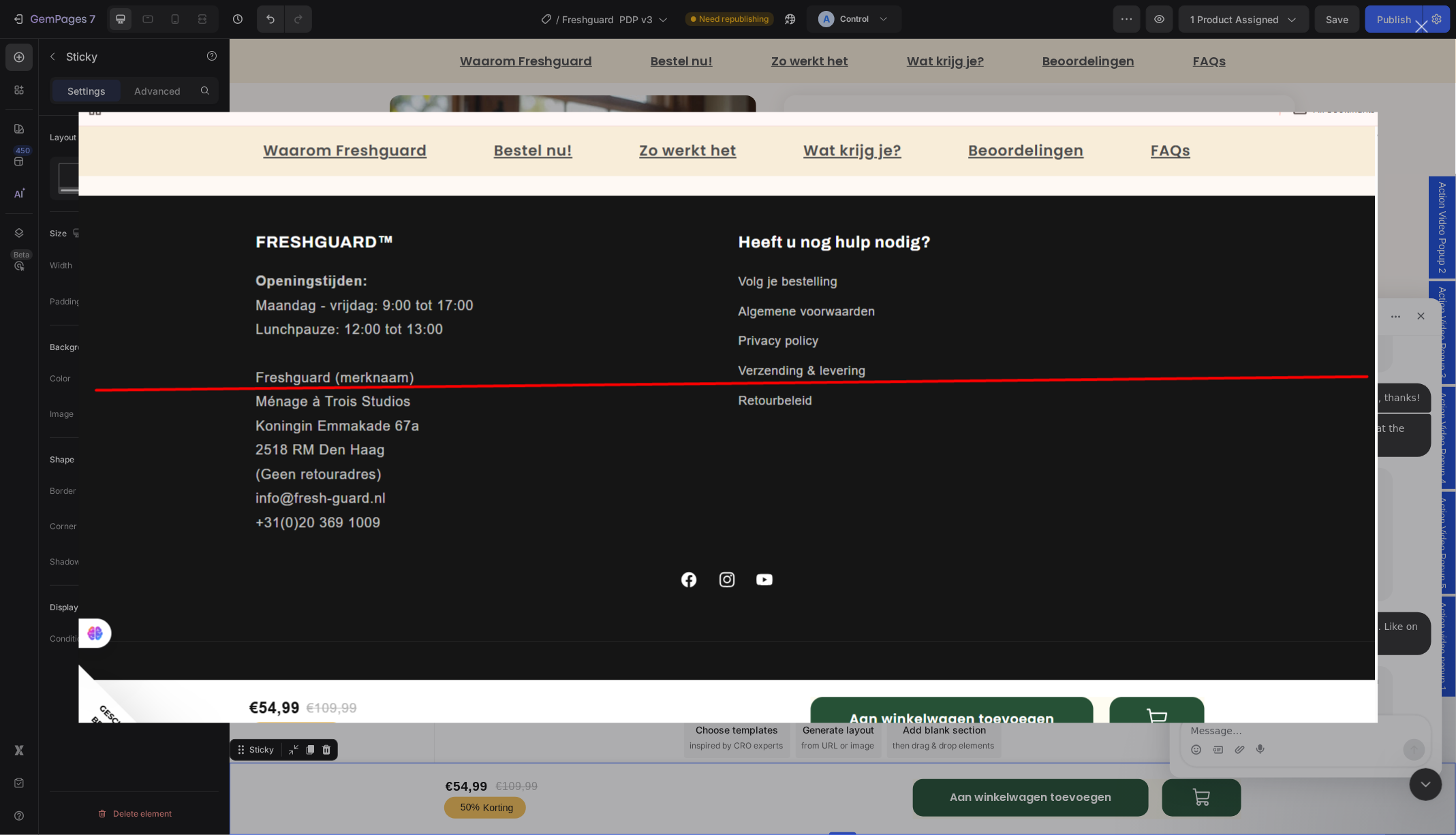
scroll to position [0, 0]
click at [1402, 743] on div "Intercom messenger" at bounding box center [728, 417] width 1456 height 835
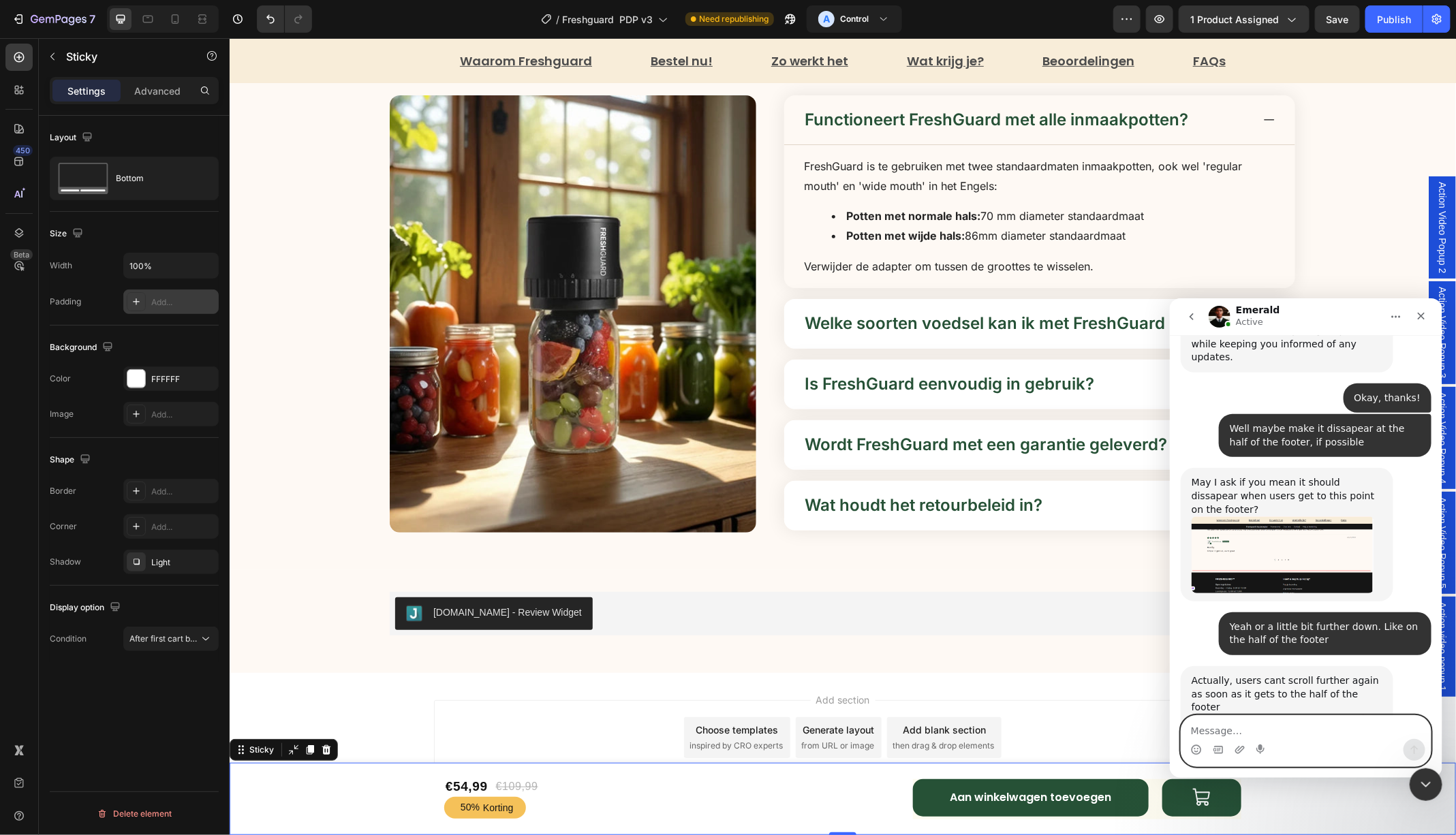
click at [1272, 734] on textarea "Message…" at bounding box center [1305, 727] width 249 height 23
type textarea "O"
type textarea "alright"
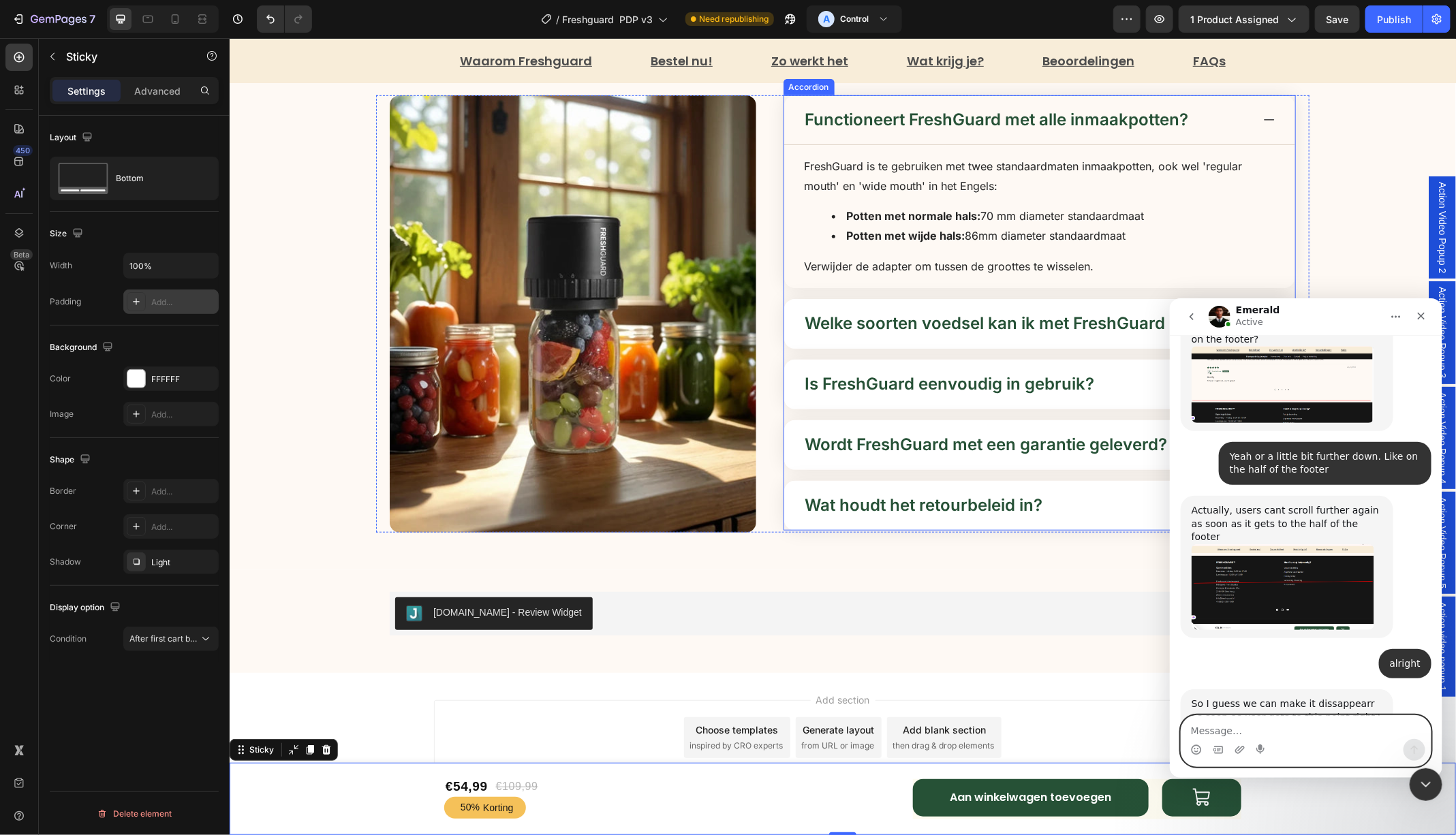
scroll to position [2077, 0]
click at [1277, 718] on textarea "Message…" at bounding box center [1305, 727] width 249 height 23
type textarea "Yes!"
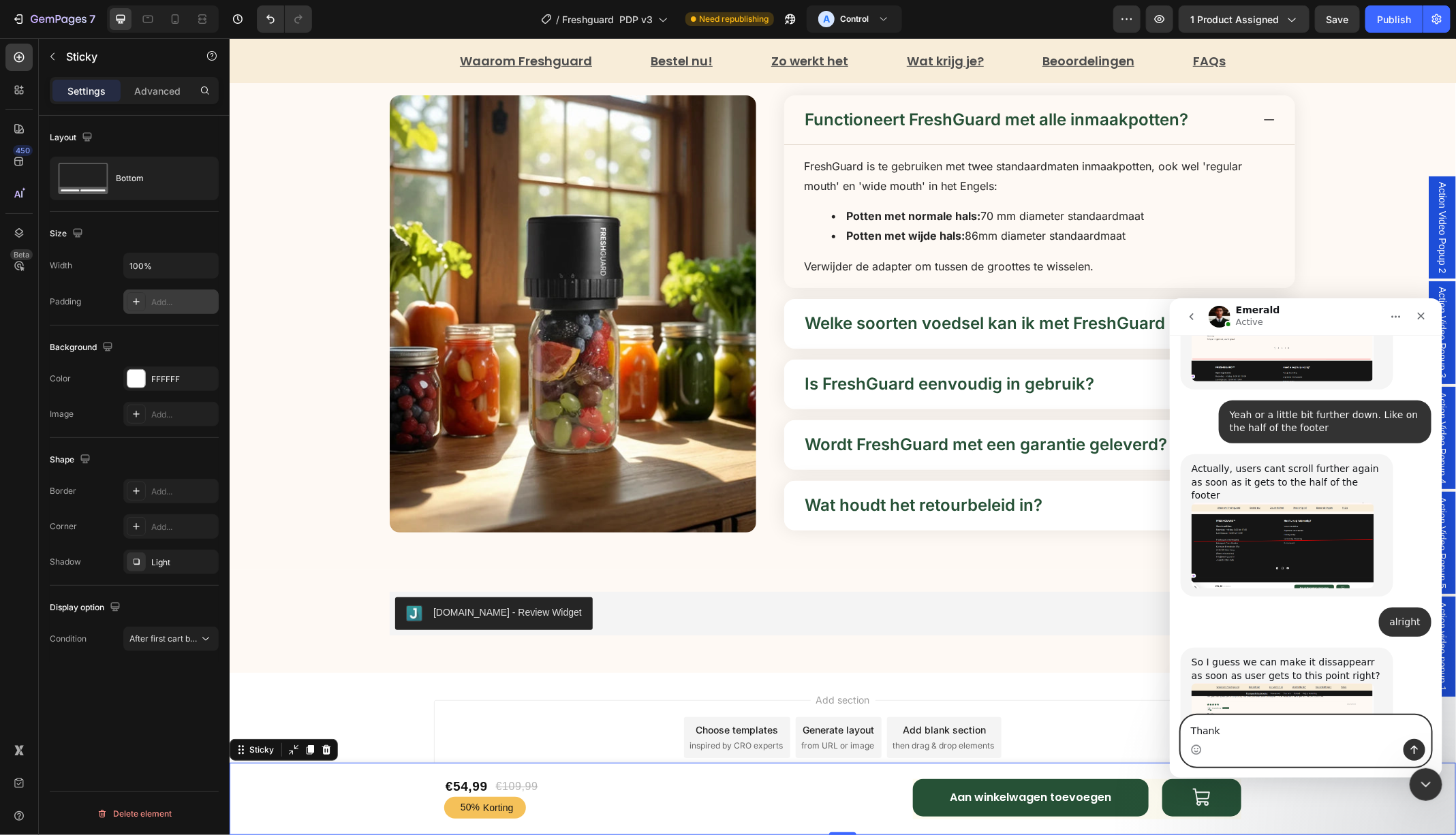
type textarea "Thanks"
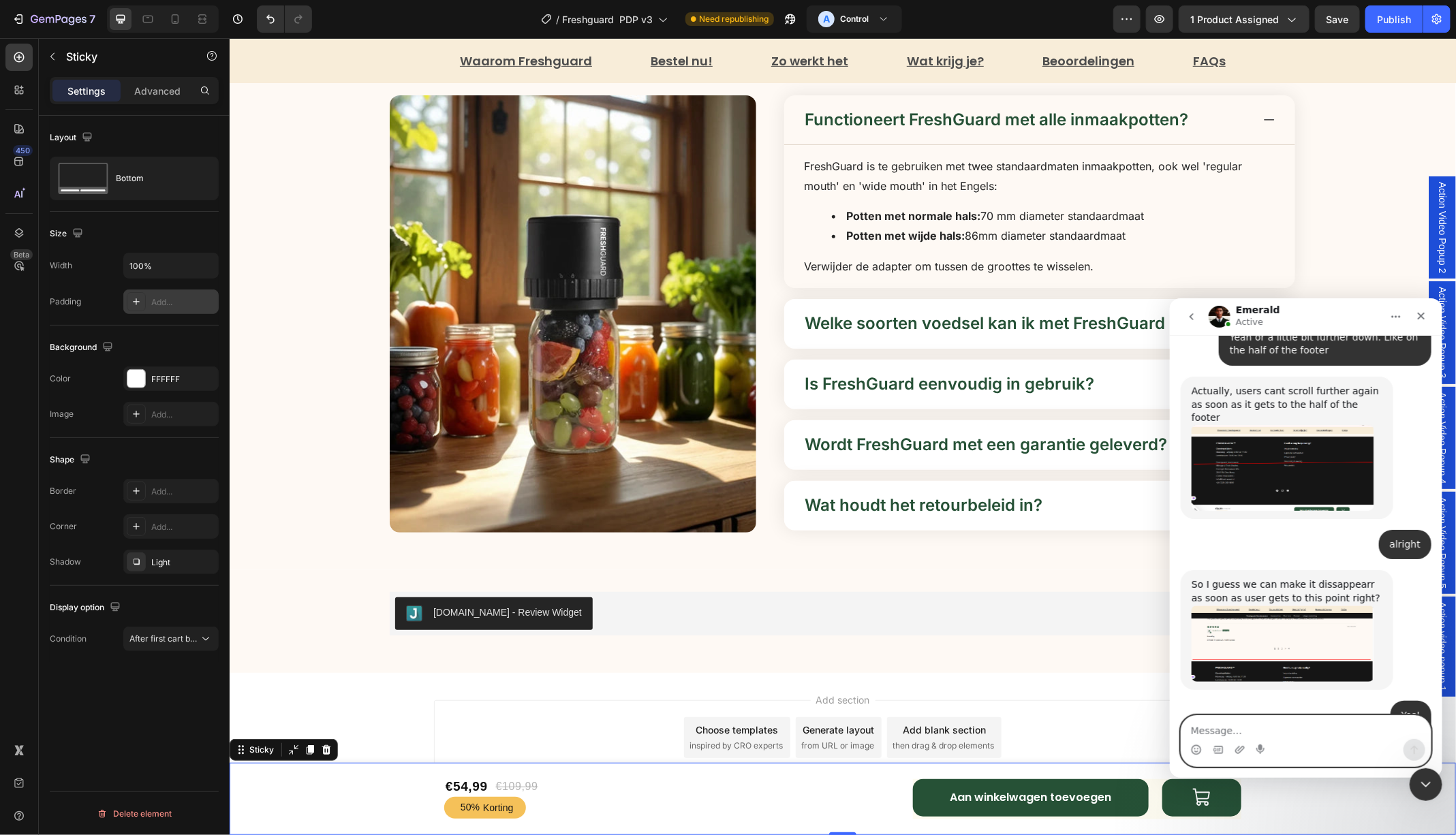
scroll to position [2204, 0]
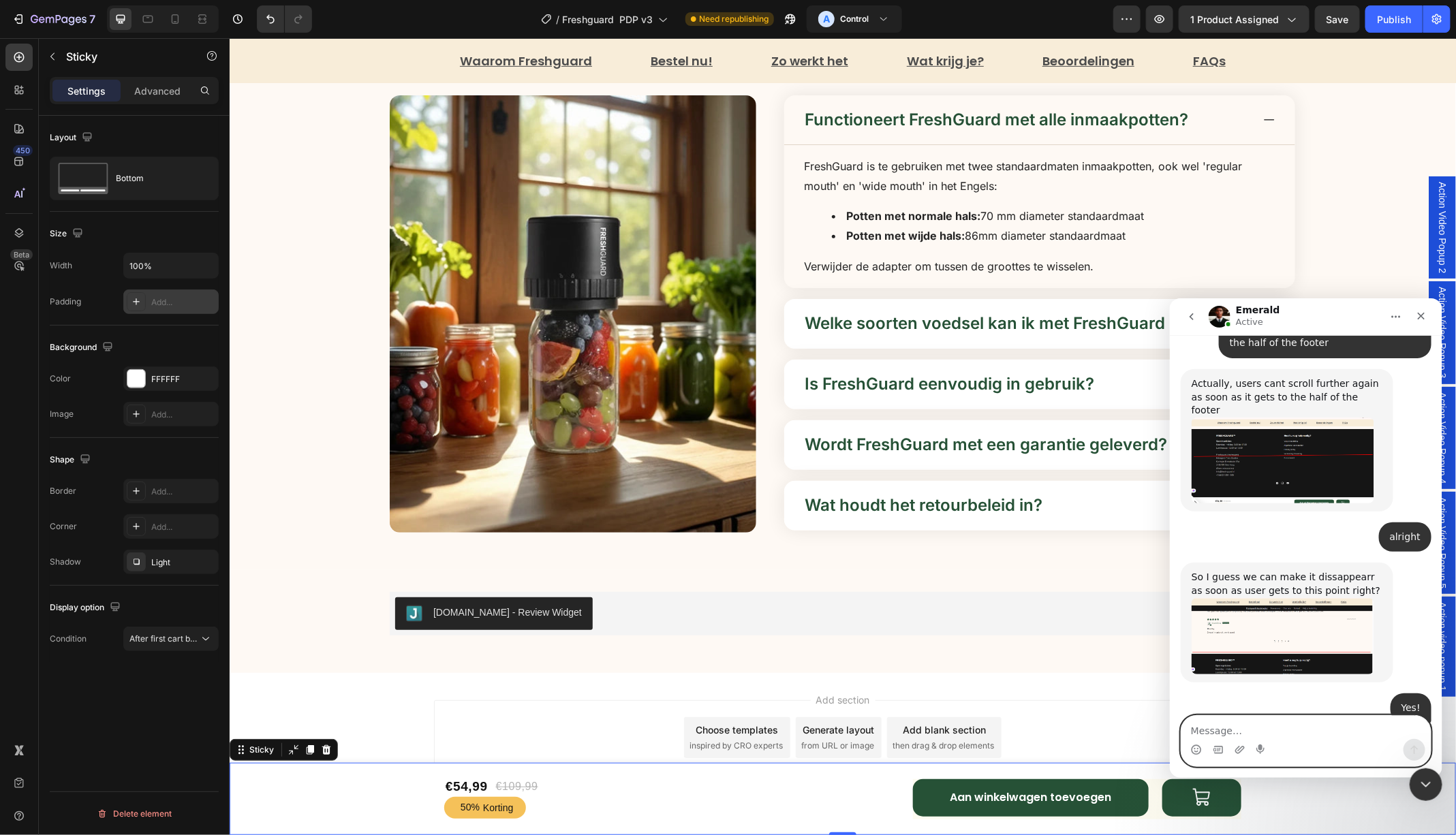
click at [1242, 731] on textarea "Message…" at bounding box center [1305, 727] width 249 height 23
type textarea "Amazinfg"
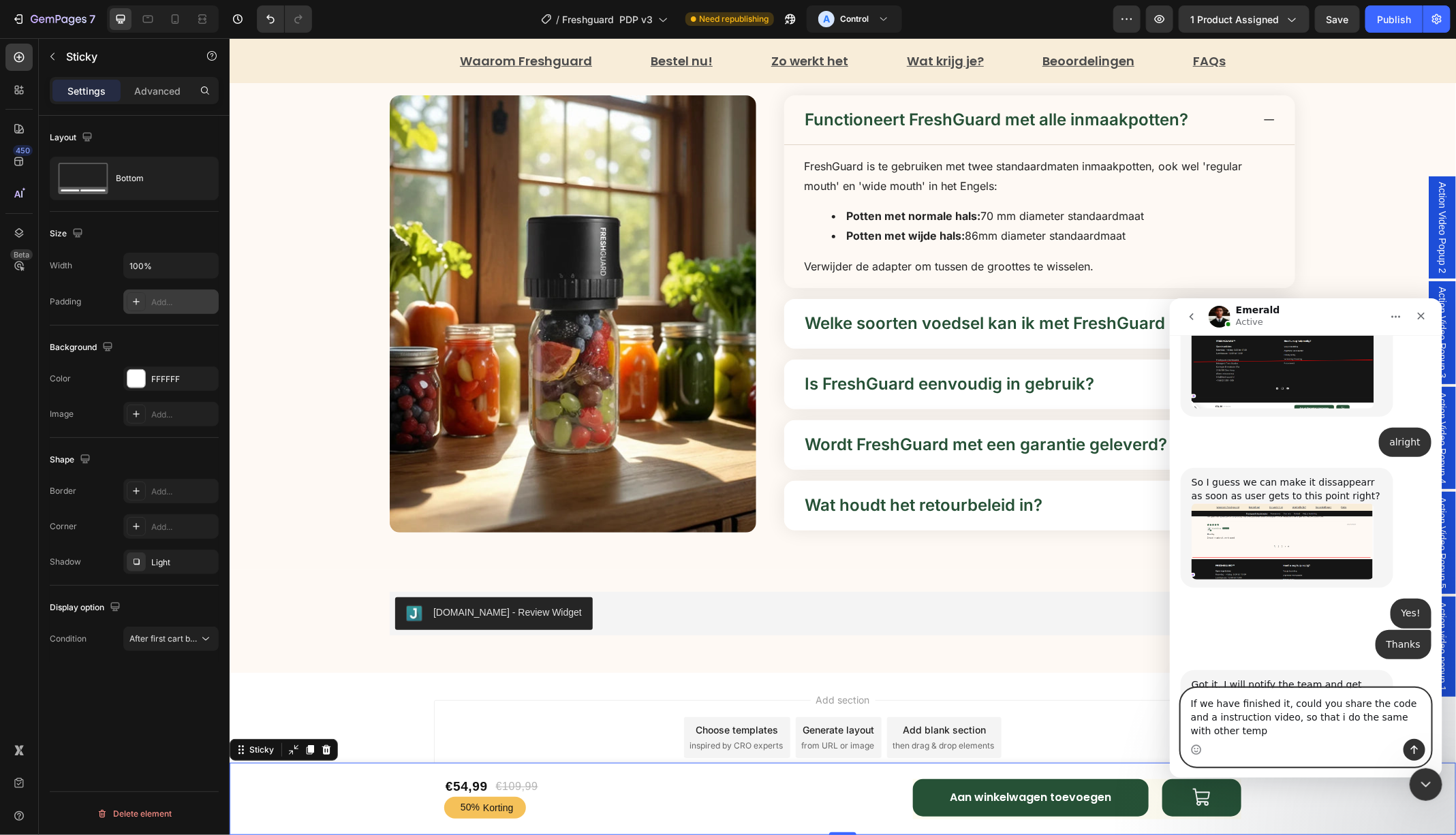
scroll to position [2312, 0]
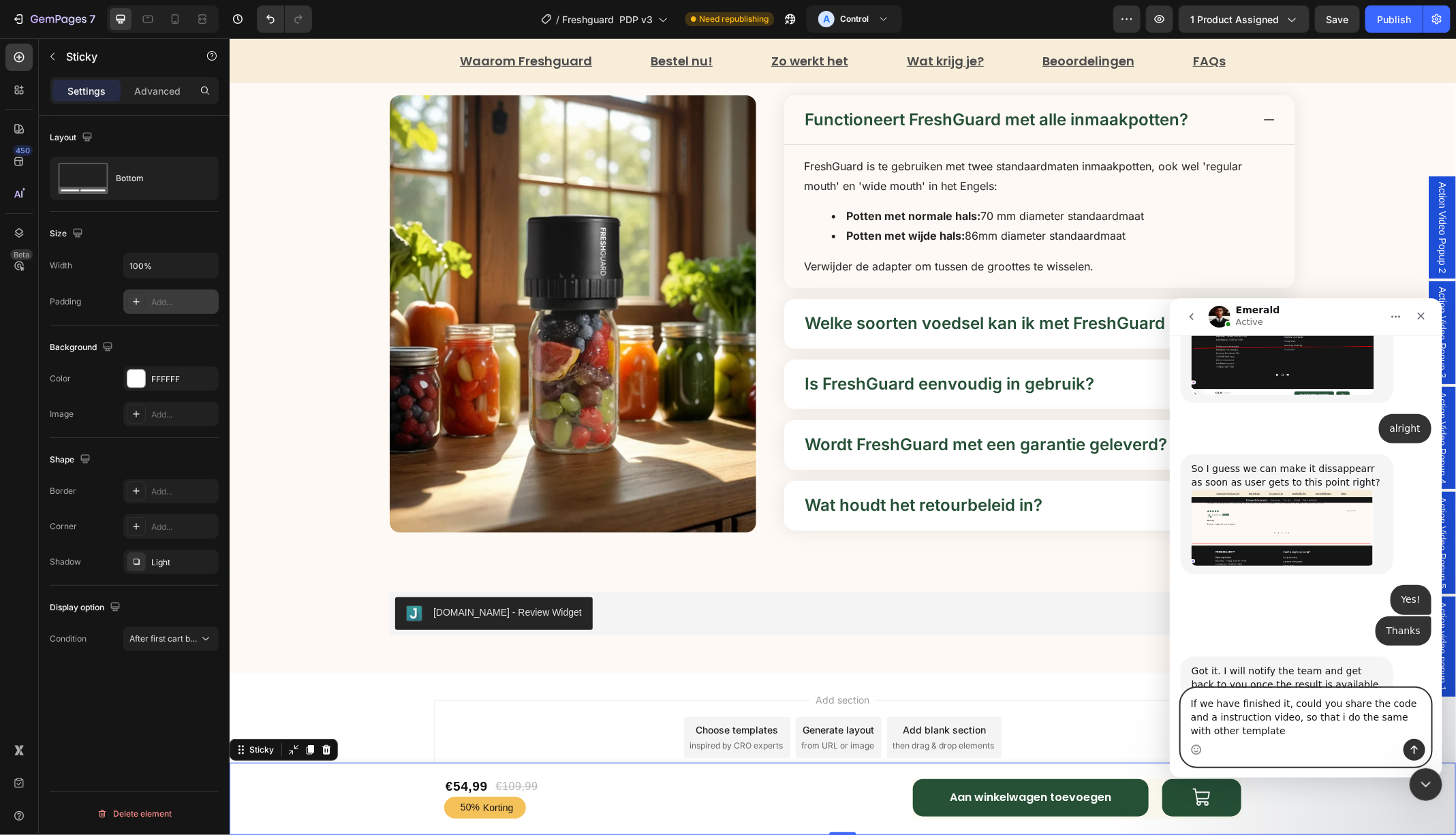
type textarea "If we have finished it, could you share the code and a instruction video, so th…"
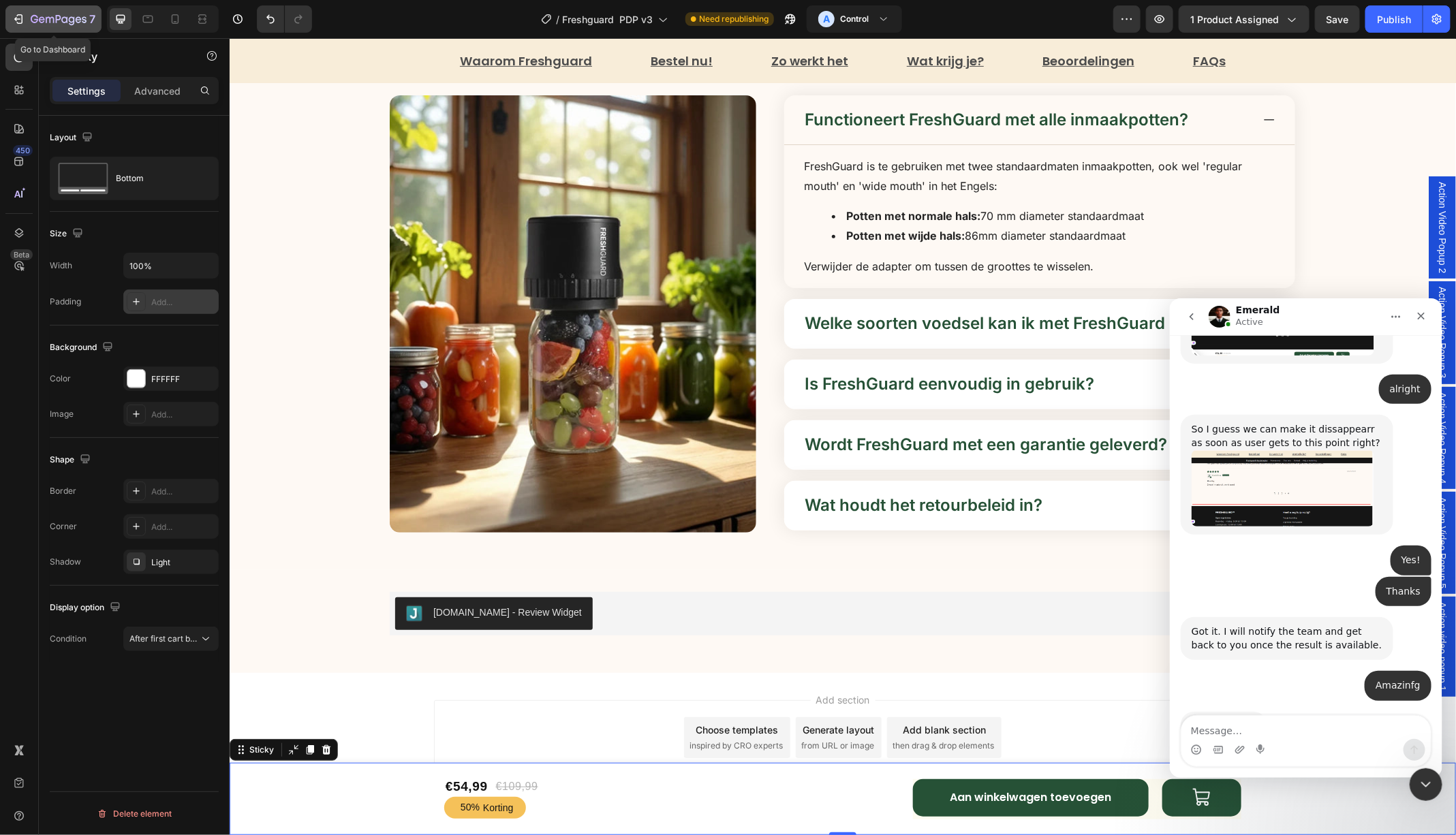
click at [39, 20] on icon "button" at bounding box center [42, 19] width 6 height 6
